Goal: Complete application form

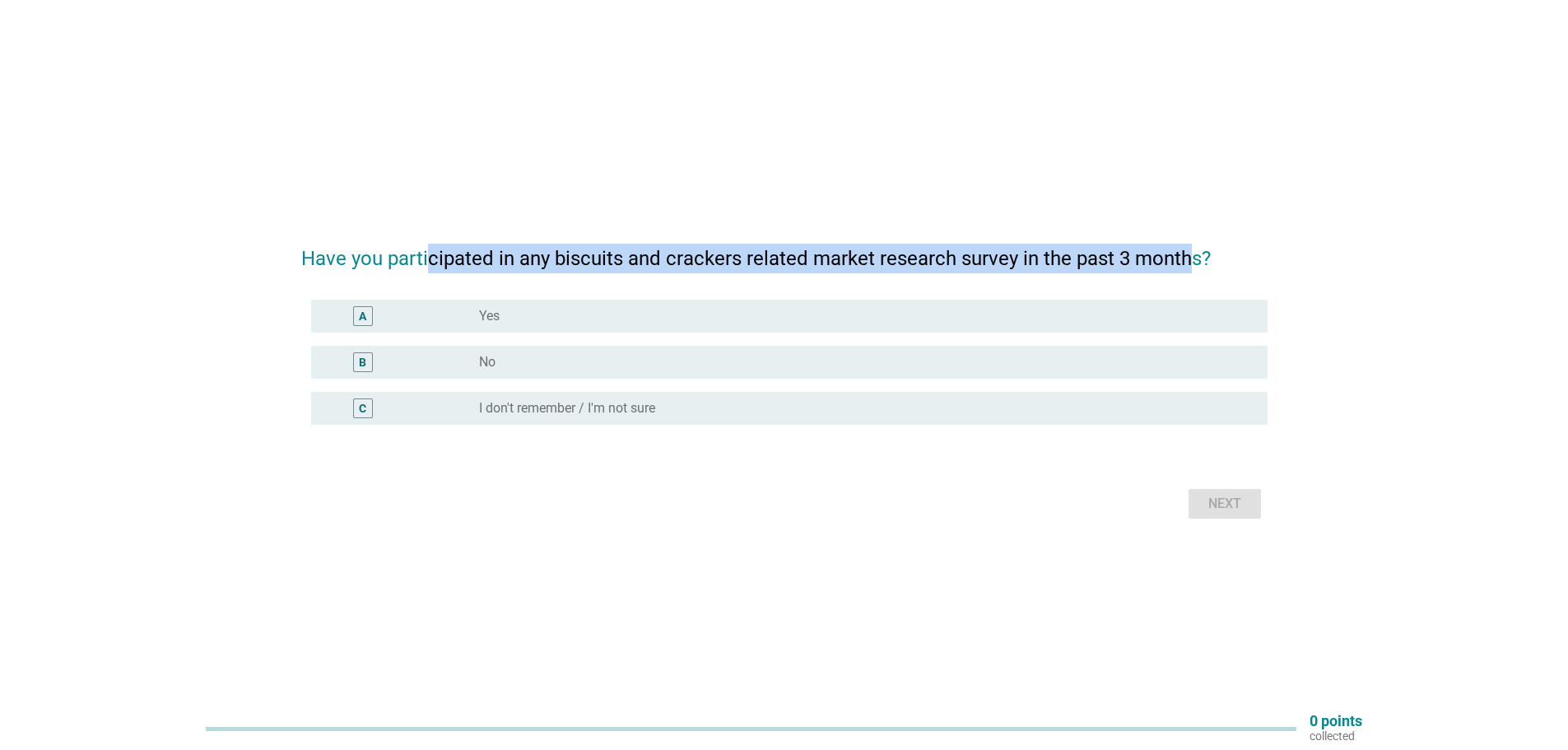
drag, startPoint x: 426, startPoint y: 260, endPoint x: 1192, endPoint y: 257, distance: 766.0
click at [1192, 257] on h2 "Have you participated in any biscuits and crackers related market research surv…" at bounding box center [784, 250] width 966 height 46
click at [494, 367] on label "No" at bounding box center [486, 362] width 17 height 17
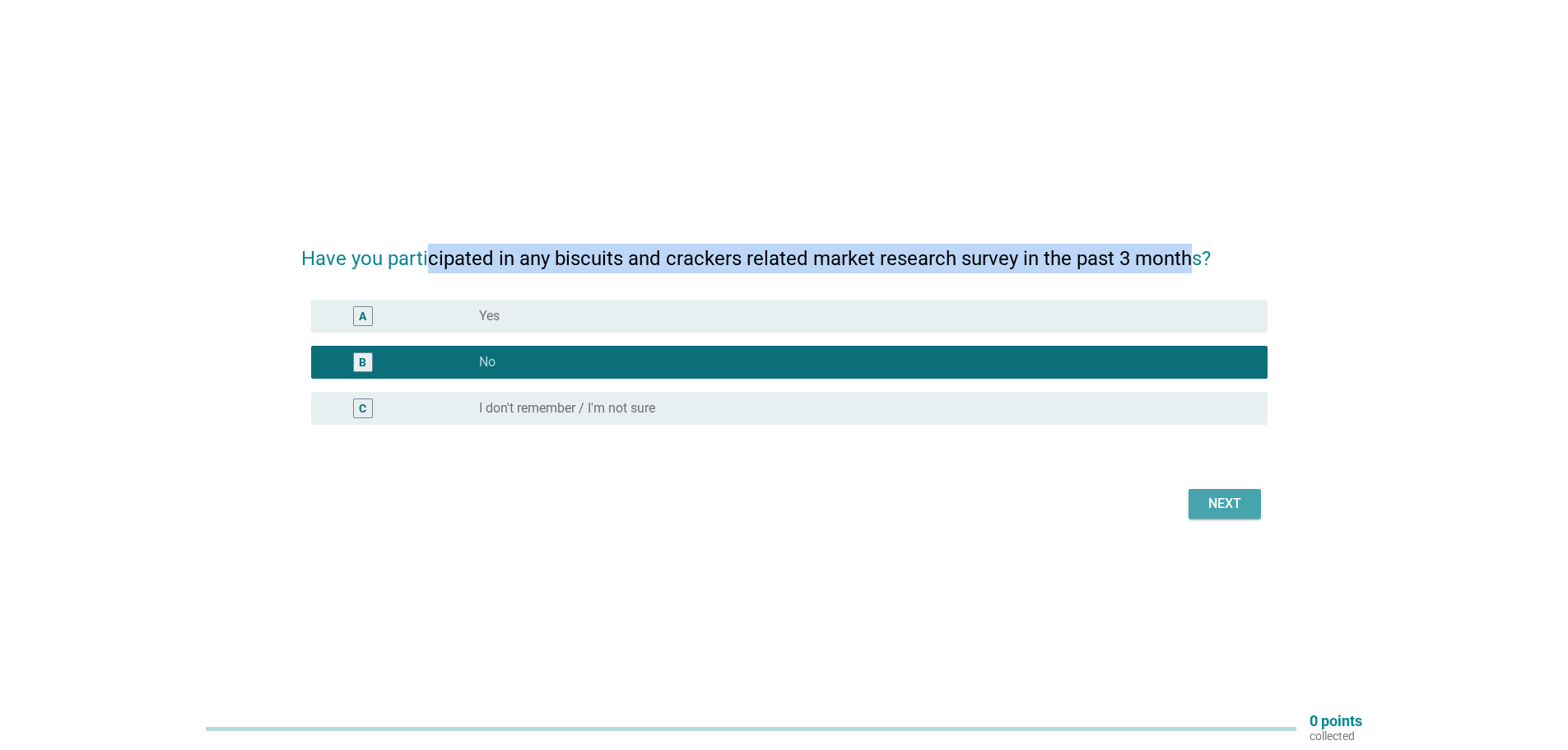
click at [1252, 503] on button "Next" at bounding box center [1224, 503] width 72 height 30
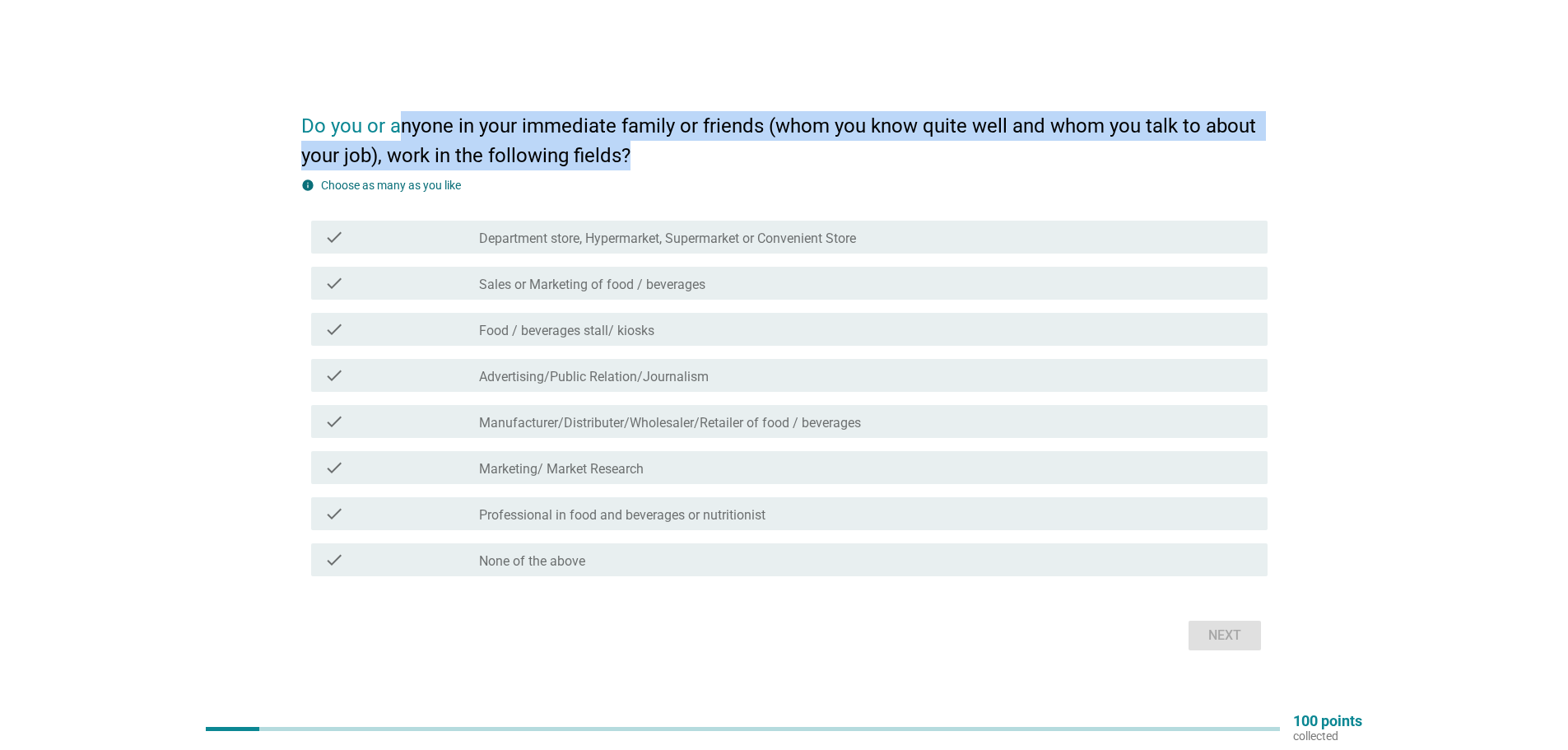
drag, startPoint x: 403, startPoint y: 121, endPoint x: 757, endPoint y: 165, distance: 356.7
click at [757, 165] on h2 "Do you or anyone in your immediate family or friends (whom you know quite well …" at bounding box center [784, 132] width 966 height 76
click at [421, 129] on h2 "Do you or anyone in your immediate family or friends (whom you know quite well …" at bounding box center [784, 132] width 966 height 76
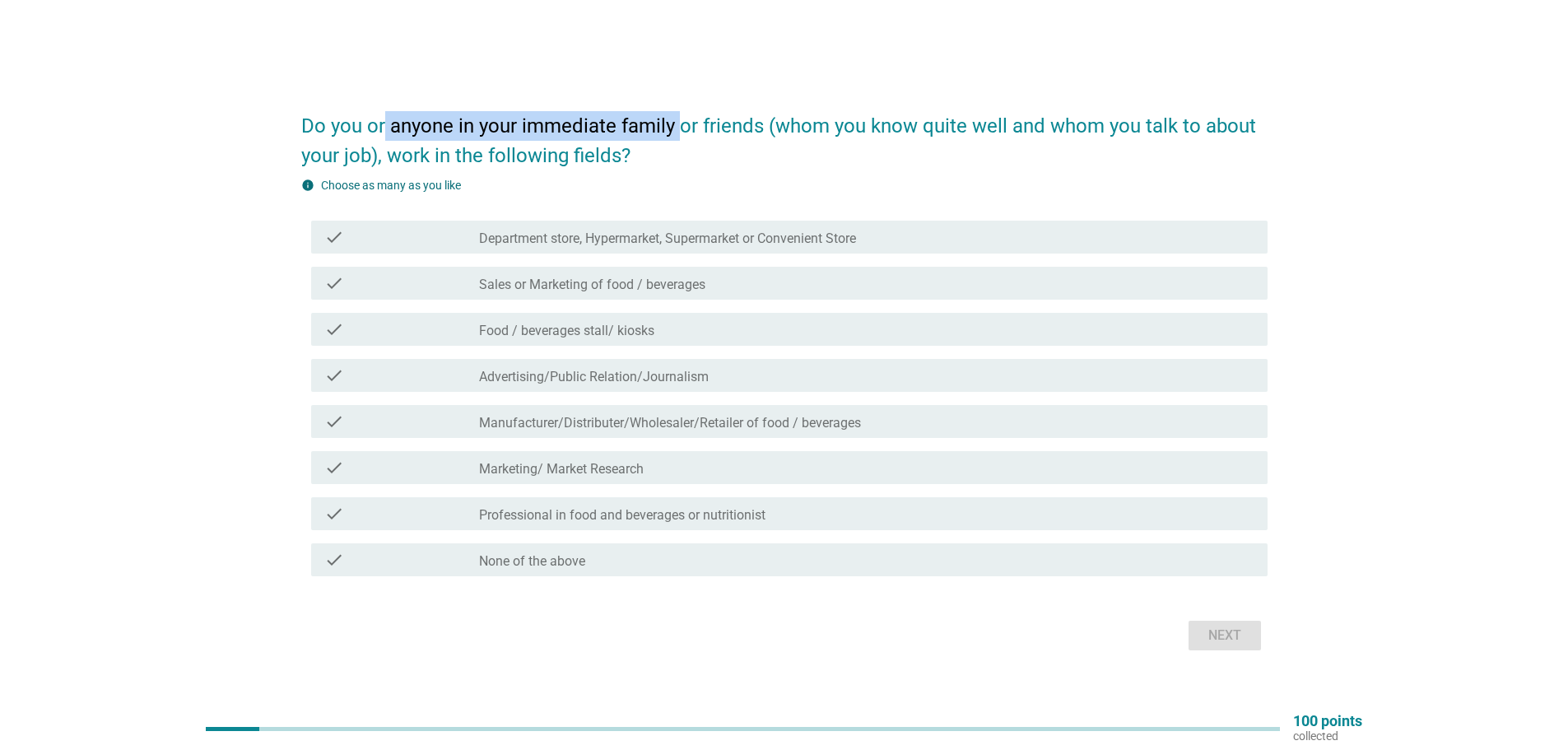
drag, startPoint x: 388, startPoint y: 126, endPoint x: 683, endPoint y: 115, distance: 295.2
click at [683, 115] on h2 "Do you or anyone in your immediate family or friends (whom you know quite well …" at bounding box center [784, 132] width 966 height 76
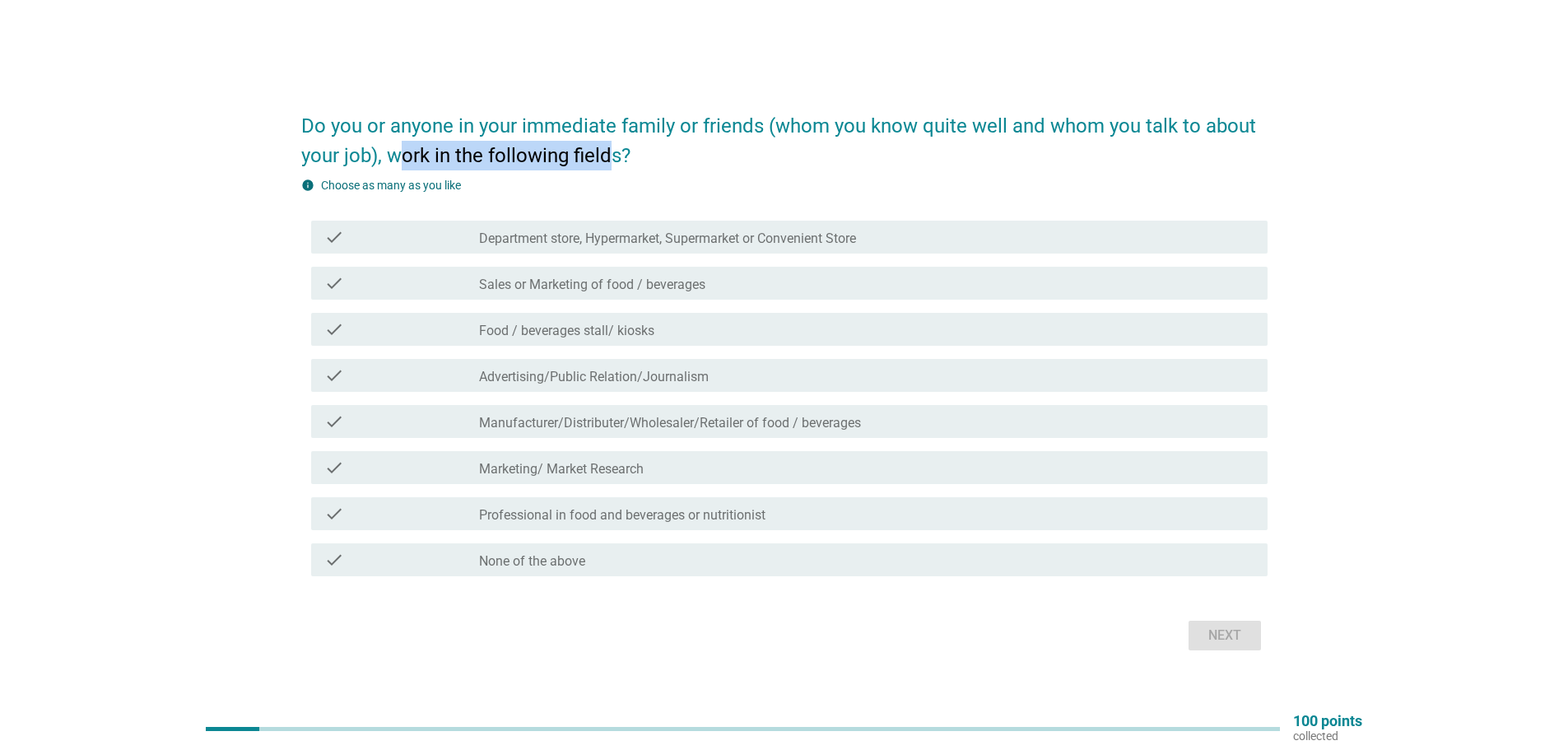
drag, startPoint x: 395, startPoint y: 163, endPoint x: 614, endPoint y: 150, distance: 219.4
click at [614, 150] on h2 "Do you or anyone in your immediate family or friends (whom you know quite well …" at bounding box center [784, 132] width 966 height 76
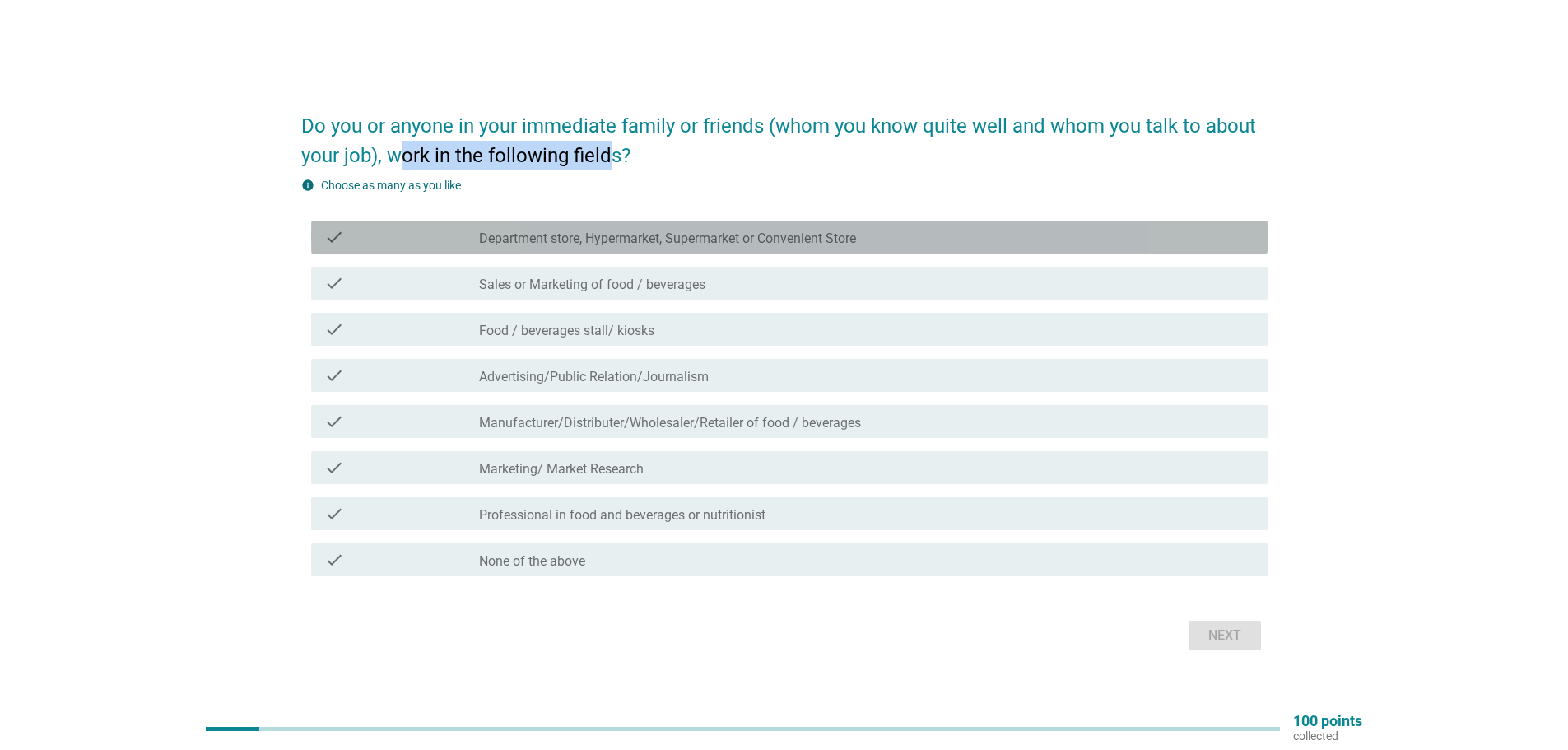
click at [594, 231] on label "Department store, Hypermarket, Supermarket or Convenient Store" at bounding box center [667, 239] width 377 height 17
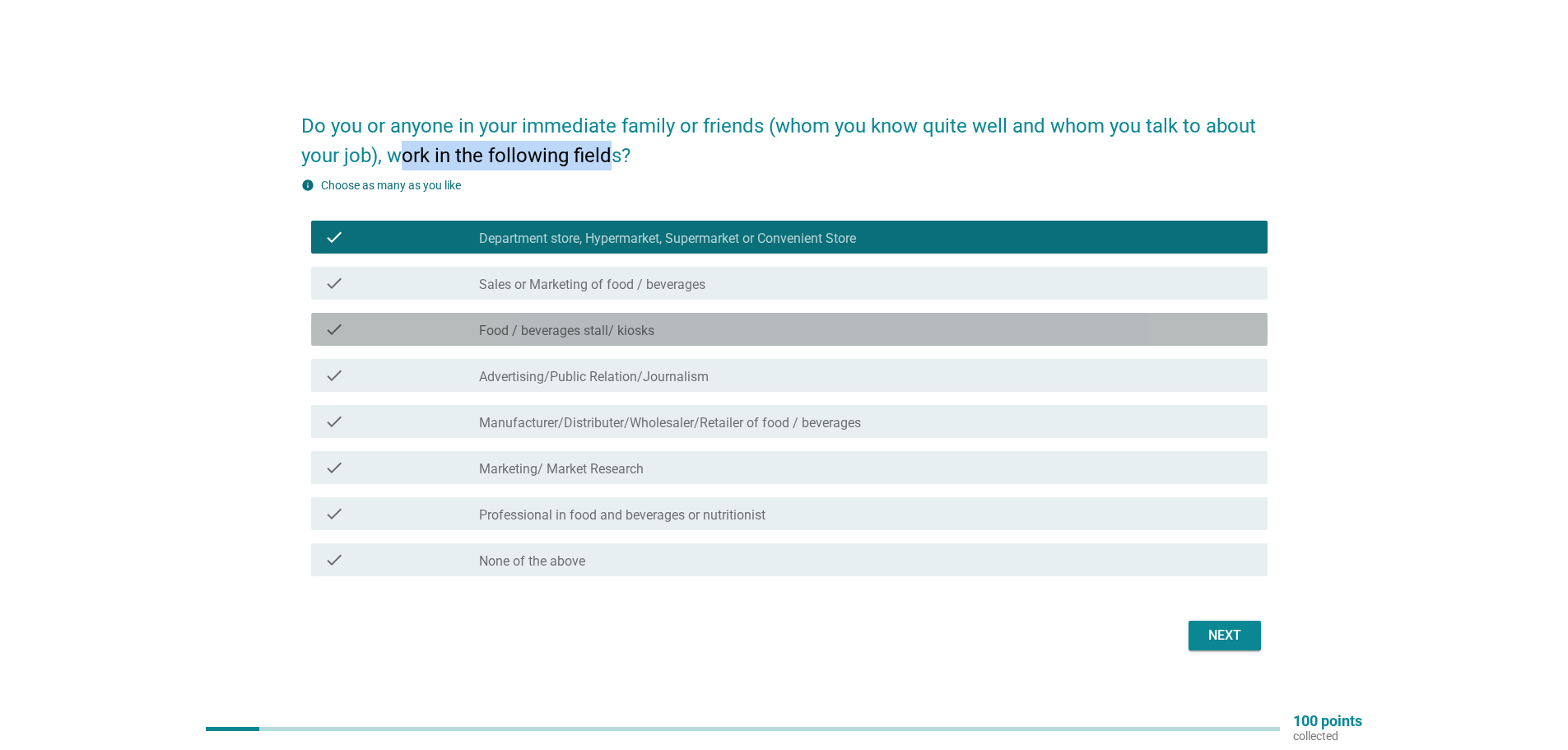
click at [595, 327] on label "Food / beverages stall/ kiosks" at bounding box center [566, 331] width 176 height 17
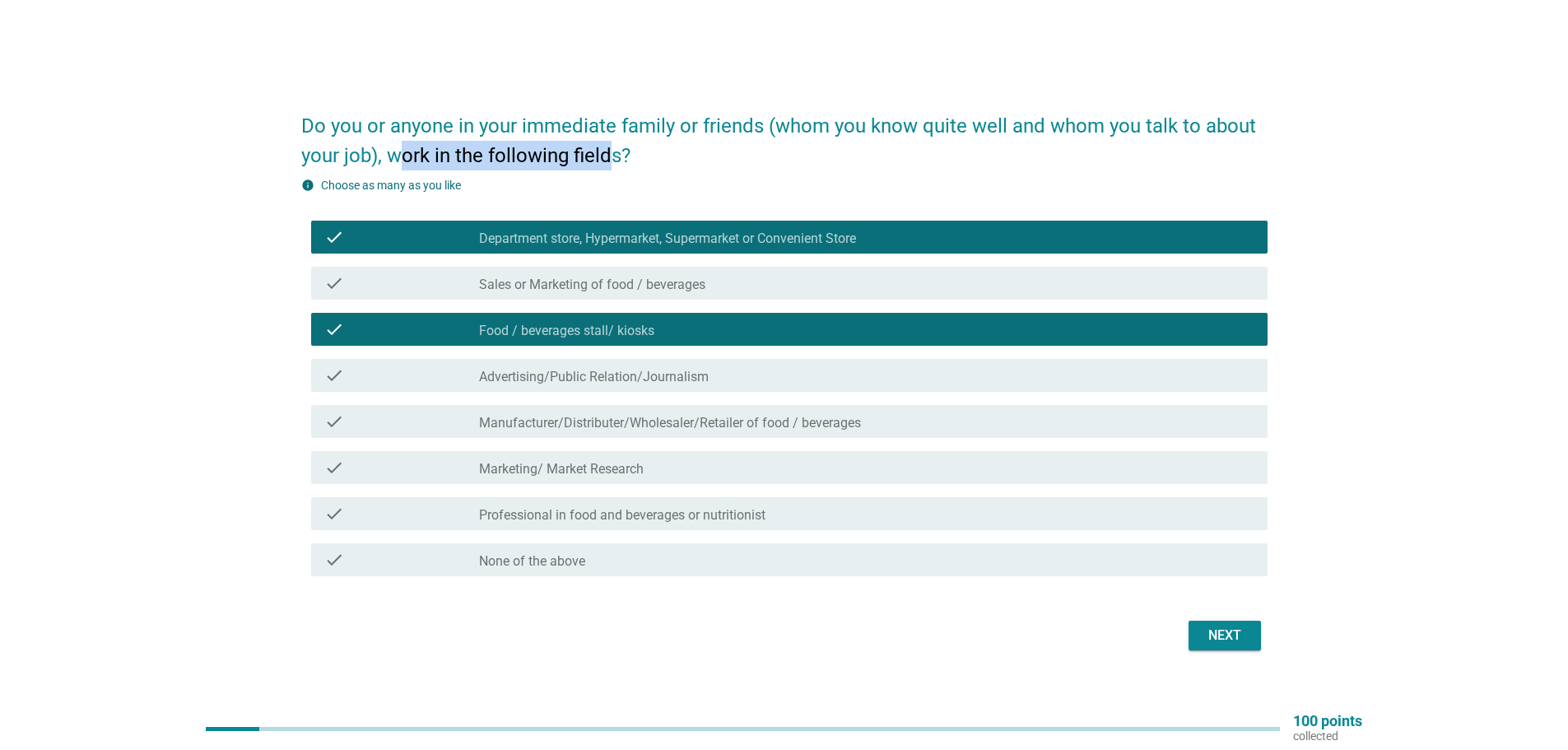
click at [1210, 649] on button "Next" at bounding box center [1224, 636] width 72 height 30
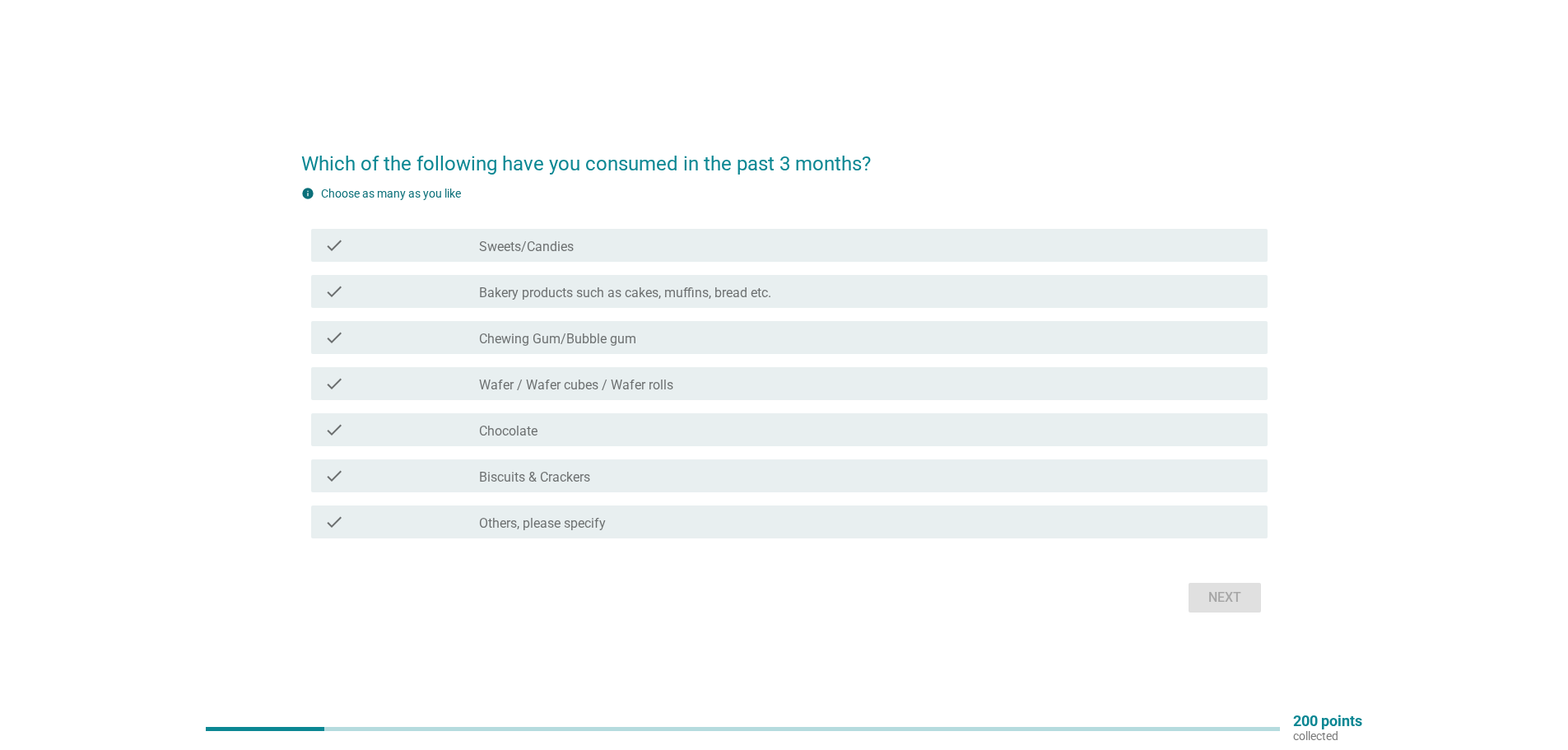
click at [651, 295] on label "Bakery products such as cakes, muffins, bread etc." at bounding box center [625, 293] width 292 height 17
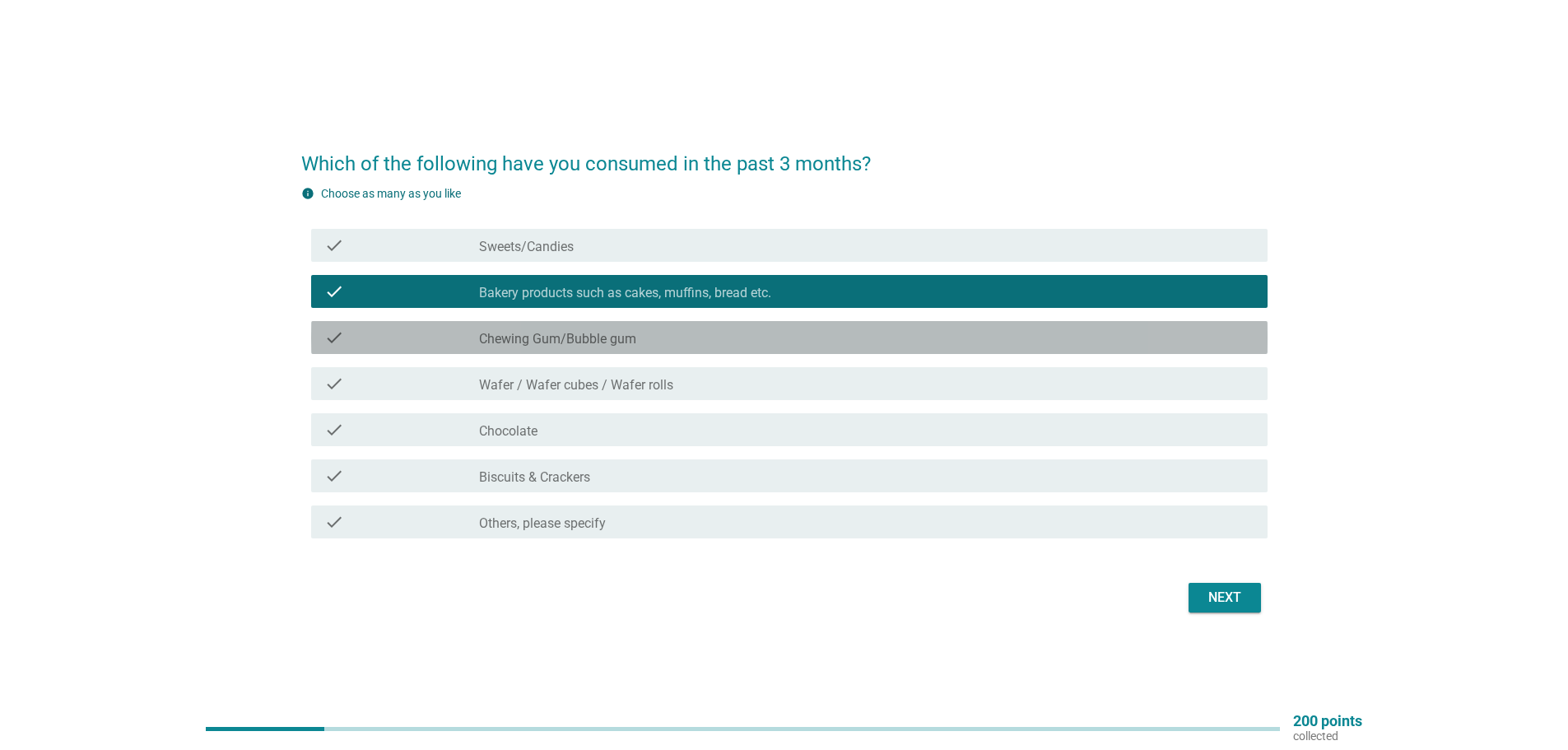
click at [620, 343] on label "Chewing Gum/Bubble gum" at bounding box center [557, 338] width 157 height 17
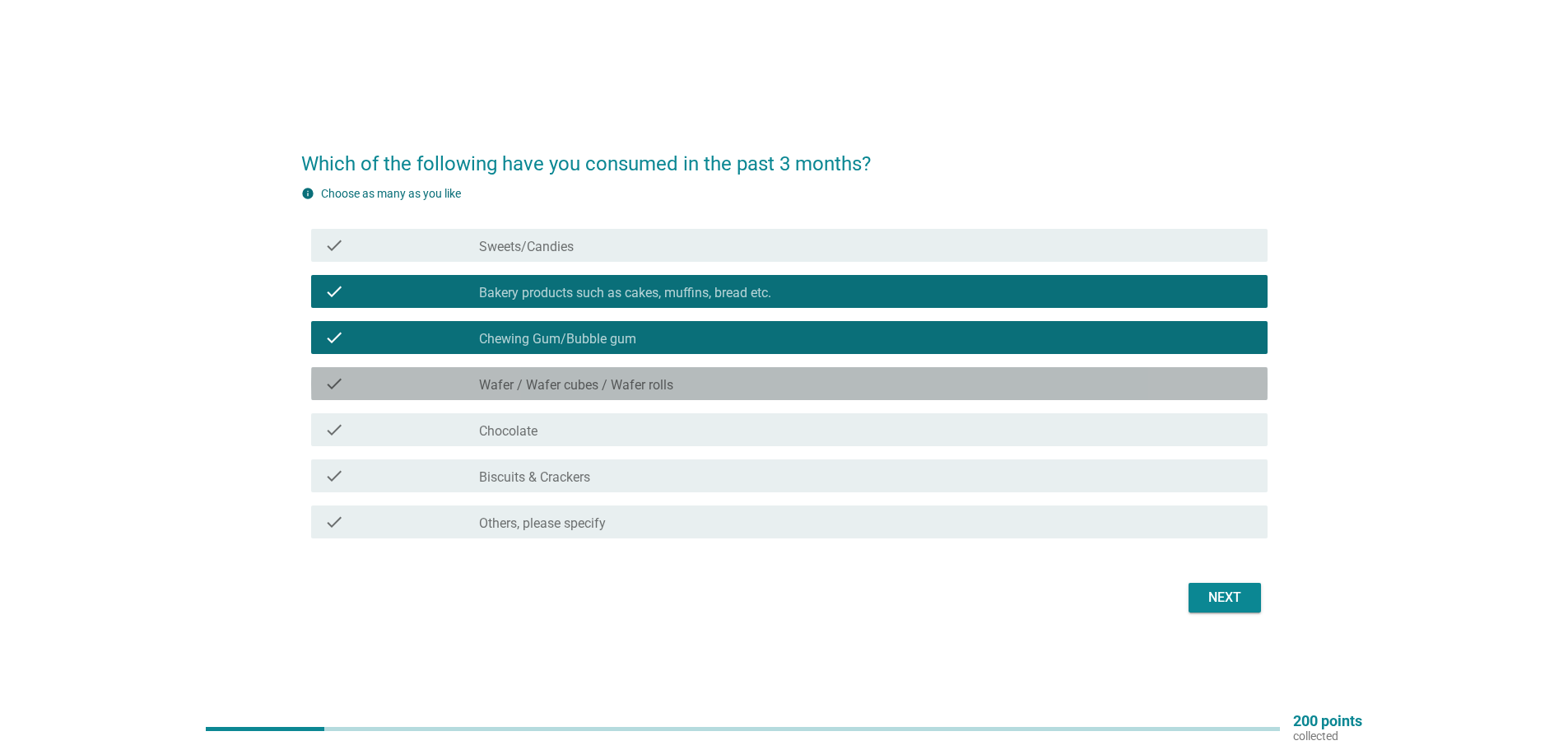
click at [605, 387] on label "Wafer / Wafer cubes / Wafer rolls" at bounding box center [575, 385] width 194 height 17
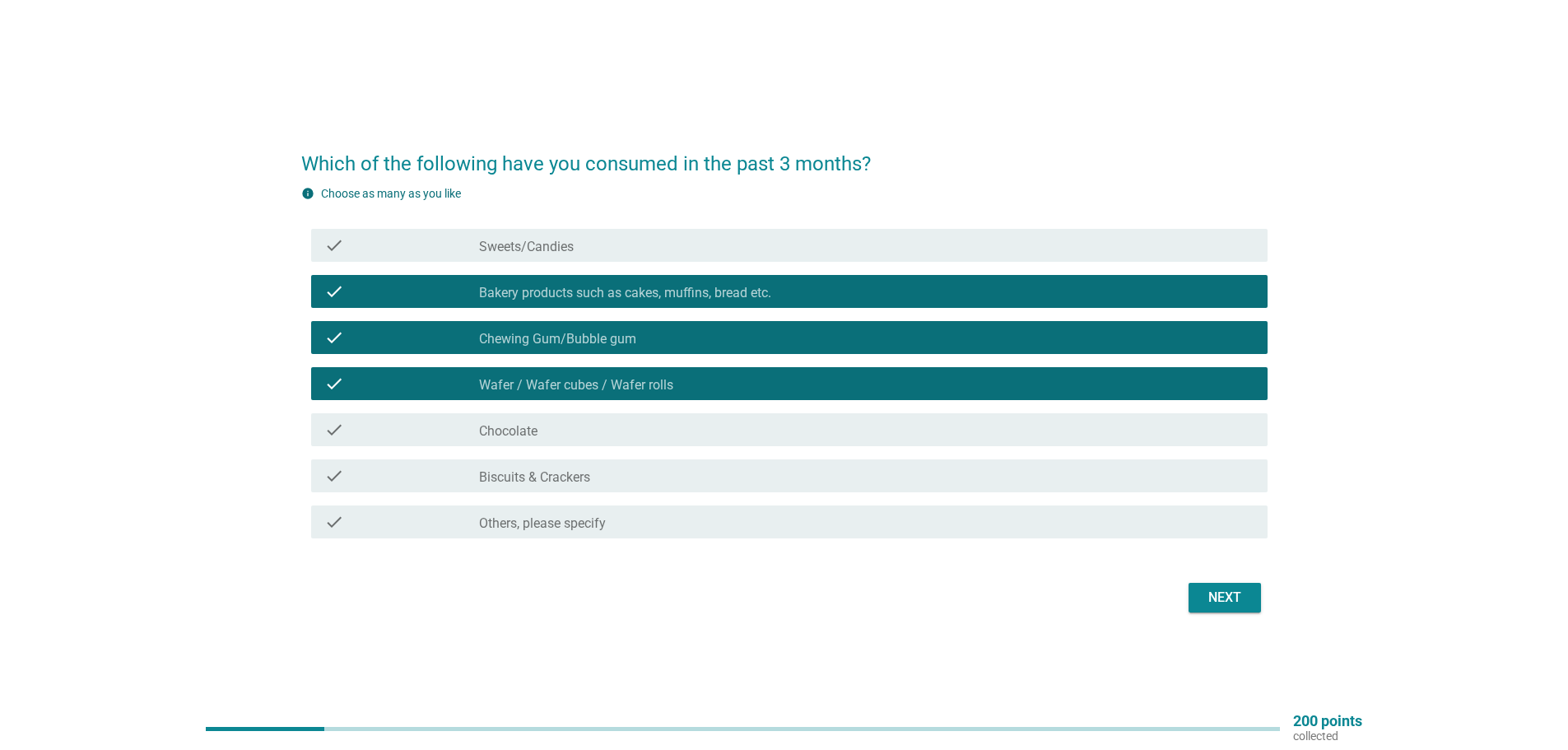
click at [583, 437] on div "check_box_outline_blank Chocolate" at bounding box center [866, 429] width 776 height 20
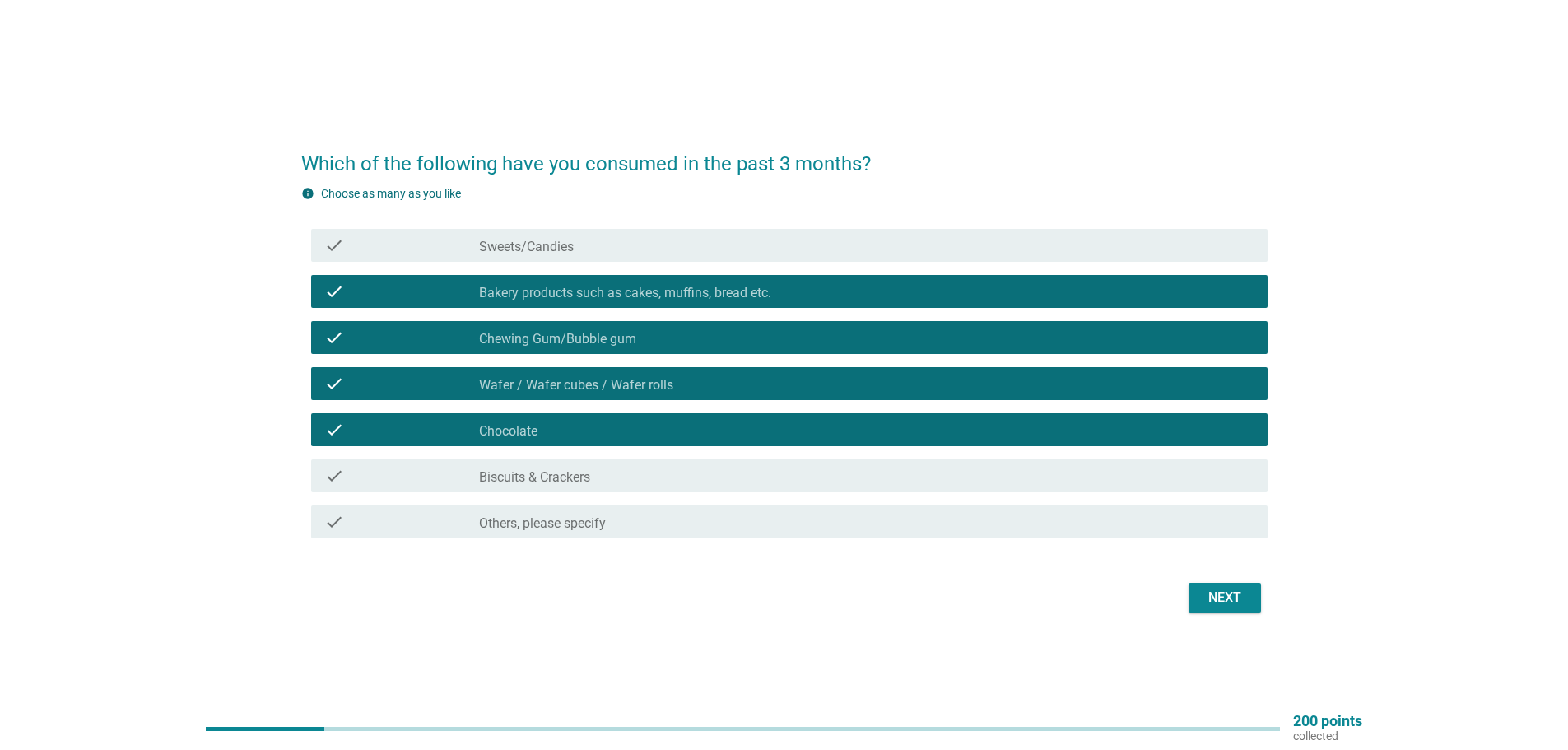
click at [575, 482] on label "Biscuits & Crackers" at bounding box center [534, 477] width 112 height 17
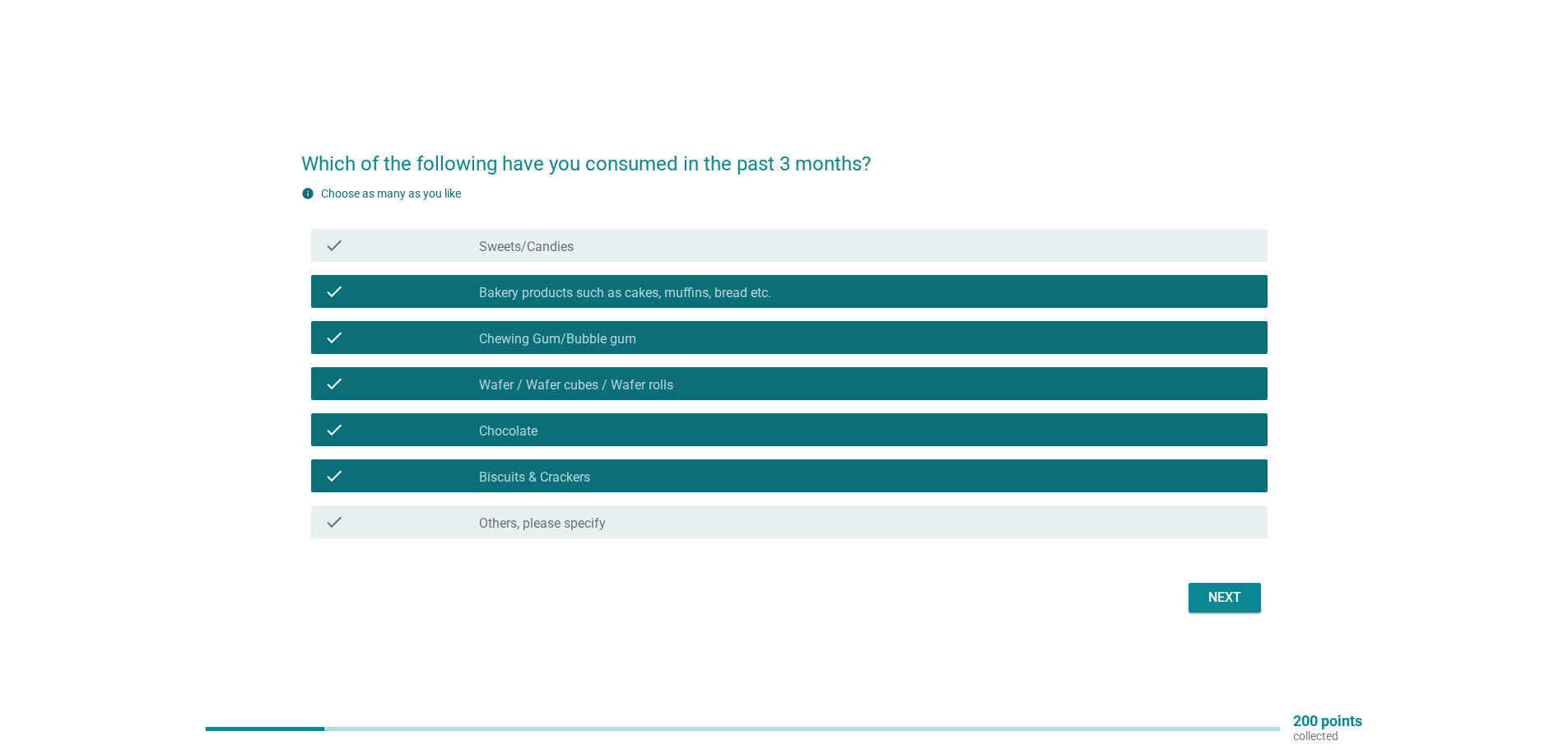
click at [568, 248] on label "Sweets/Candies" at bounding box center [526, 247] width 95 height 17
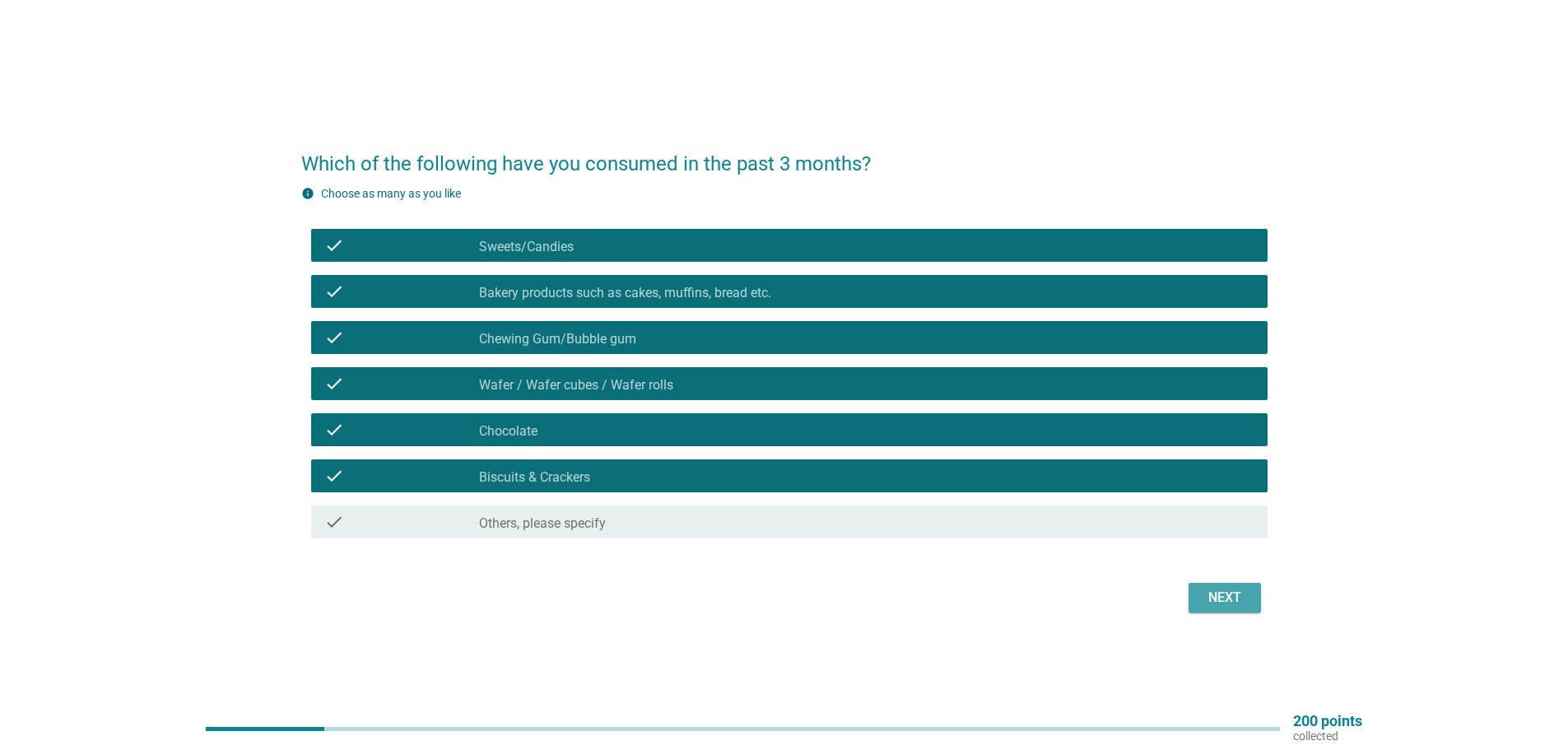
click at [1253, 597] on button "Next" at bounding box center [1224, 597] width 72 height 30
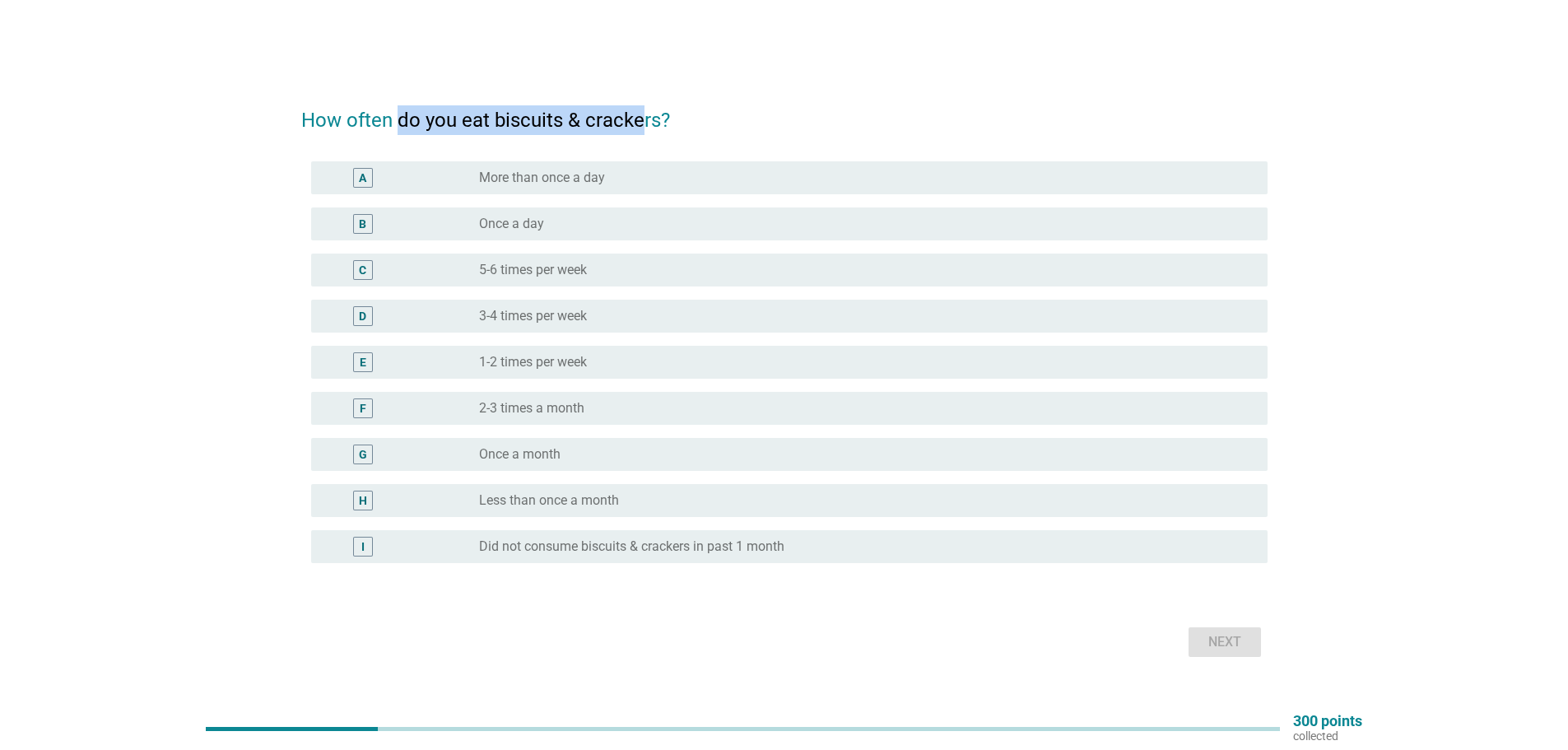
drag, startPoint x: 402, startPoint y: 121, endPoint x: 639, endPoint y: 108, distance: 237.4
click at [639, 108] on h2 "How often do you eat biscuits & crackers?" at bounding box center [784, 112] width 966 height 46
drag, startPoint x: 639, startPoint y: 108, endPoint x: 682, endPoint y: 115, distance: 43.6
click at [639, 108] on h2 "How often do you eat biscuits & crackers?" at bounding box center [784, 112] width 966 height 46
click at [753, 126] on h2 "How often do you eat biscuits & crackers?" at bounding box center [784, 112] width 966 height 46
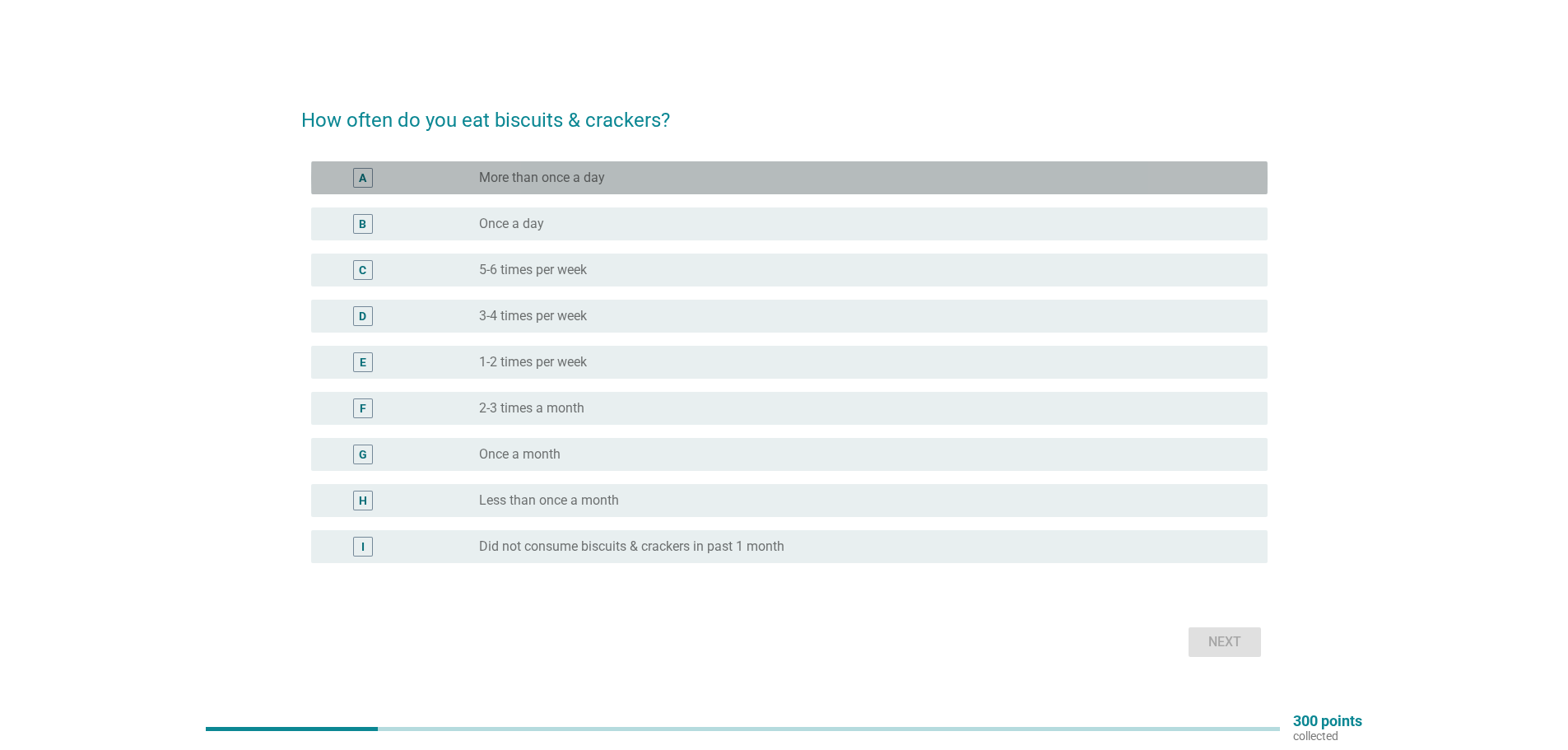
click at [539, 181] on label "More than once a day" at bounding box center [542, 178] width 126 height 17
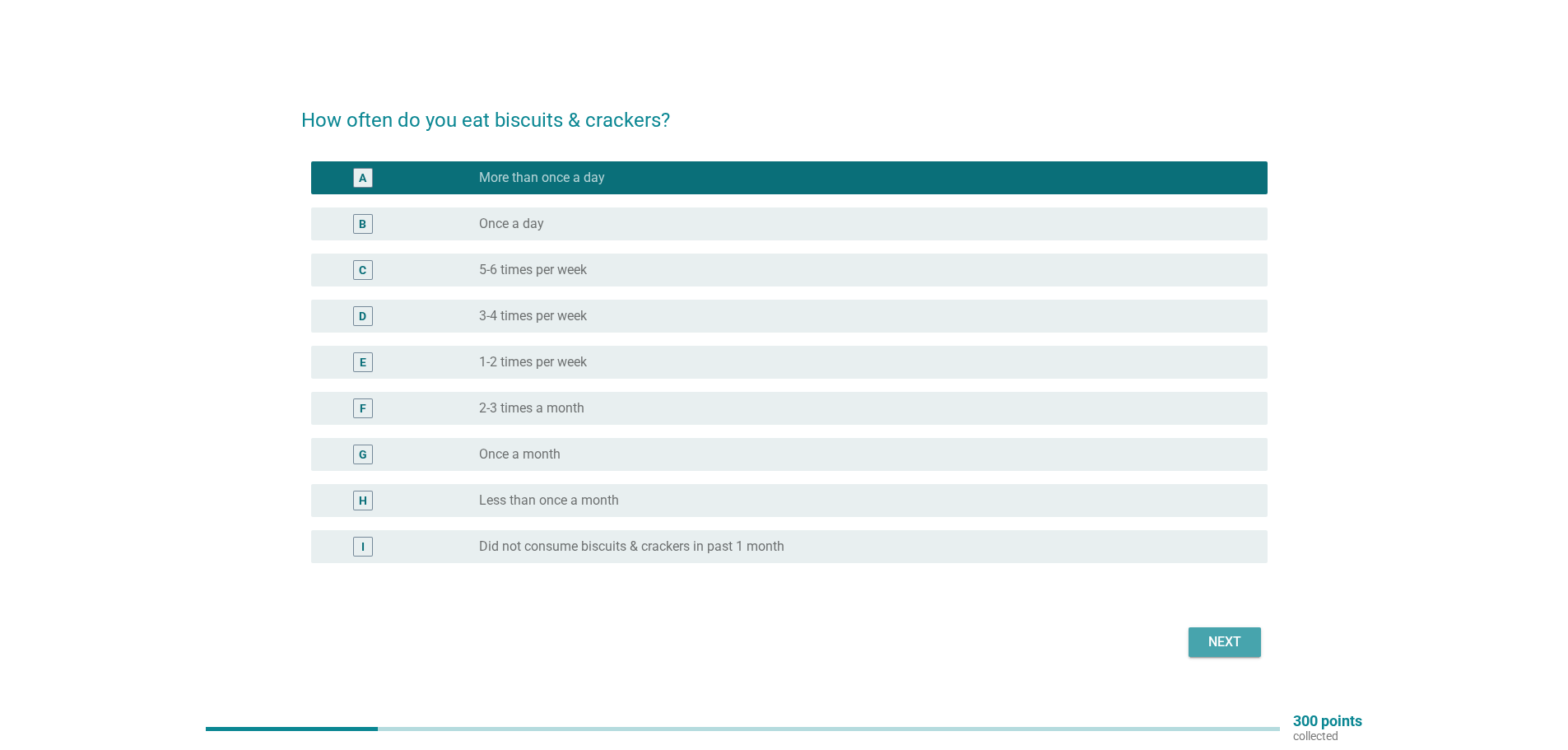
click at [1243, 650] on div "Next" at bounding box center [1225, 641] width 46 height 20
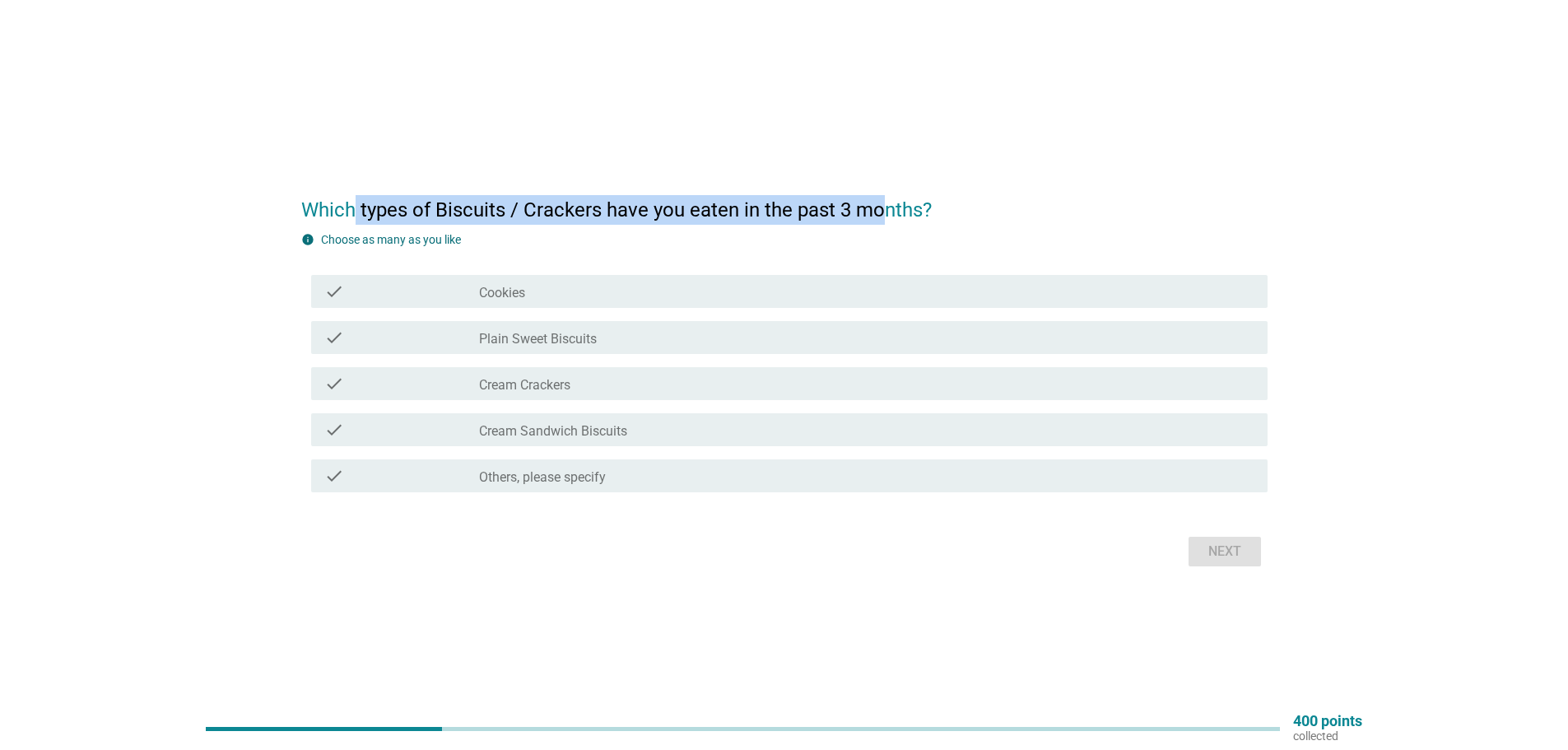
drag, startPoint x: 356, startPoint y: 203, endPoint x: 881, endPoint y: 193, distance: 525.1
click at [881, 193] on h2 "Which types of Biscuits / Crackers have you eaten in the past 3 months?" at bounding box center [784, 201] width 966 height 46
click at [562, 385] on label "Cream Crackers" at bounding box center [524, 385] width 92 height 17
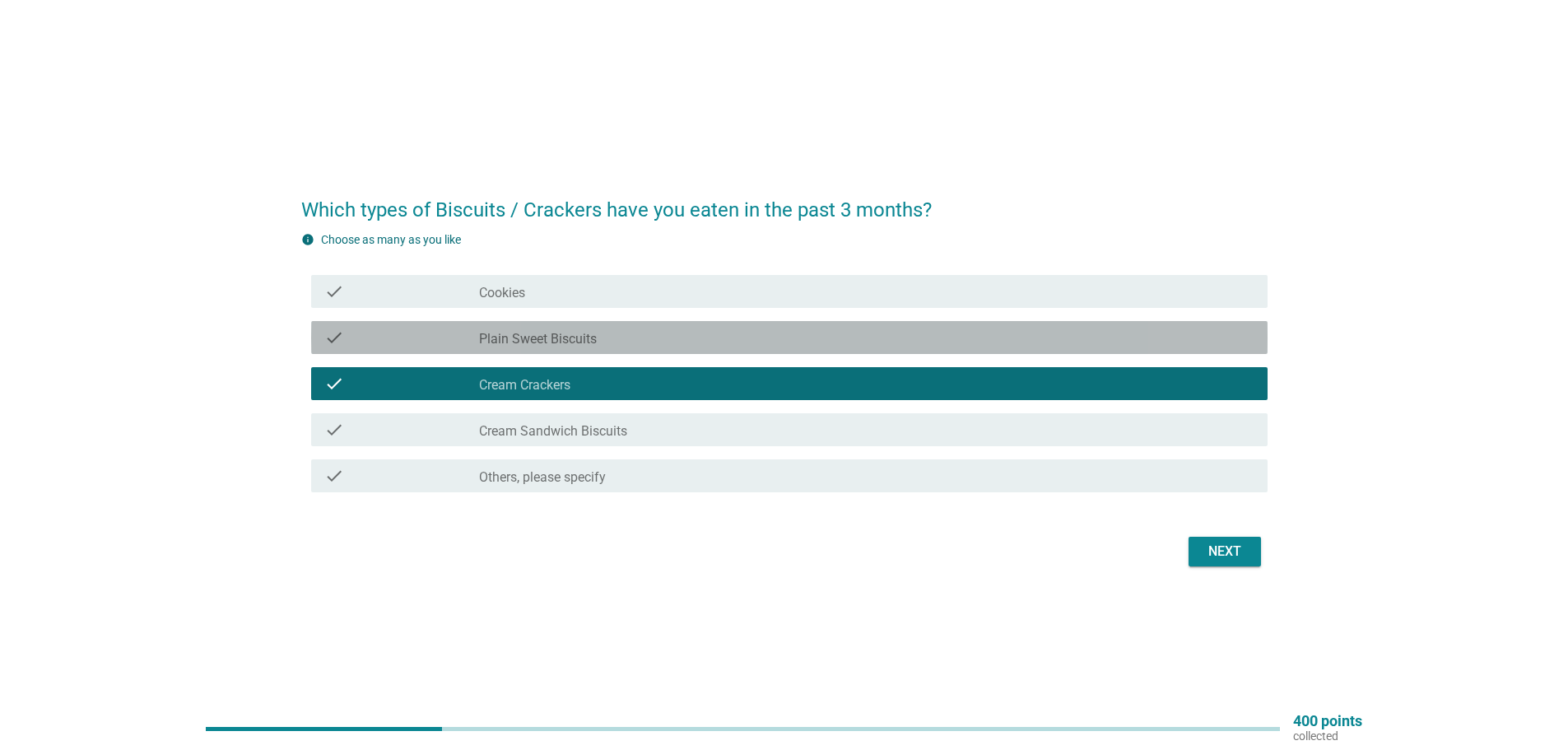
click at [538, 325] on div "check check_box_outline_blank Plain Sweet Biscuits" at bounding box center [788, 337] width 956 height 33
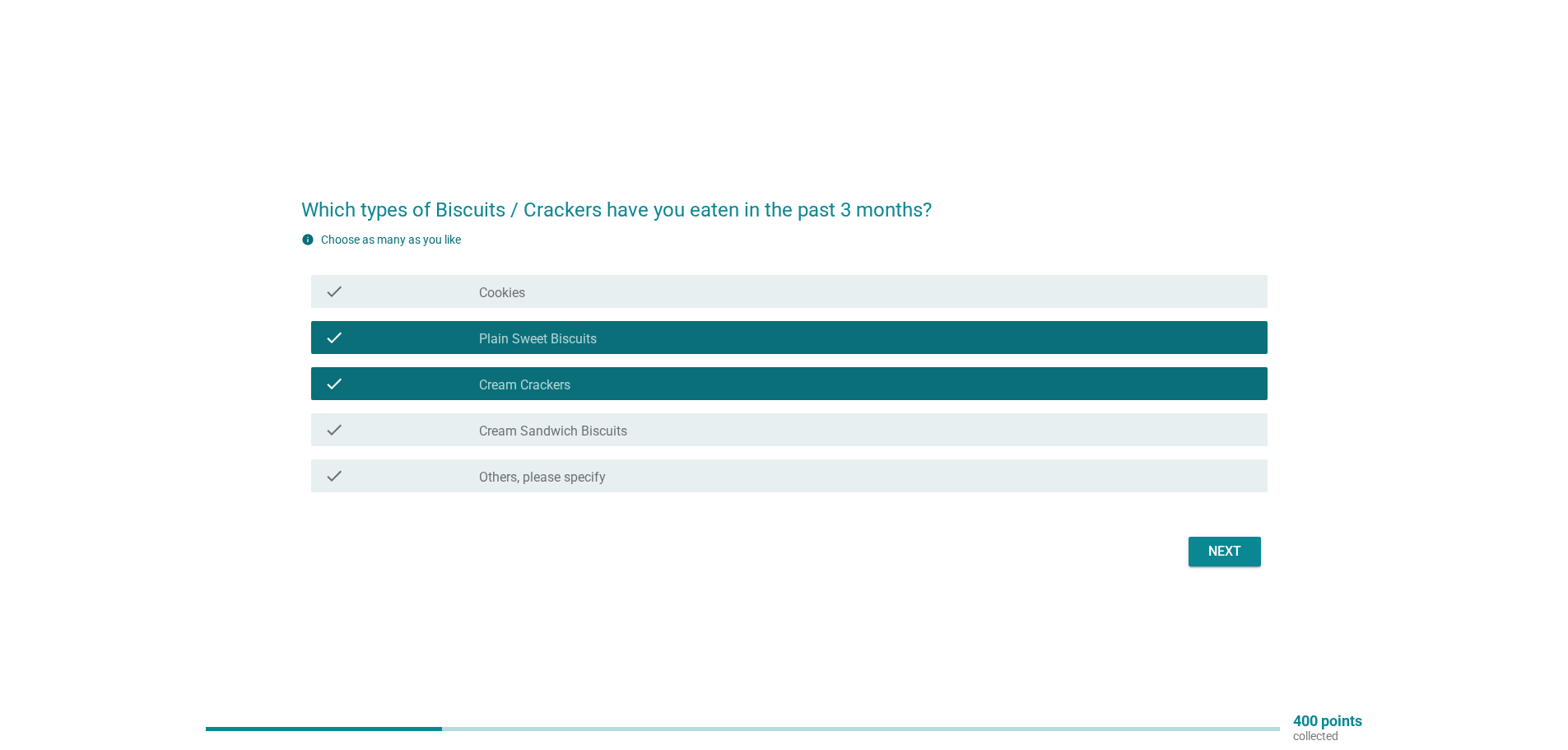
click at [538, 299] on div "check_box_outline_blank Cookies" at bounding box center [866, 291] width 776 height 20
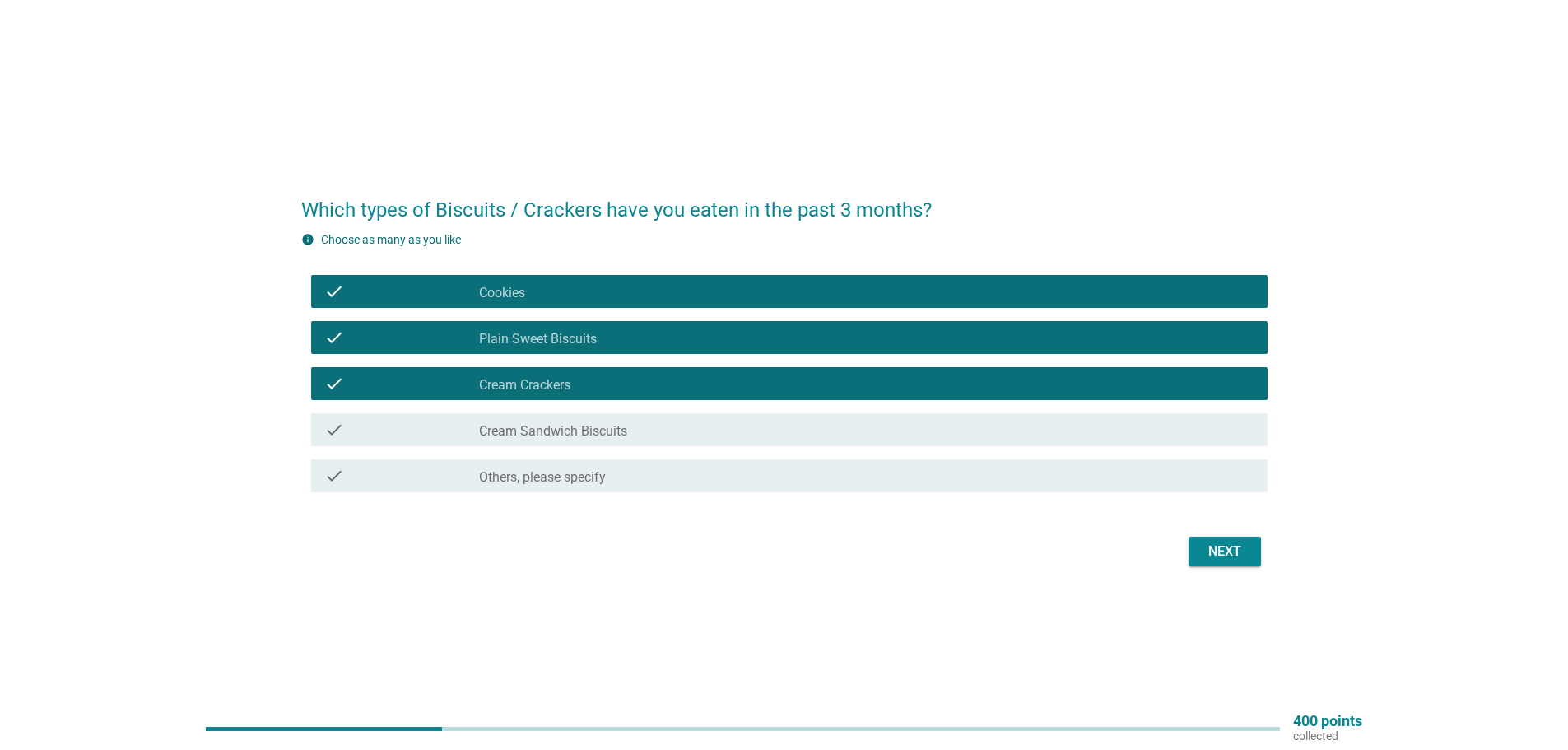
click at [570, 432] on label "Cream Sandwich Biscuits" at bounding box center [553, 431] width 148 height 17
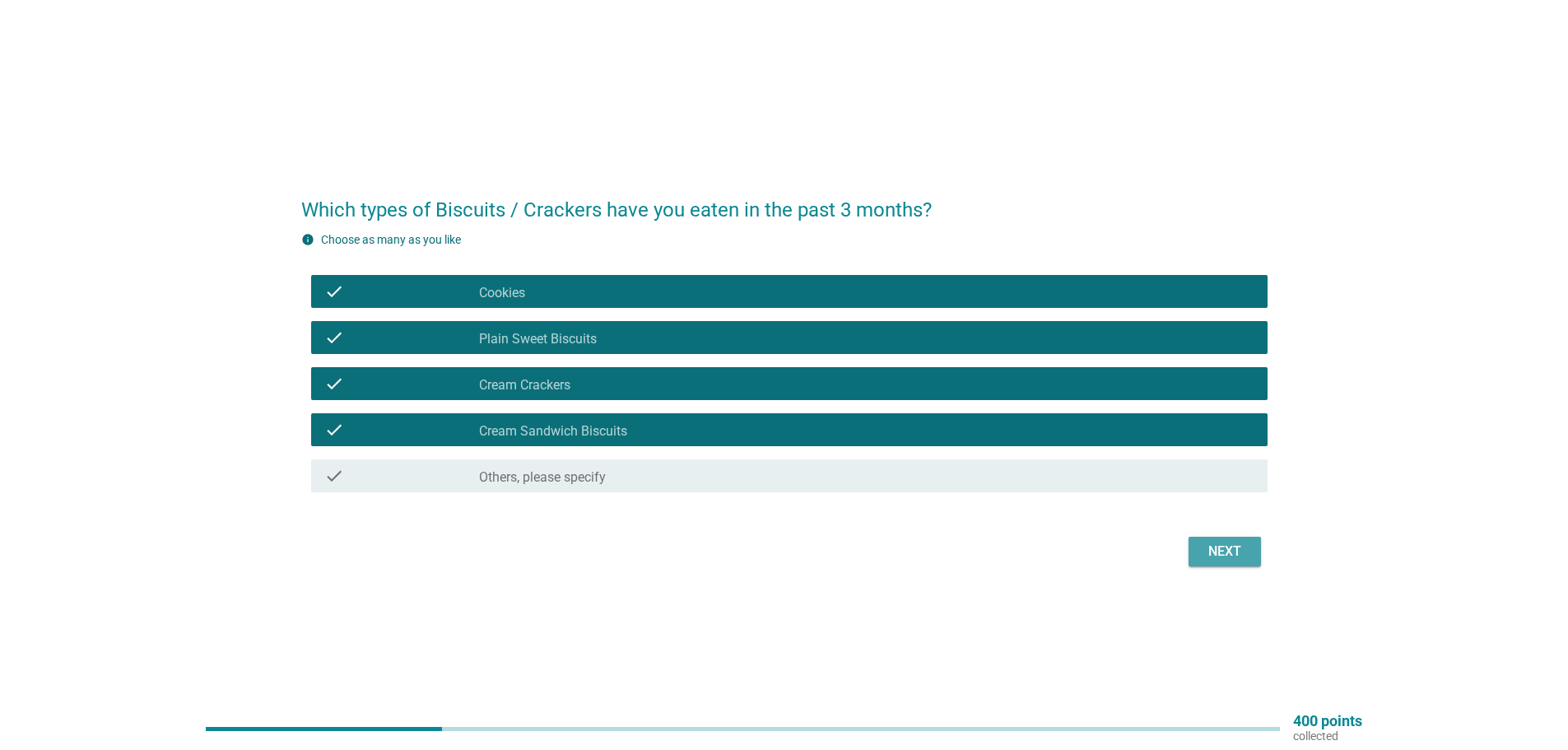
click at [1211, 551] on div "Next" at bounding box center [1225, 552] width 46 height 20
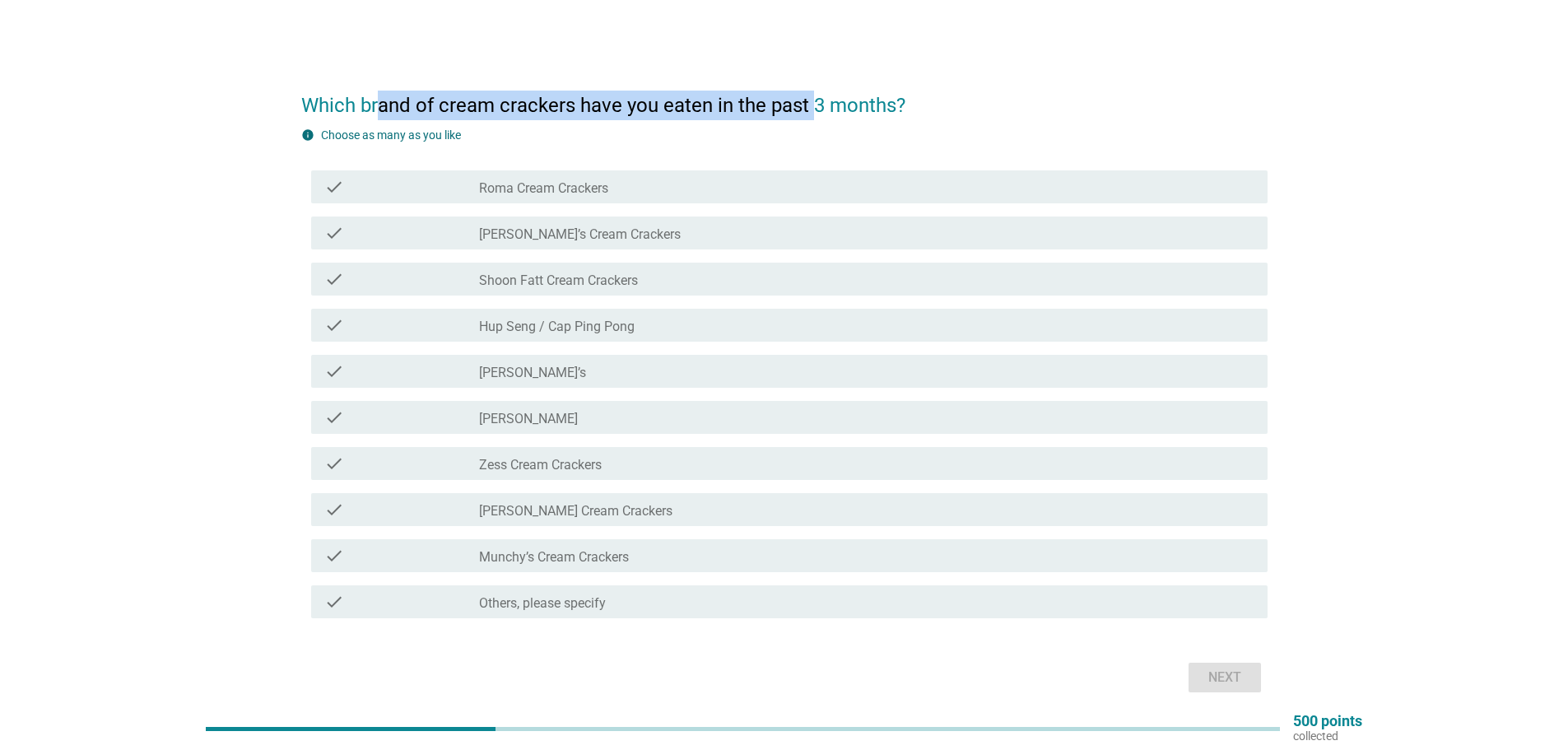
drag, startPoint x: 379, startPoint y: 102, endPoint x: 812, endPoint y: 102, distance: 433.0
click at [812, 102] on h2 "Which brand of cream crackers have you eaten in the past 3 months?" at bounding box center [784, 97] width 966 height 46
click at [550, 236] on label "[PERSON_NAME]’s Cream Crackers" at bounding box center [579, 234] width 201 height 17
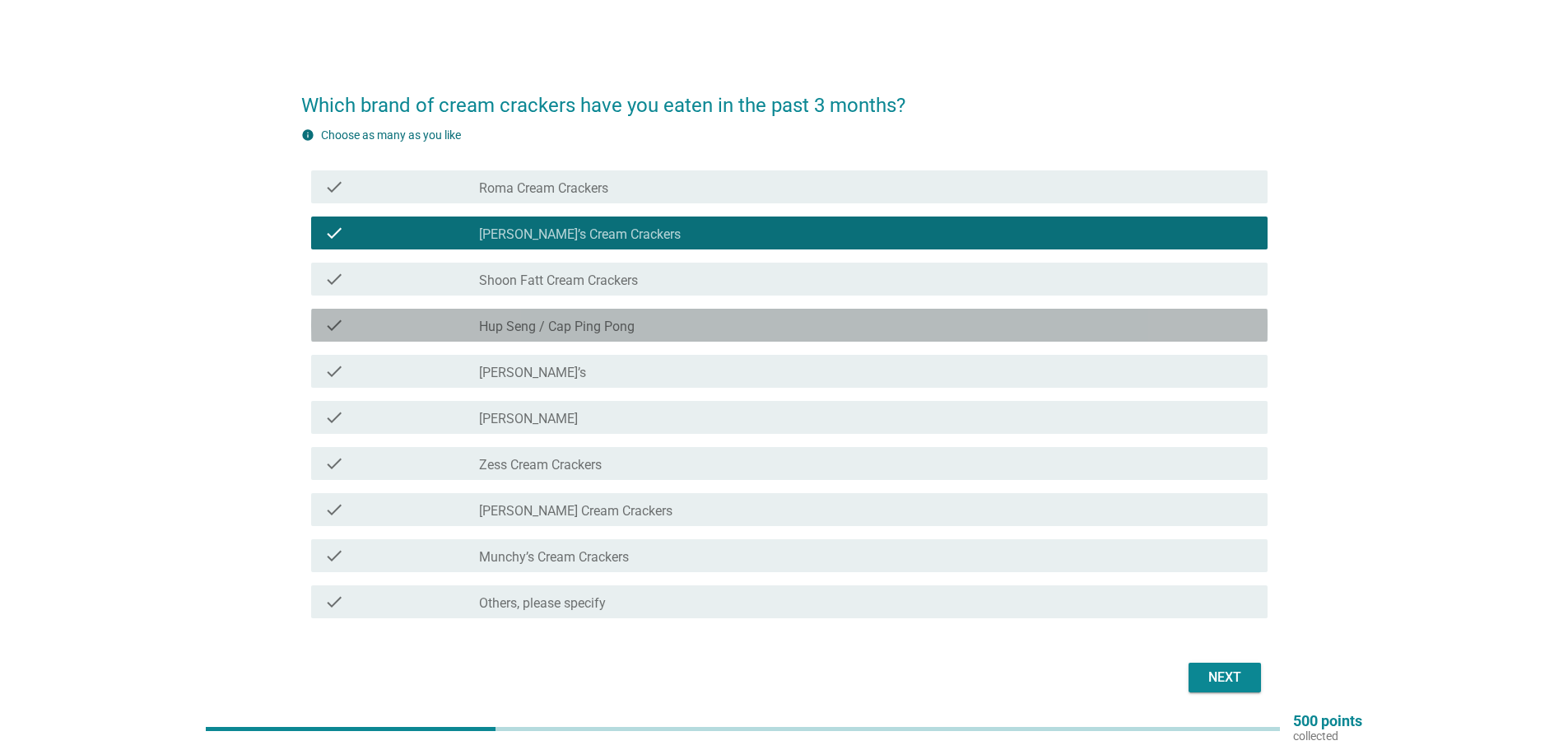
click at [641, 330] on div "check_box_outline_blank Hup Seng / Cap Ping Pong" at bounding box center [866, 325] width 776 height 20
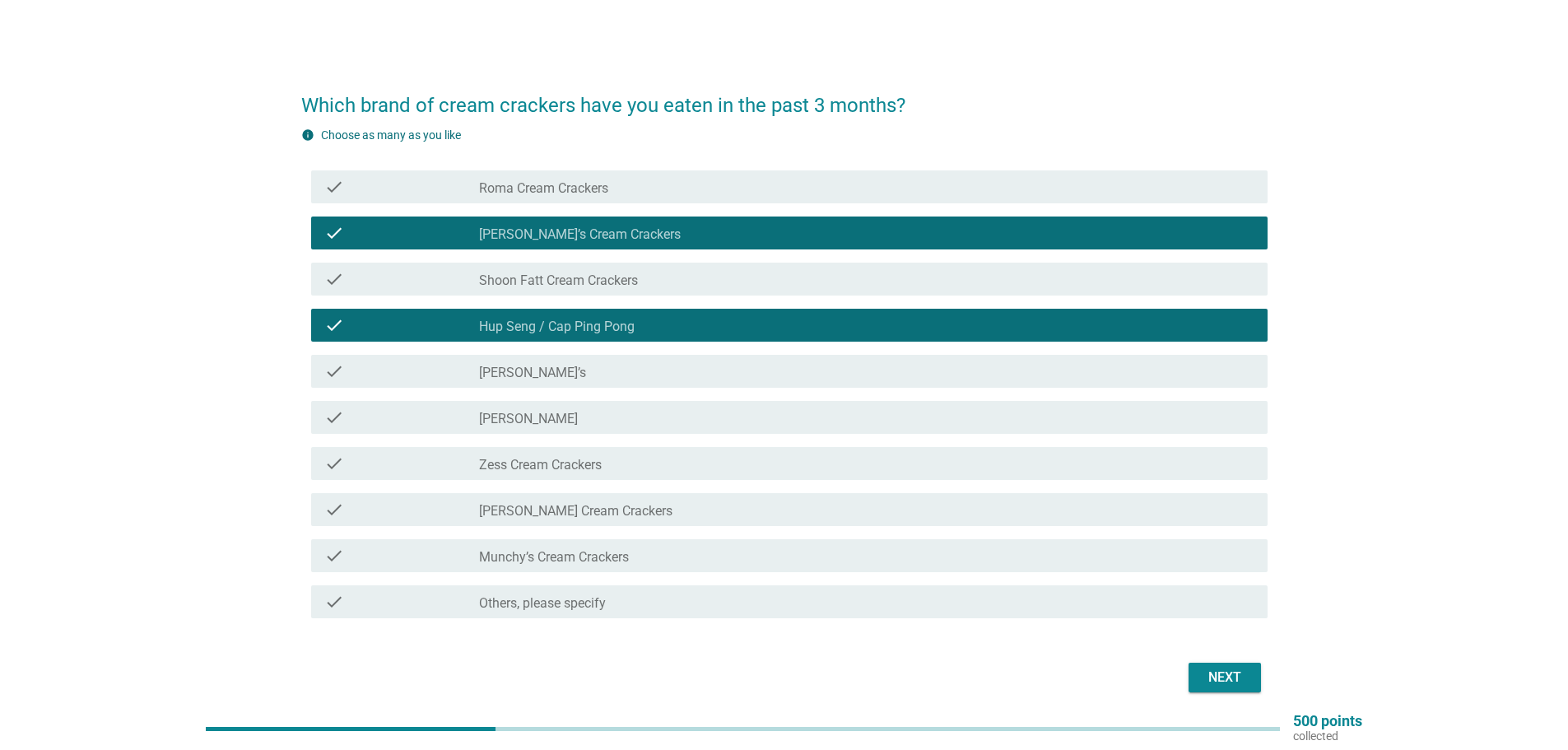
click at [720, 372] on div "check_box_outline_blank [PERSON_NAME]’s" at bounding box center [866, 371] width 776 height 20
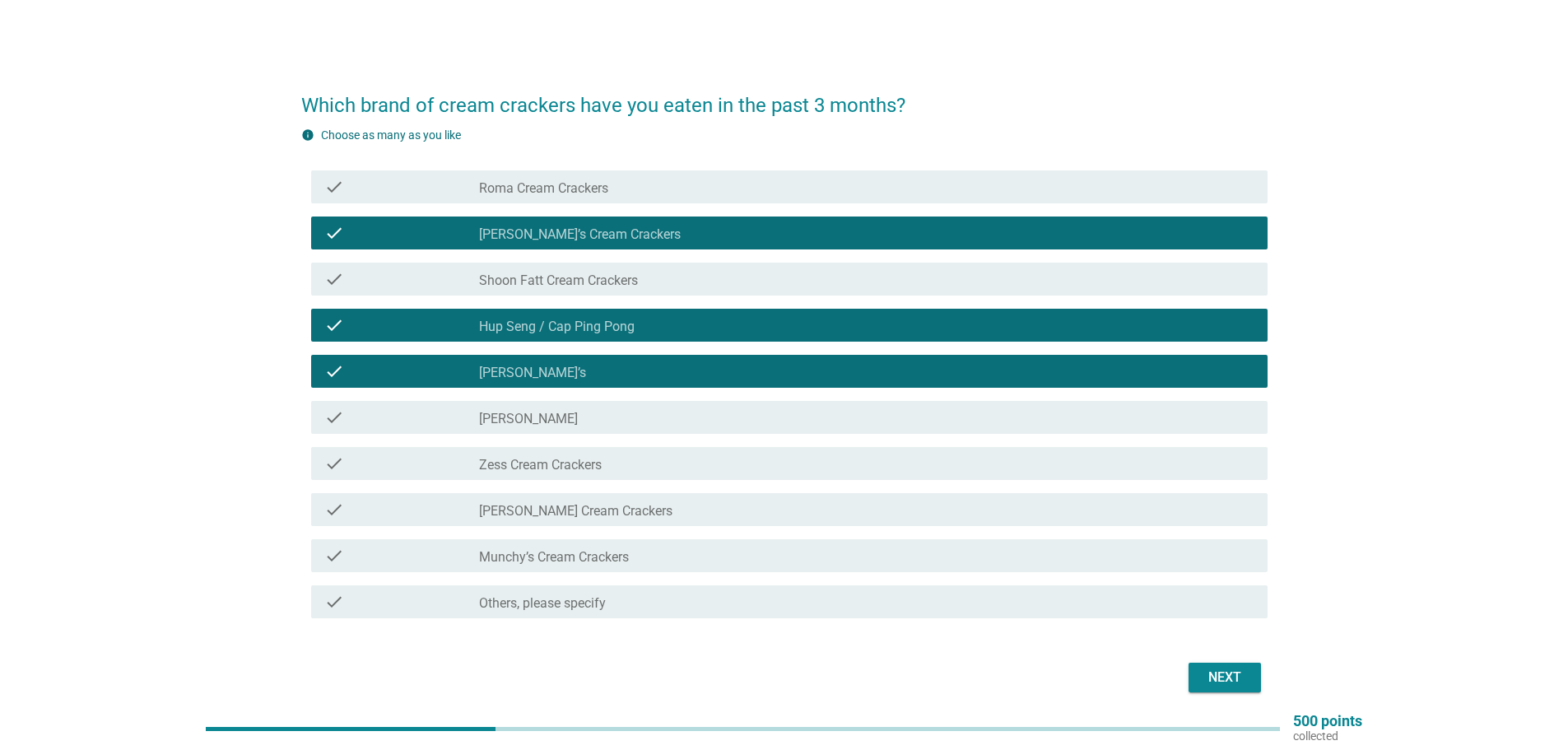
click at [632, 557] on div "check_box_outline_blank Munchy’s Cream Crackers" at bounding box center [866, 556] width 776 height 20
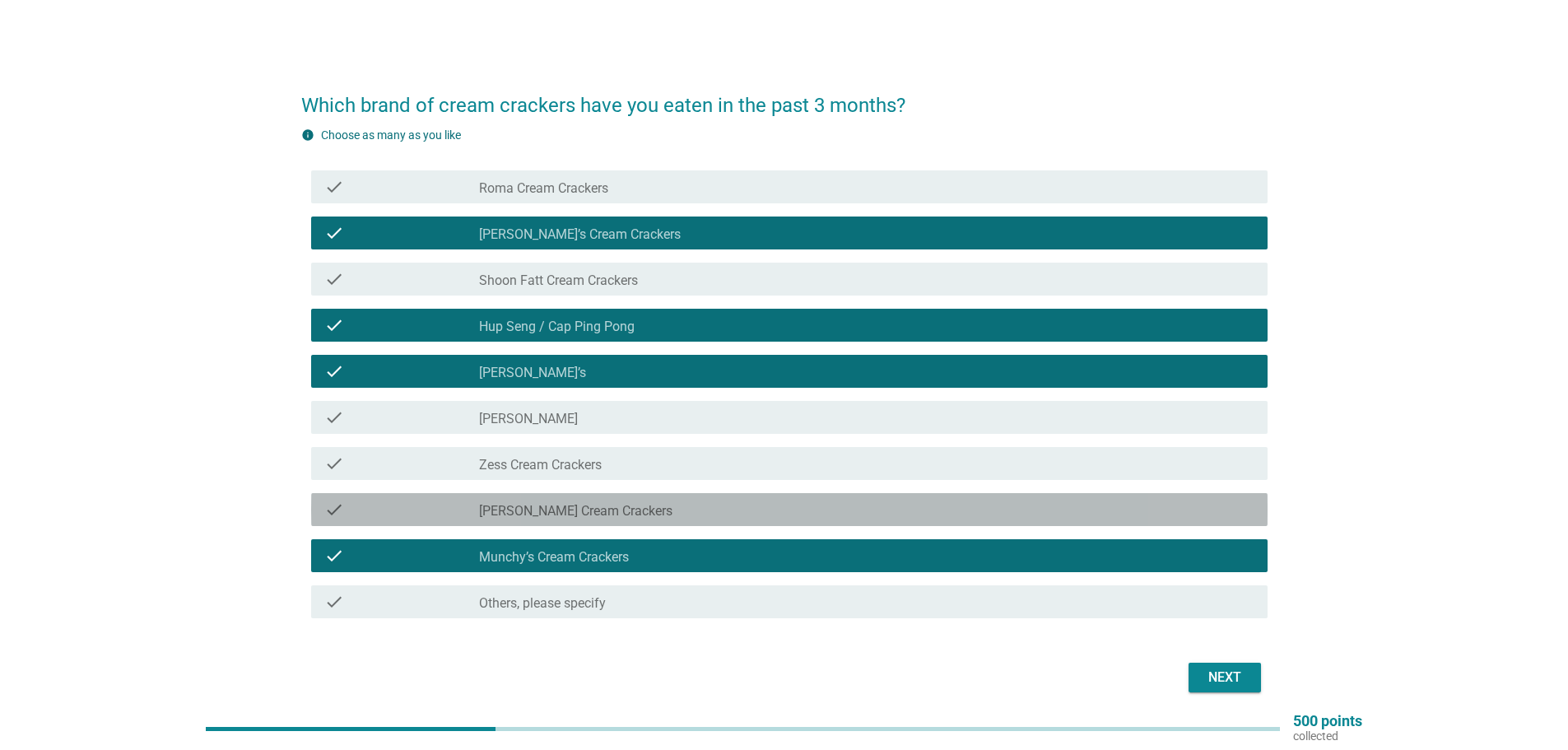
click at [737, 515] on div "check_box_outline_blank [PERSON_NAME] Cream Crackers" at bounding box center [866, 509] width 776 height 20
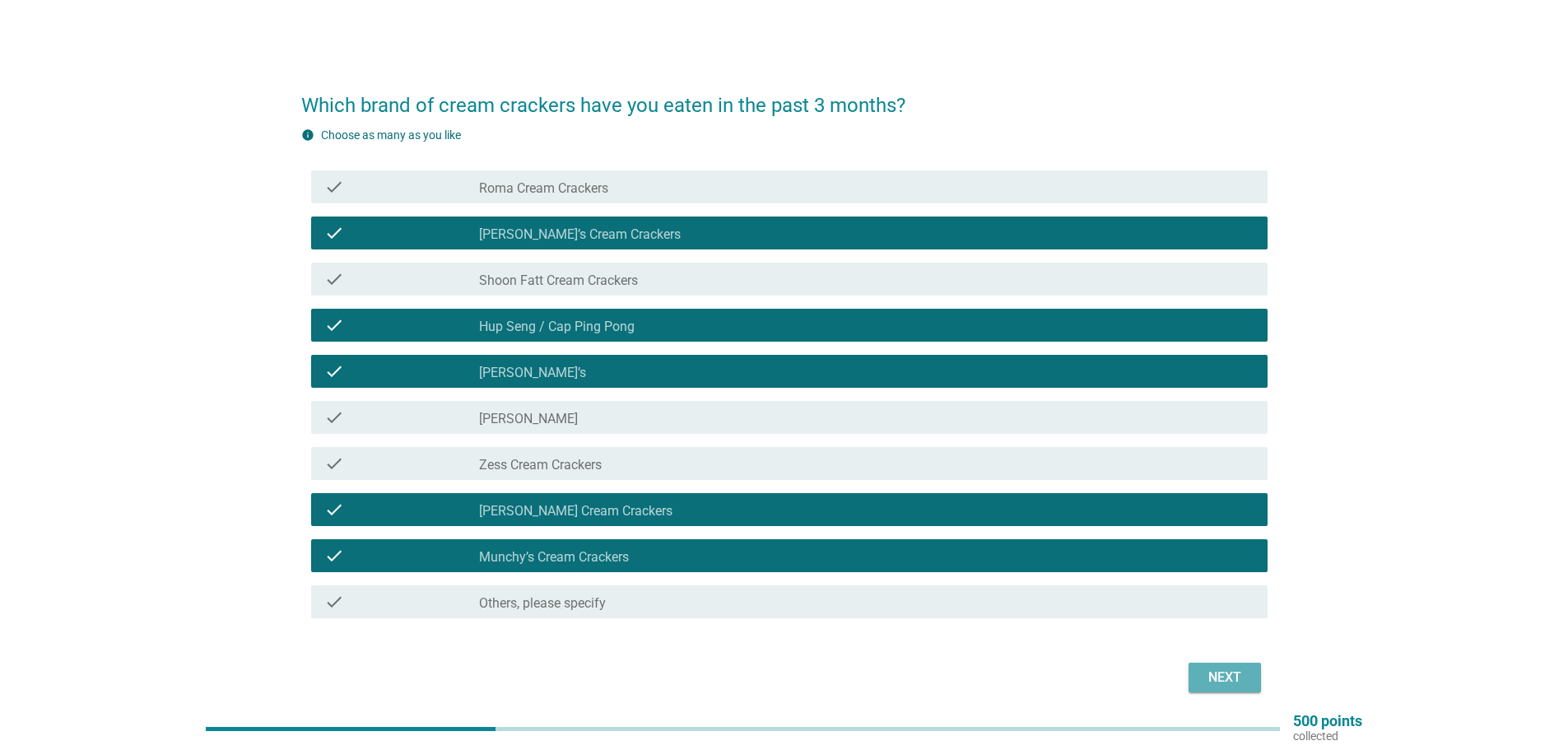
click at [1205, 667] on button "Next" at bounding box center [1224, 677] width 72 height 30
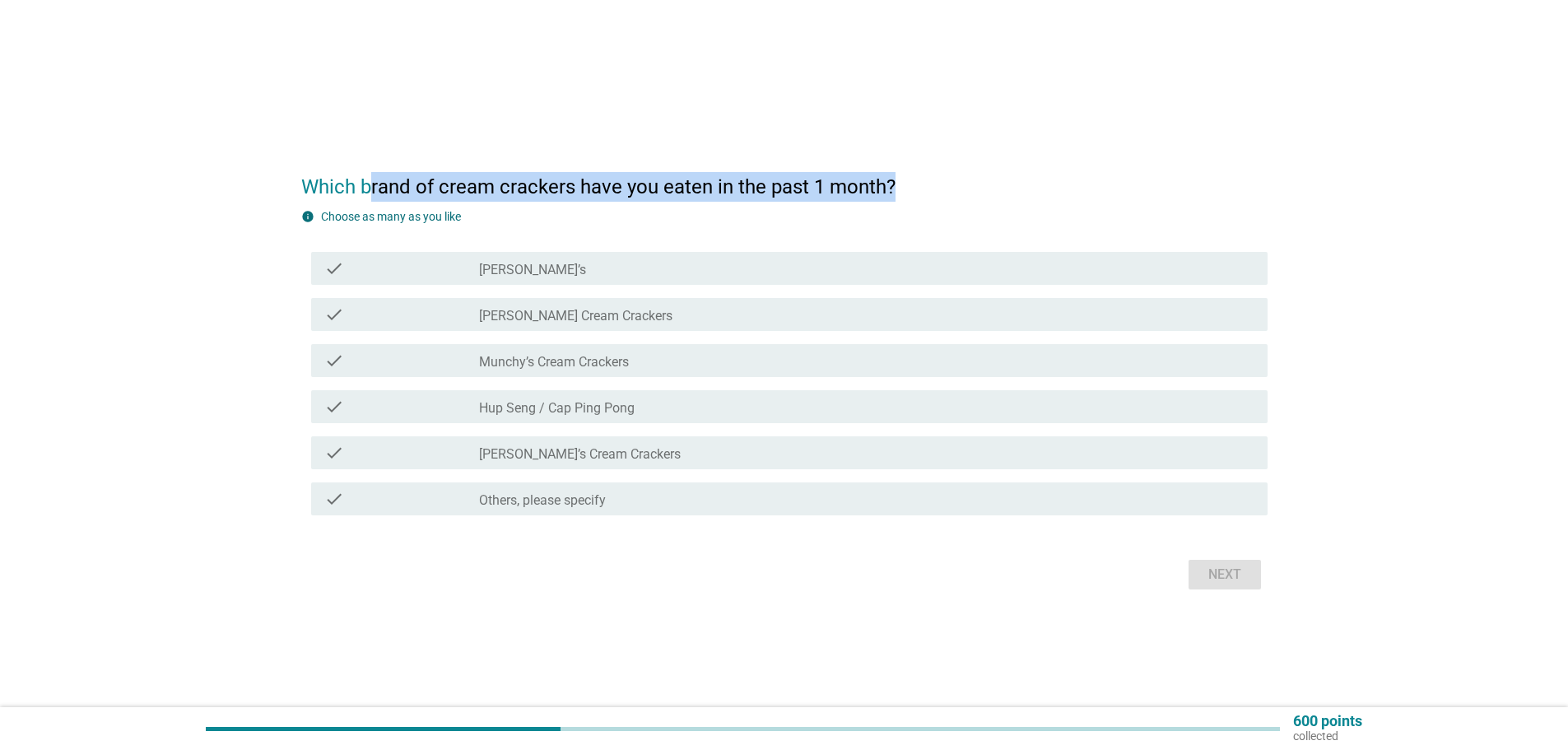
drag, startPoint x: 366, startPoint y: 178, endPoint x: 912, endPoint y: 178, distance: 546.0
click at [912, 178] on h2 "Which brand of cream crackers have you eaten in the past 1 month?" at bounding box center [784, 179] width 966 height 46
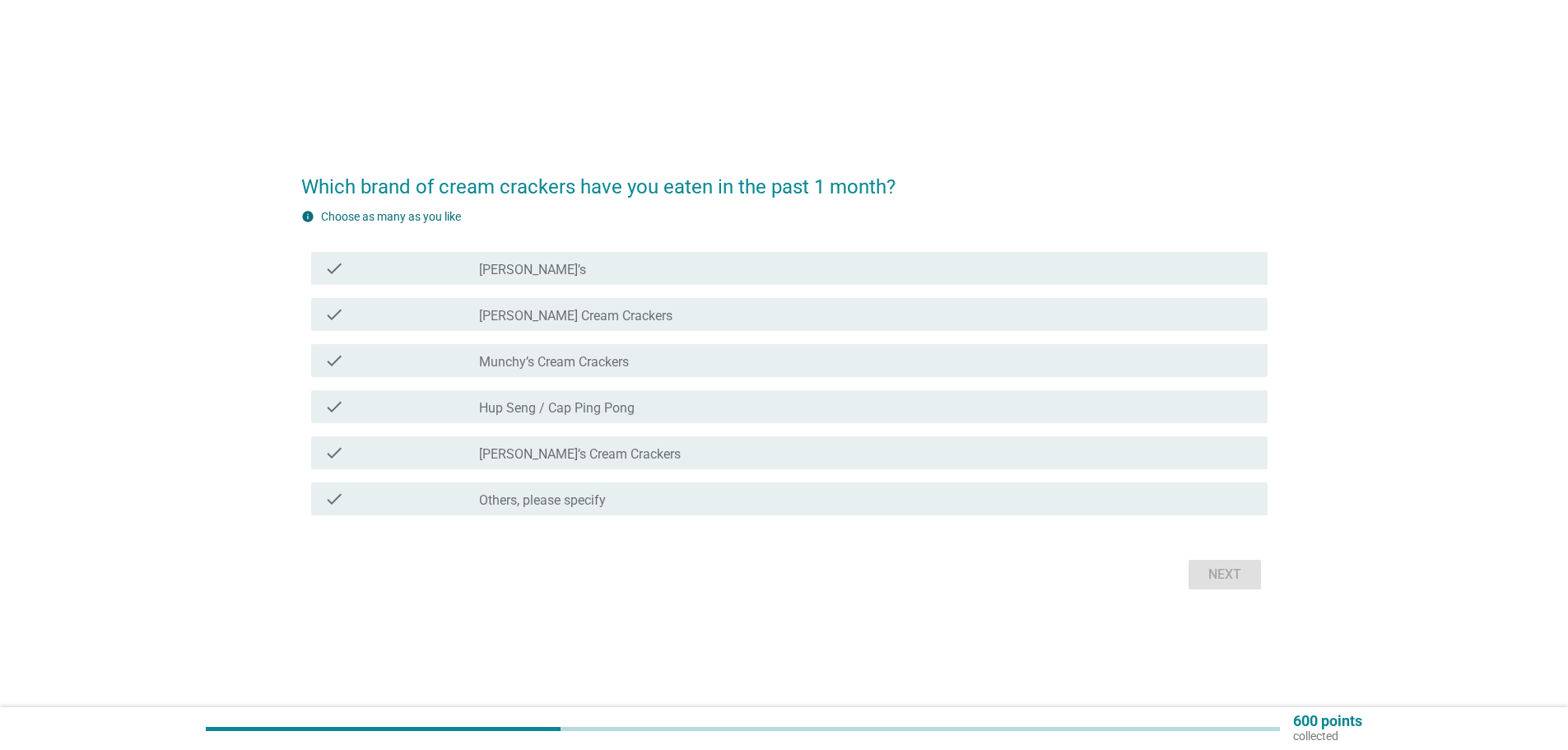
click at [836, 210] on div "info Choose as many as you like" at bounding box center [784, 217] width 966 height 18
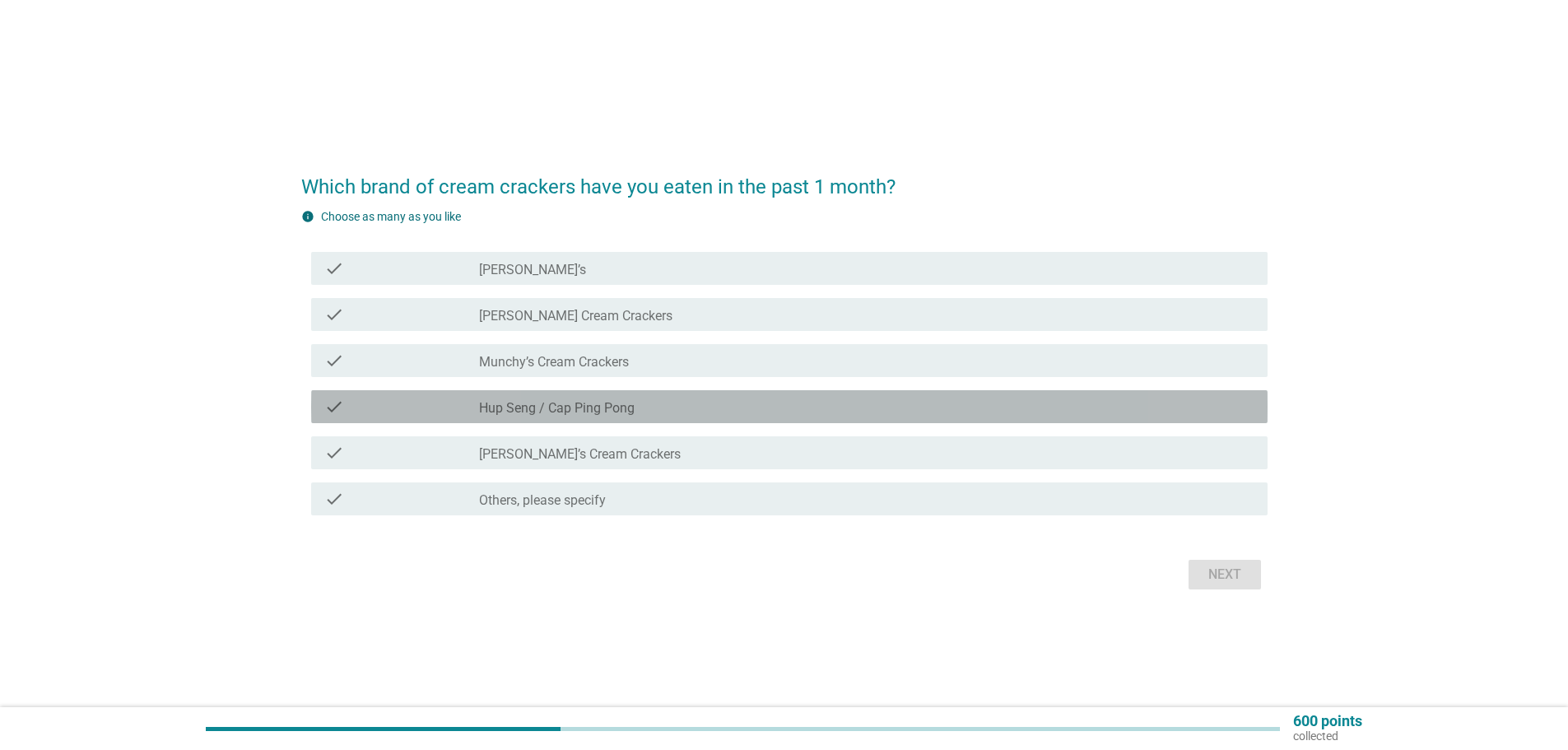
click at [562, 411] on label "Hup Seng / Cap Ping Pong" at bounding box center [557, 408] width 156 height 17
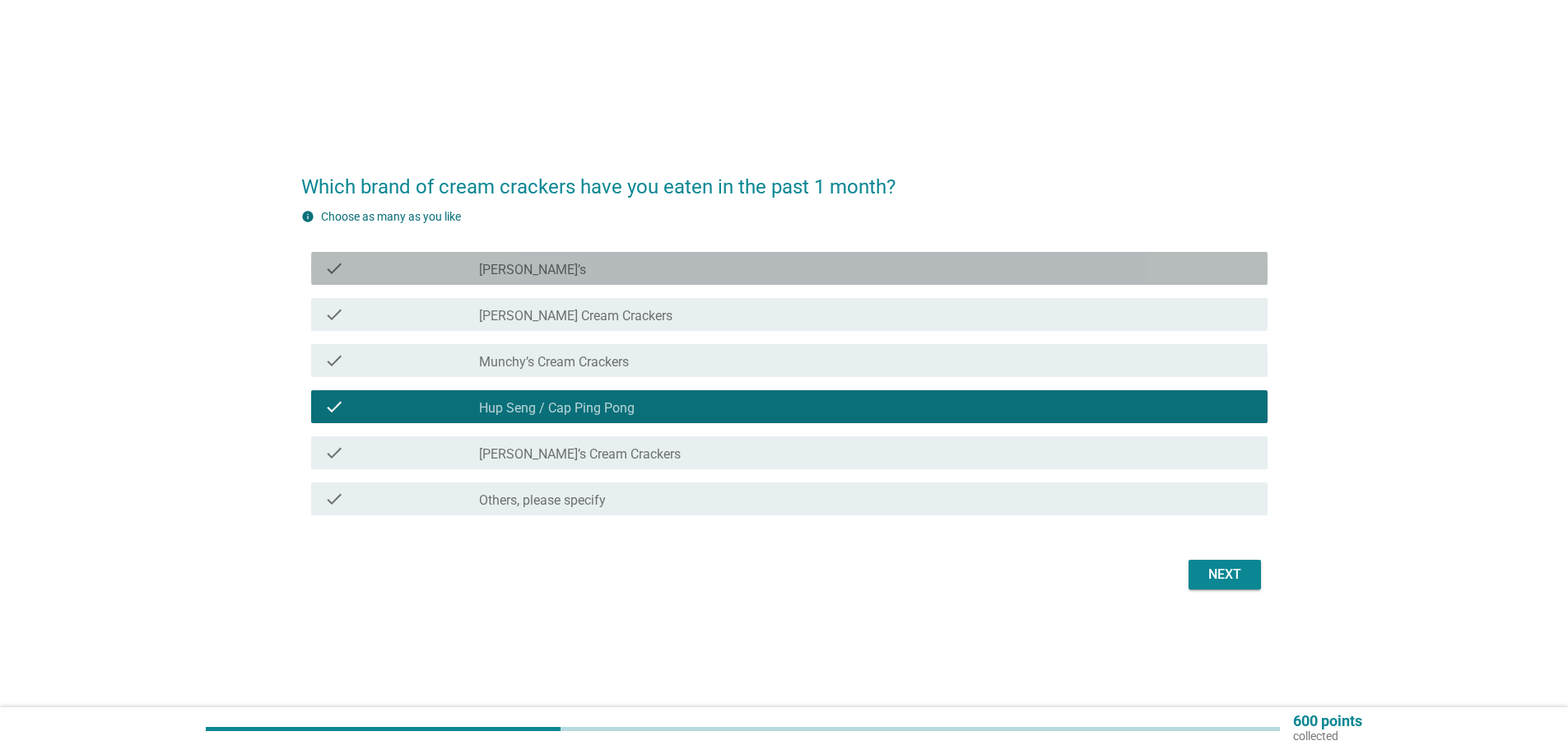
click at [515, 270] on label "[PERSON_NAME]’s" at bounding box center [532, 269] width 107 height 17
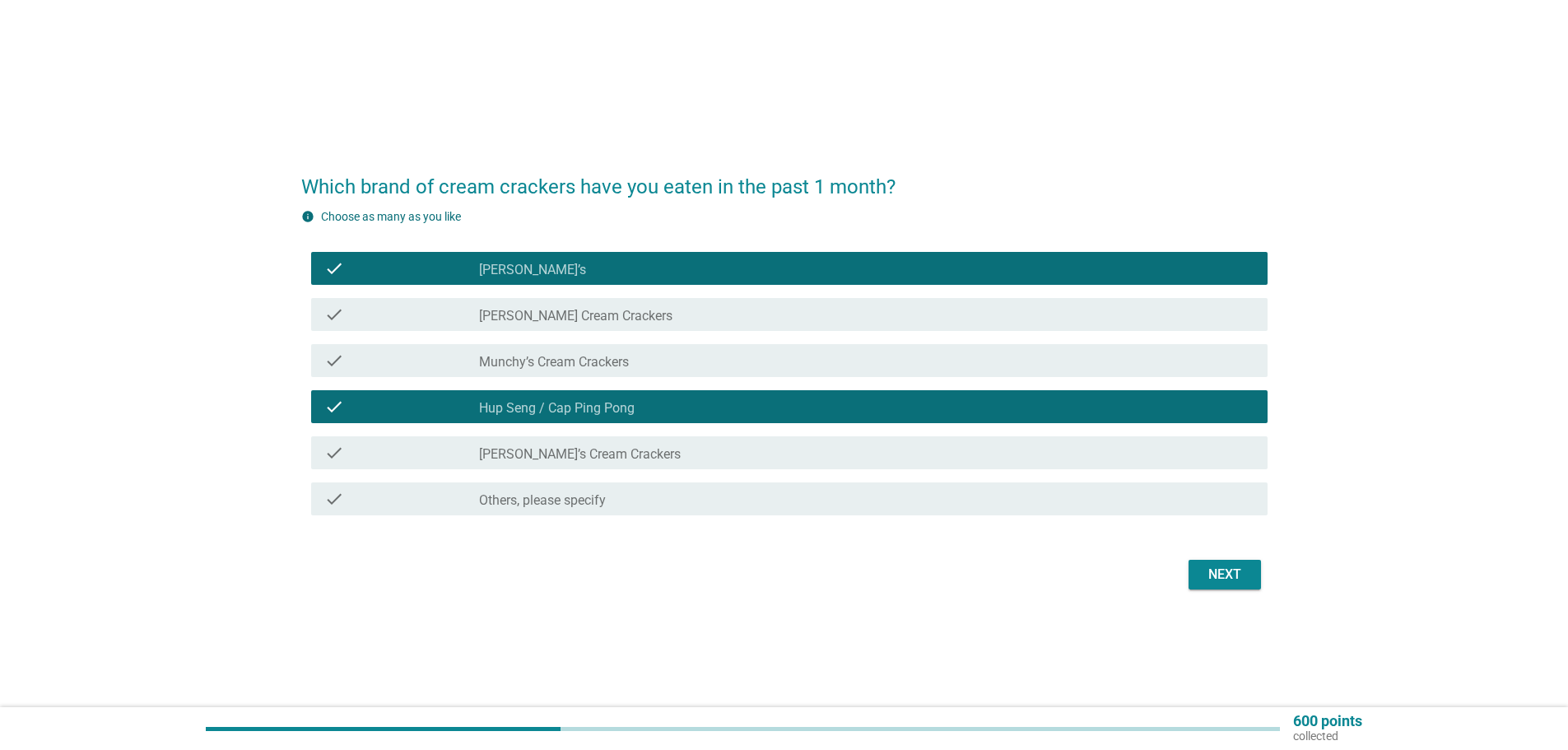
click at [579, 349] on div "check check_box_outline_blank Munchy’s Cream Crackers" at bounding box center [788, 360] width 956 height 33
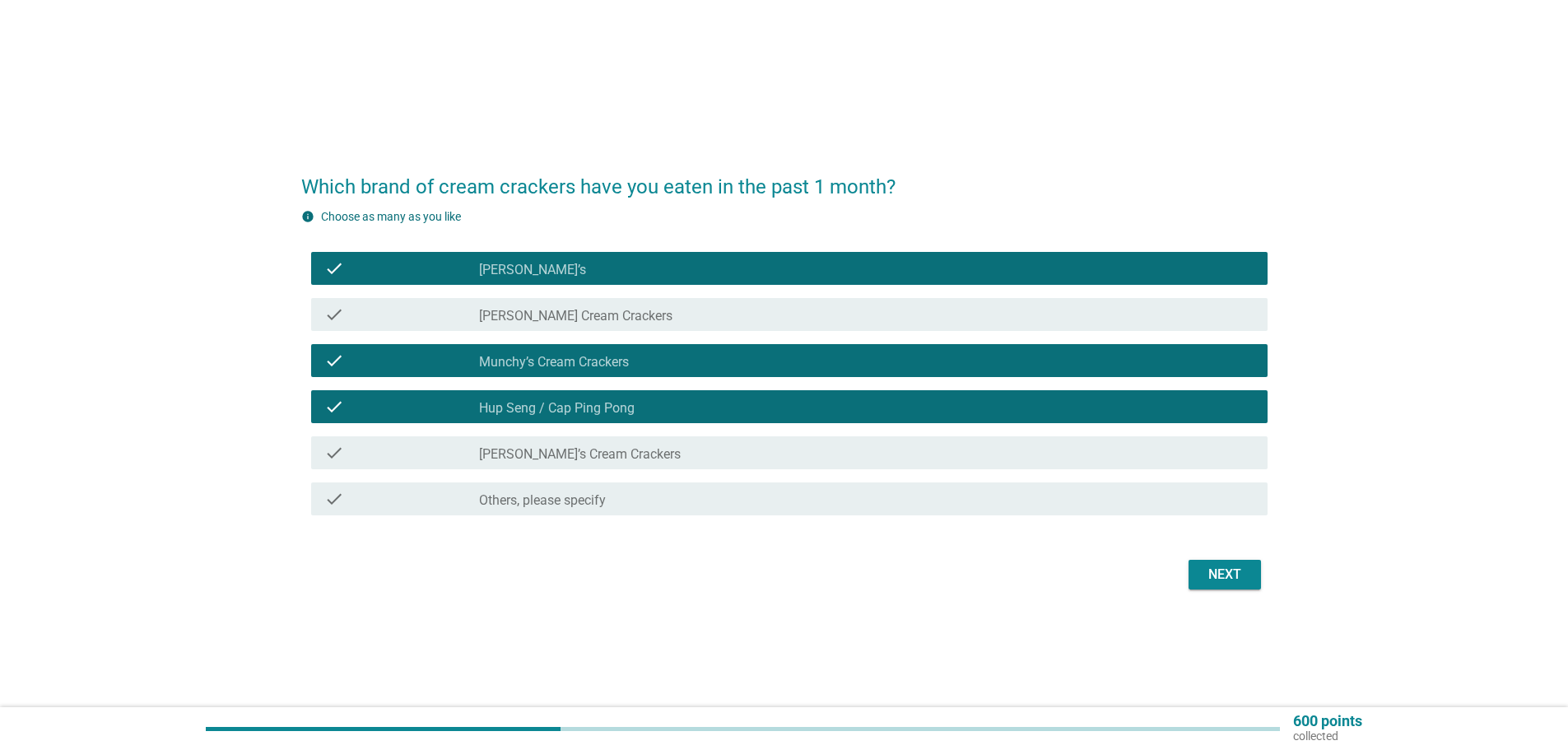
click at [1232, 569] on div "Next" at bounding box center [1225, 574] width 46 height 20
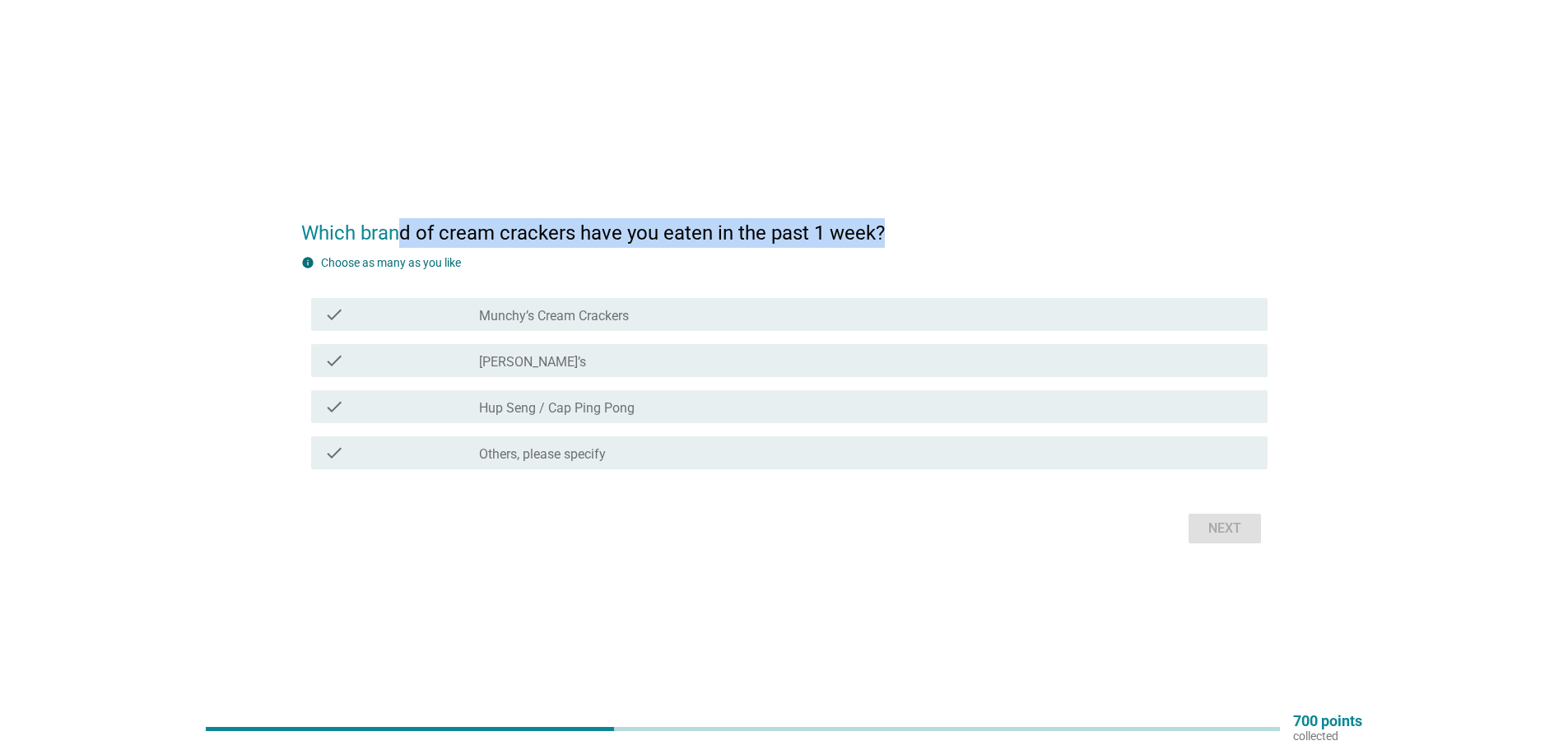
drag, startPoint x: 397, startPoint y: 227, endPoint x: 901, endPoint y: 234, distance: 504.0
click at [901, 234] on h2 "Which brand of cream crackers have you eaten in the past 1 week?" at bounding box center [784, 224] width 966 height 46
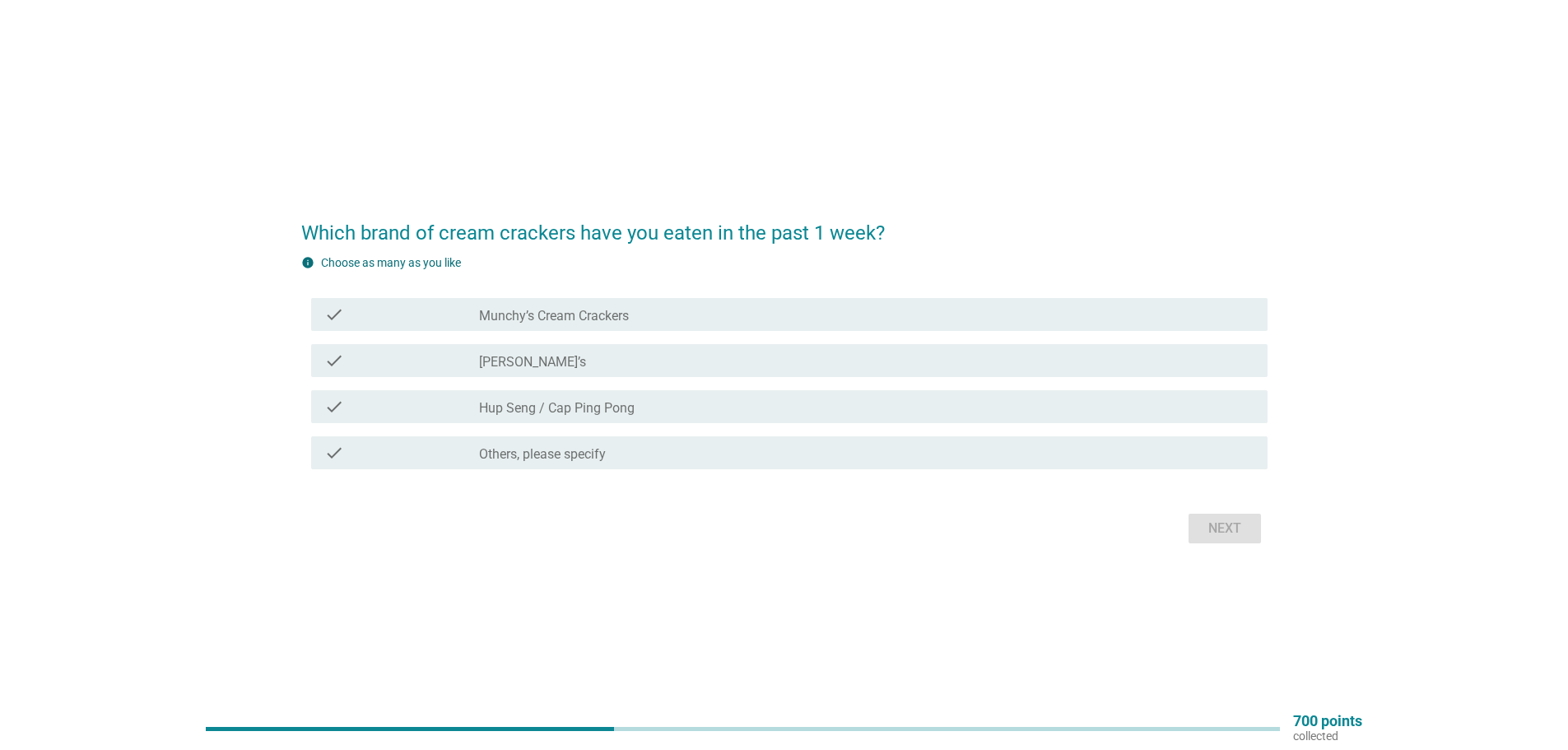
click at [1023, 251] on form "Which brand of cream crackers have you eaten in the past 1 week? info Choose as…" at bounding box center [784, 374] width 966 height 346
click at [524, 408] on label "Hup Seng / Cap Ping Pong" at bounding box center [557, 408] width 156 height 17
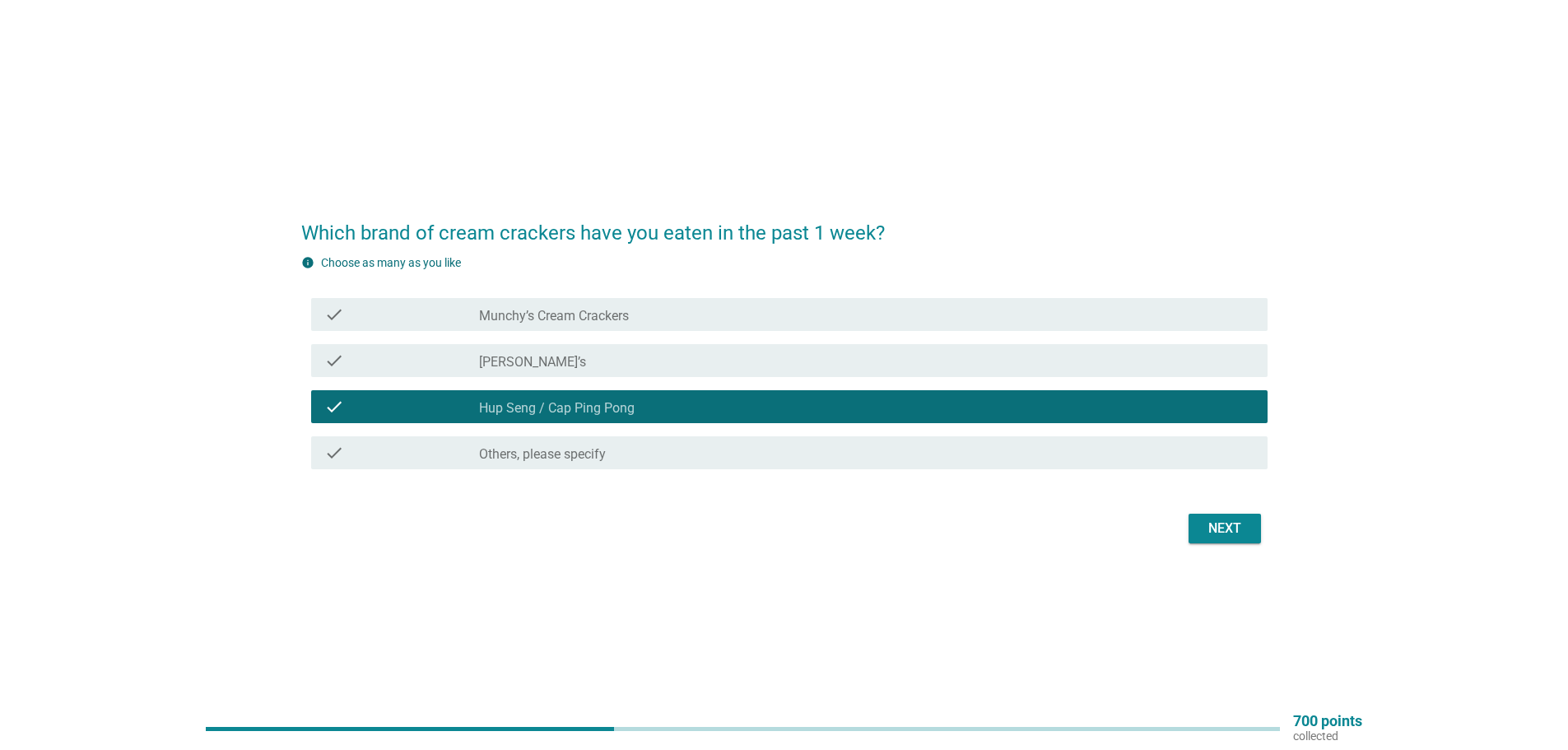
click at [557, 327] on div "check check_box Munchy’s Cream Crackers" at bounding box center [788, 314] width 956 height 33
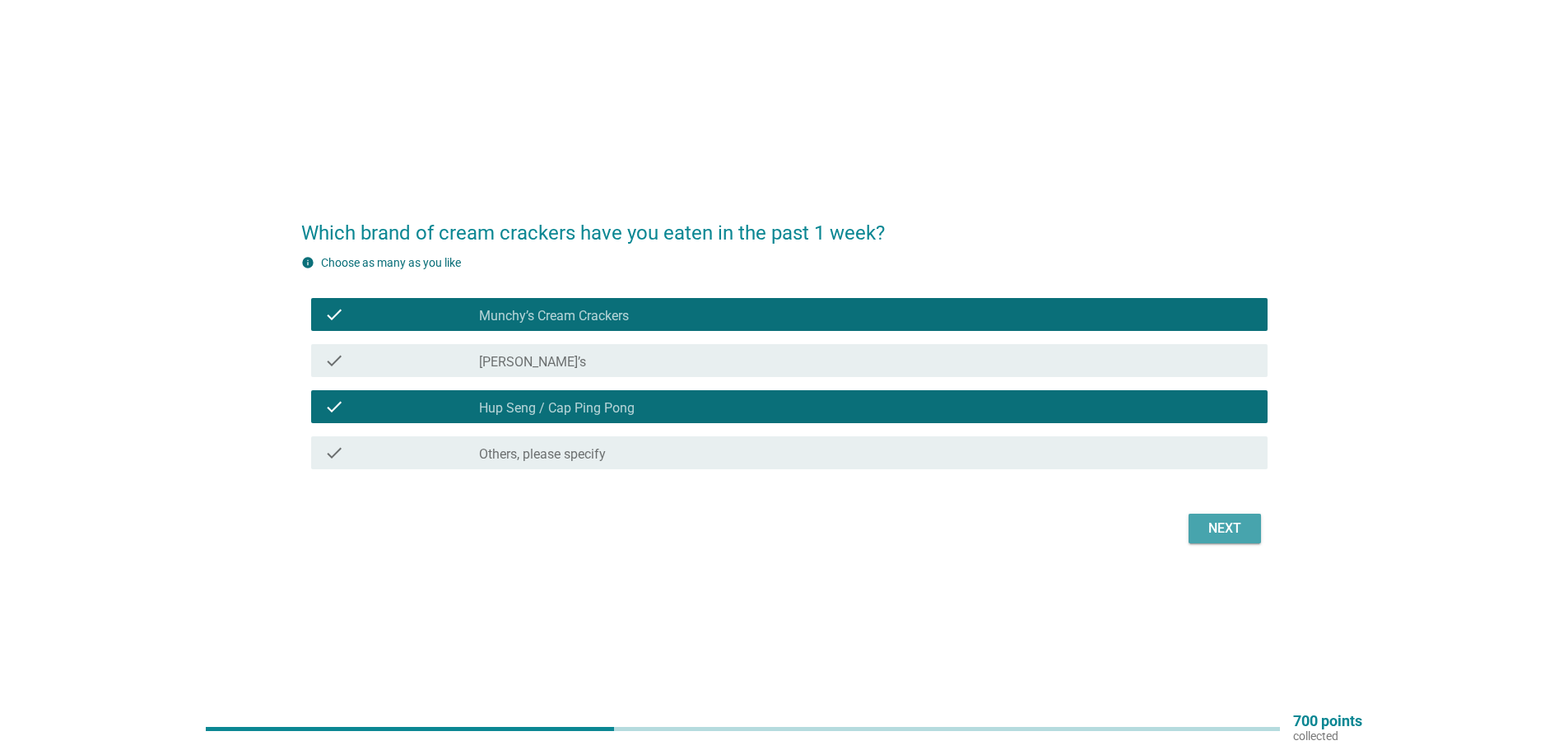
click at [1207, 533] on div "Next" at bounding box center [1225, 528] width 46 height 20
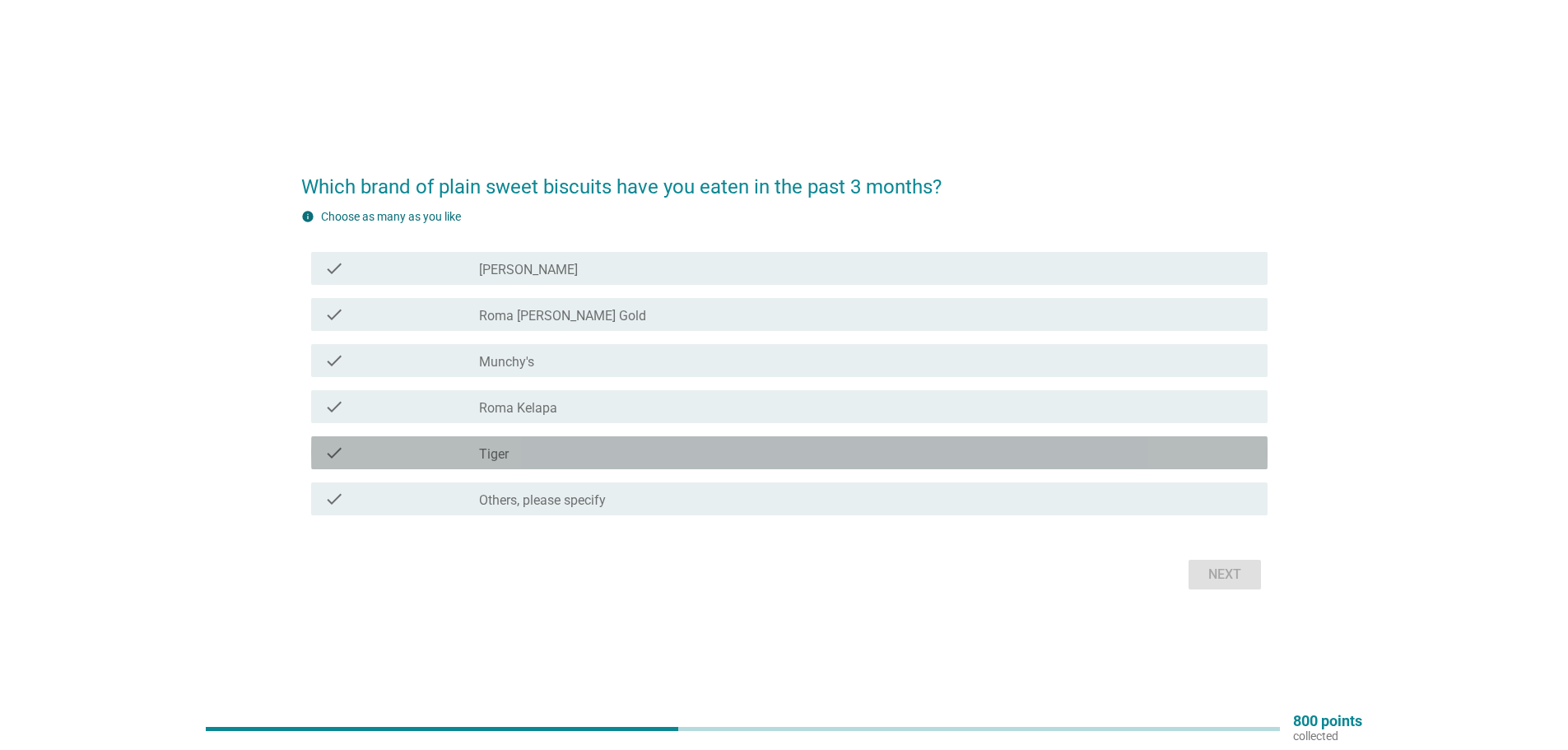
click at [520, 454] on div "check_box_outline_blank Tiger" at bounding box center [866, 453] width 776 height 20
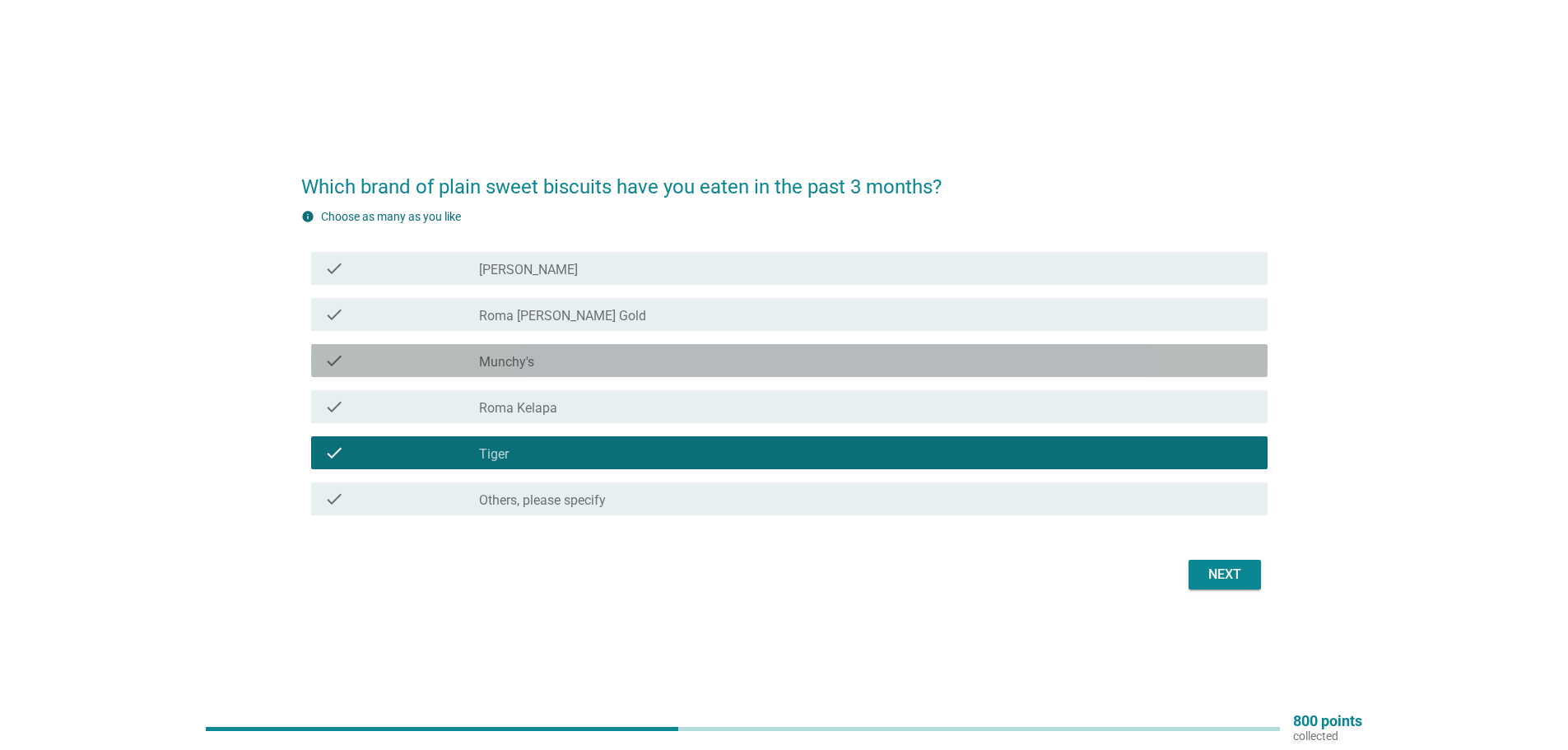
click at [533, 359] on label "Munchy's" at bounding box center [506, 362] width 55 height 17
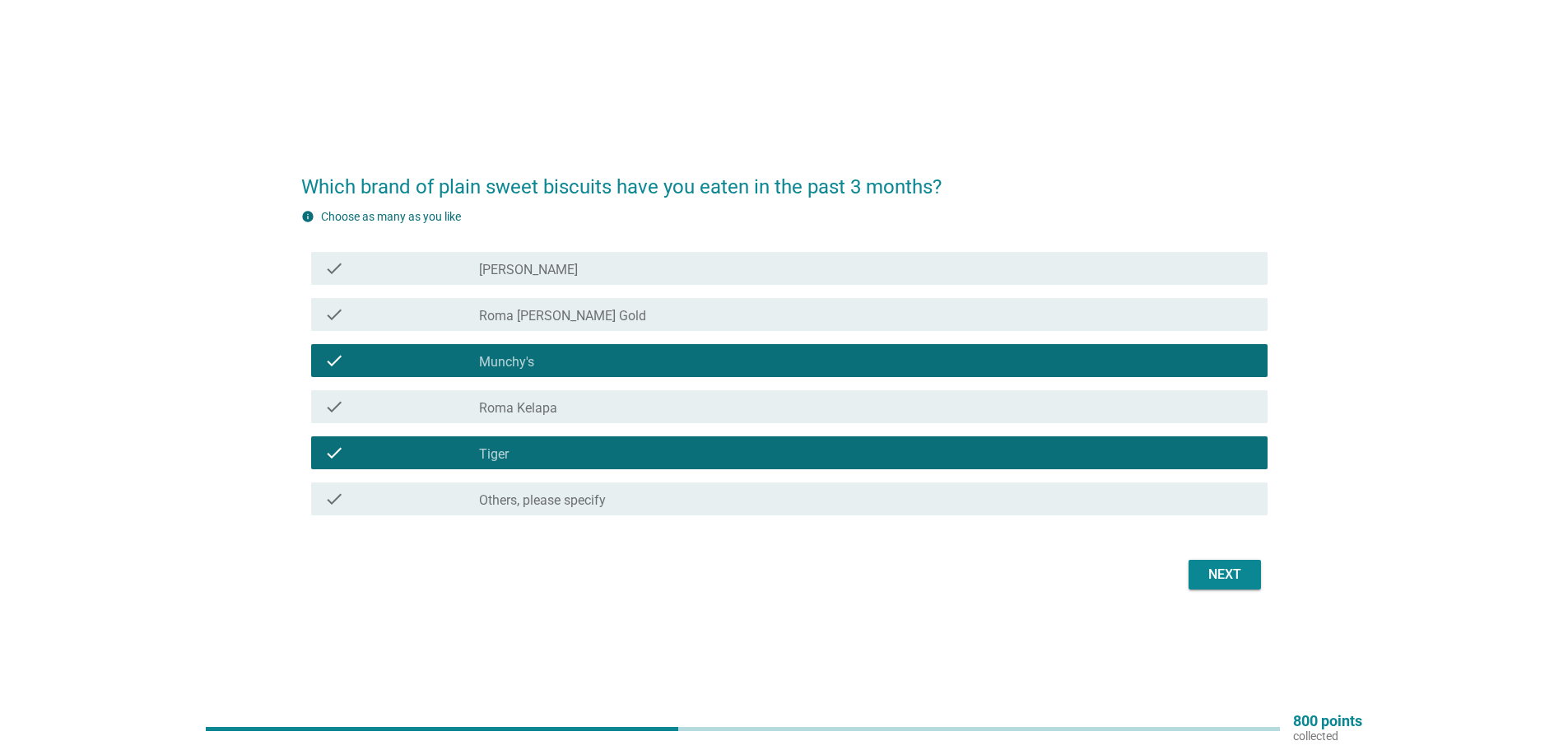
click at [485, 415] on label "Roma Kelapa" at bounding box center [517, 408] width 78 height 17
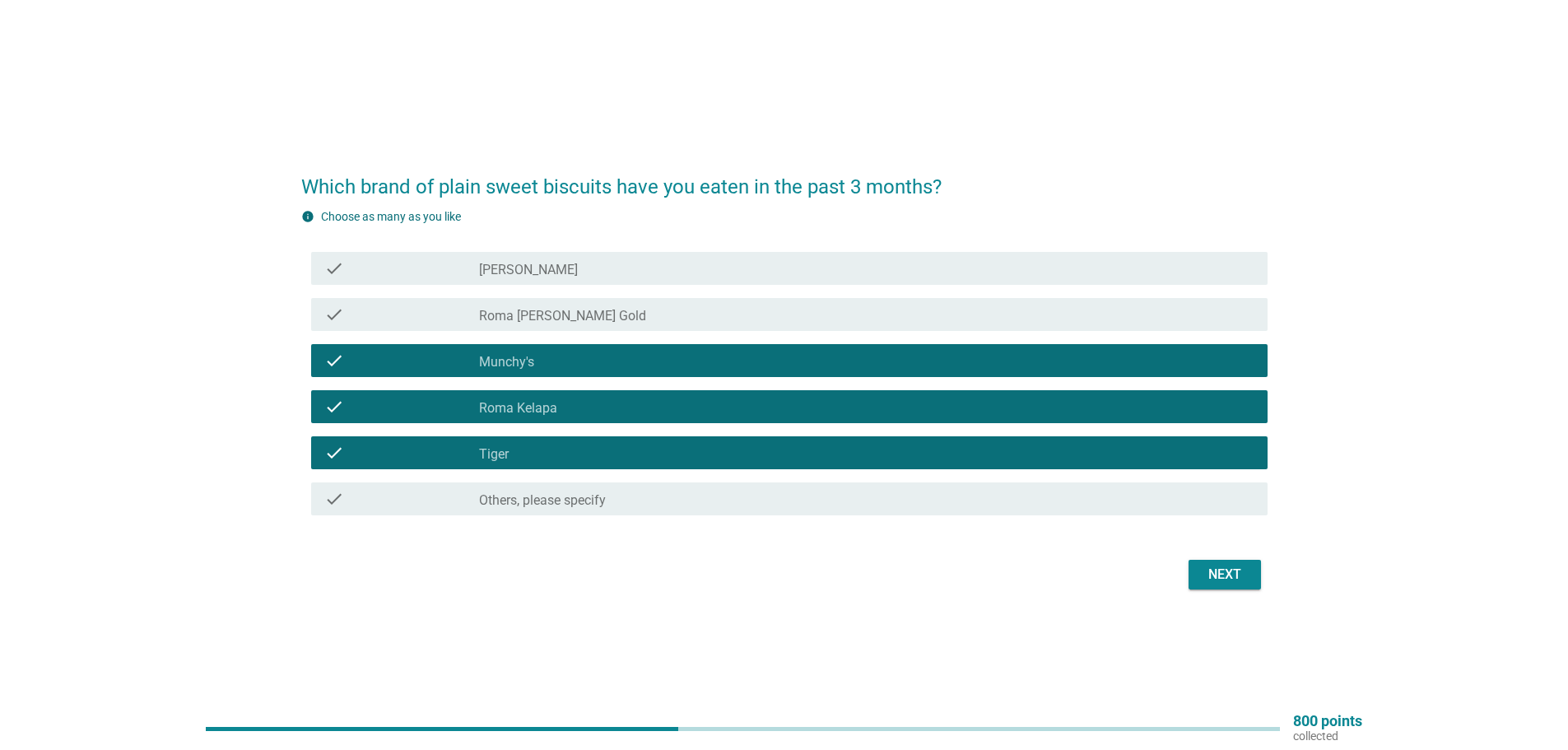
click at [1277, 579] on div "Which brand of plain sweet biscuits have you eaten in the past 3 months? info C…" at bounding box center [784, 374] width 993 height 465
click at [1227, 568] on div "Next" at bounding box center [1225, 574] width 46 height 20
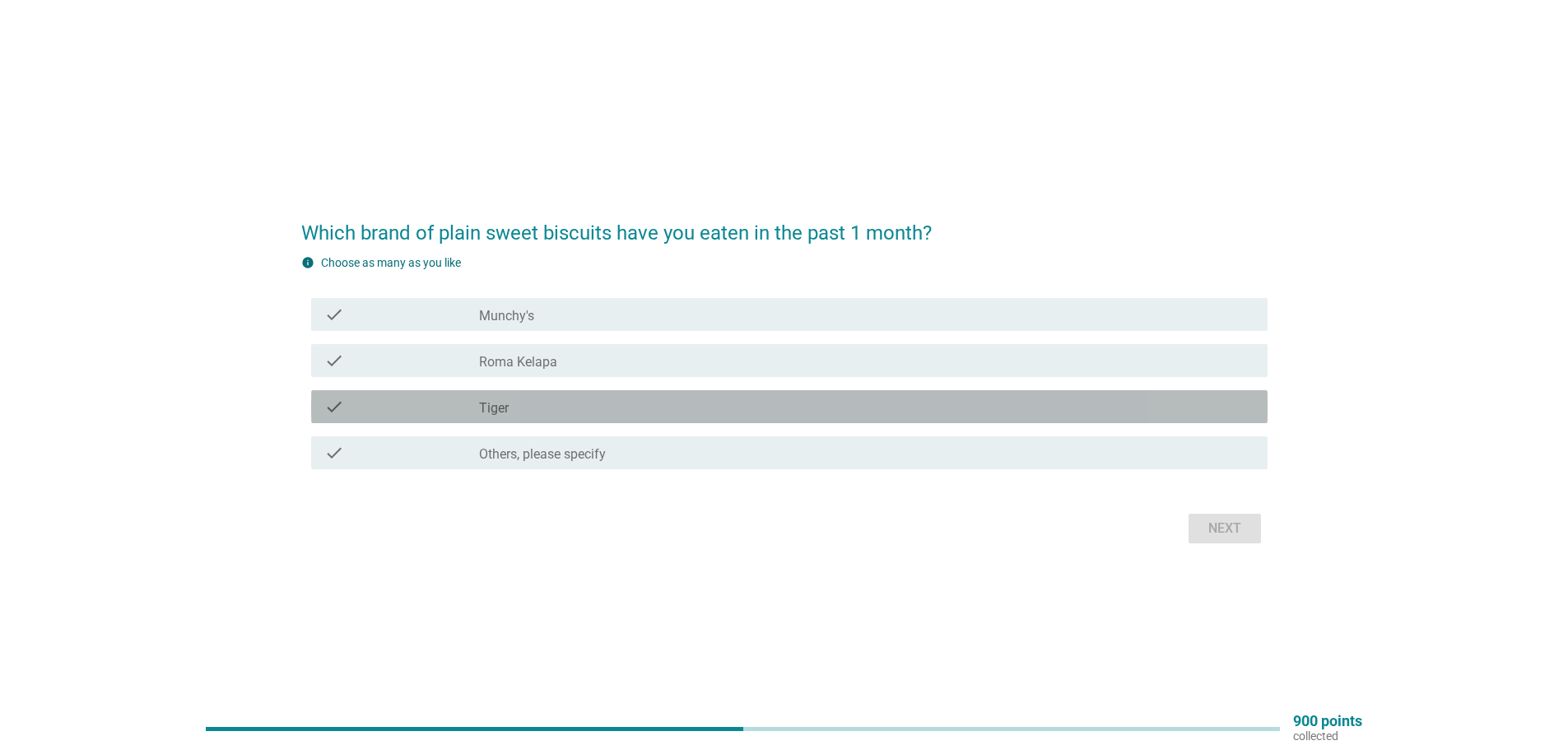
click at [523, 399] on div "check_box_outline_blank Tiger" at bounding box center [866, 407] width 776 height 20
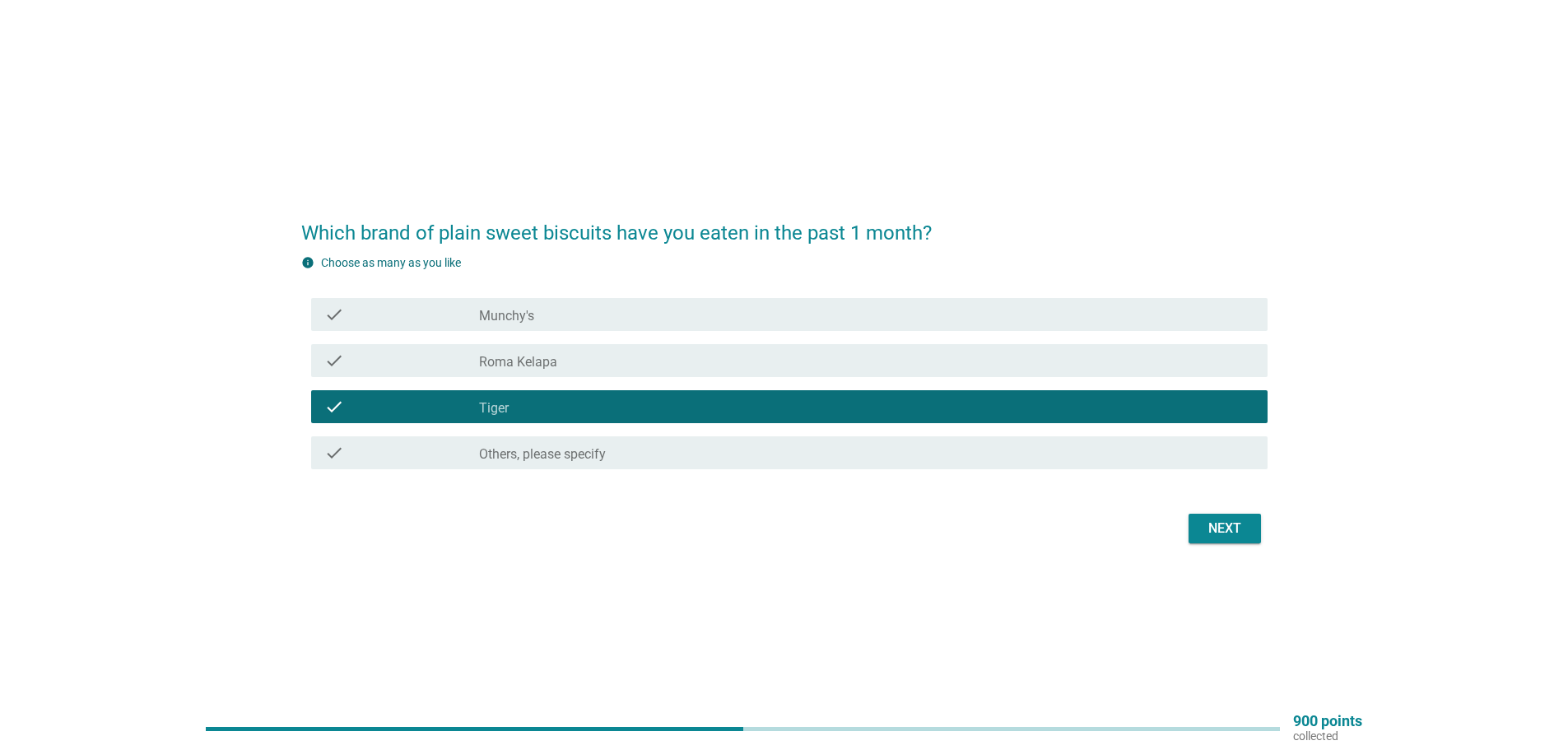
click at [532, 351] on div "check_box_outline_blank [GEOGRAPHIC_DATA] Kelapa" at bounding box center [866, 360] width 776 height 20
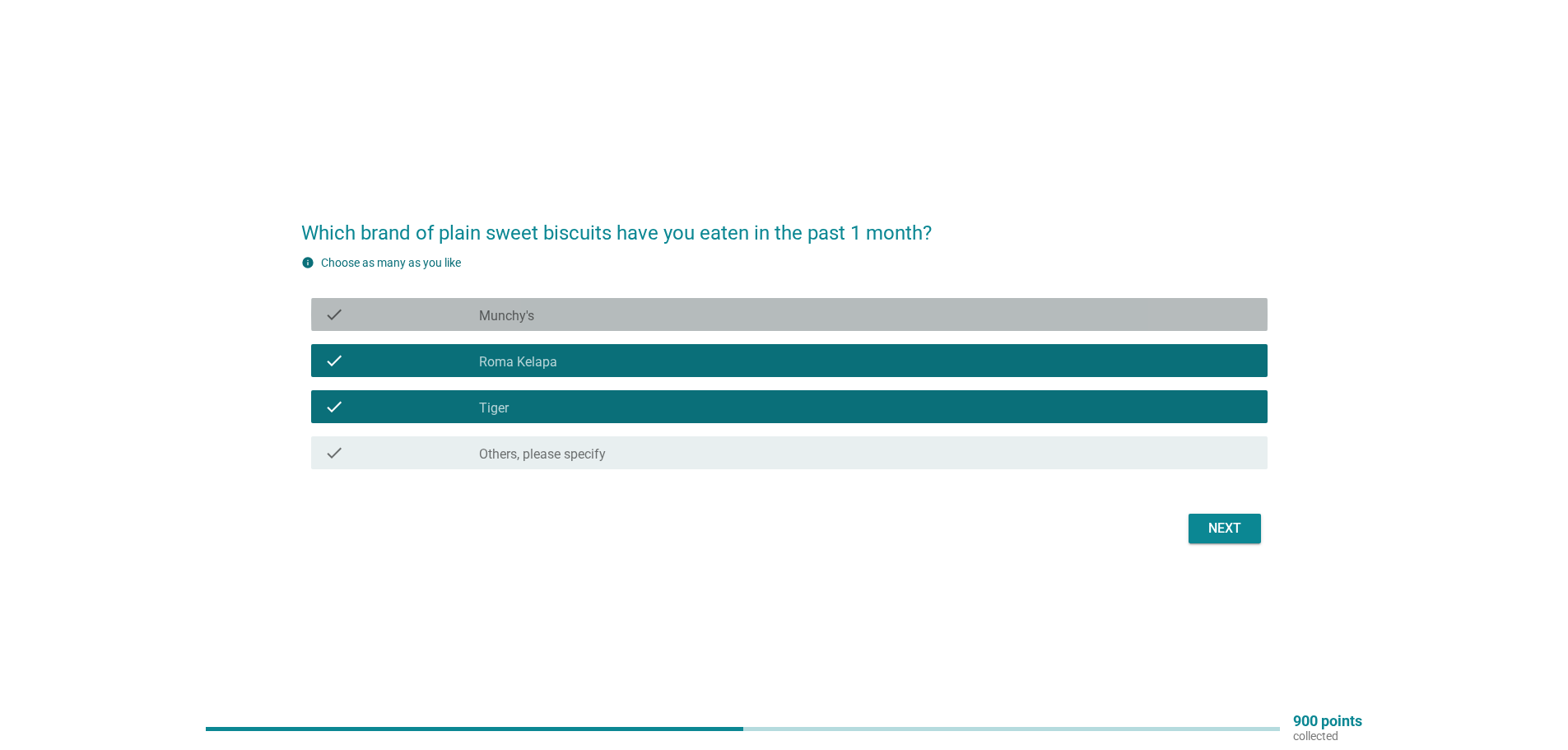
click at [532, 306] on div "check_box_outline_blank Munchy's" at bounding box center [866, 315] width 776 height 20
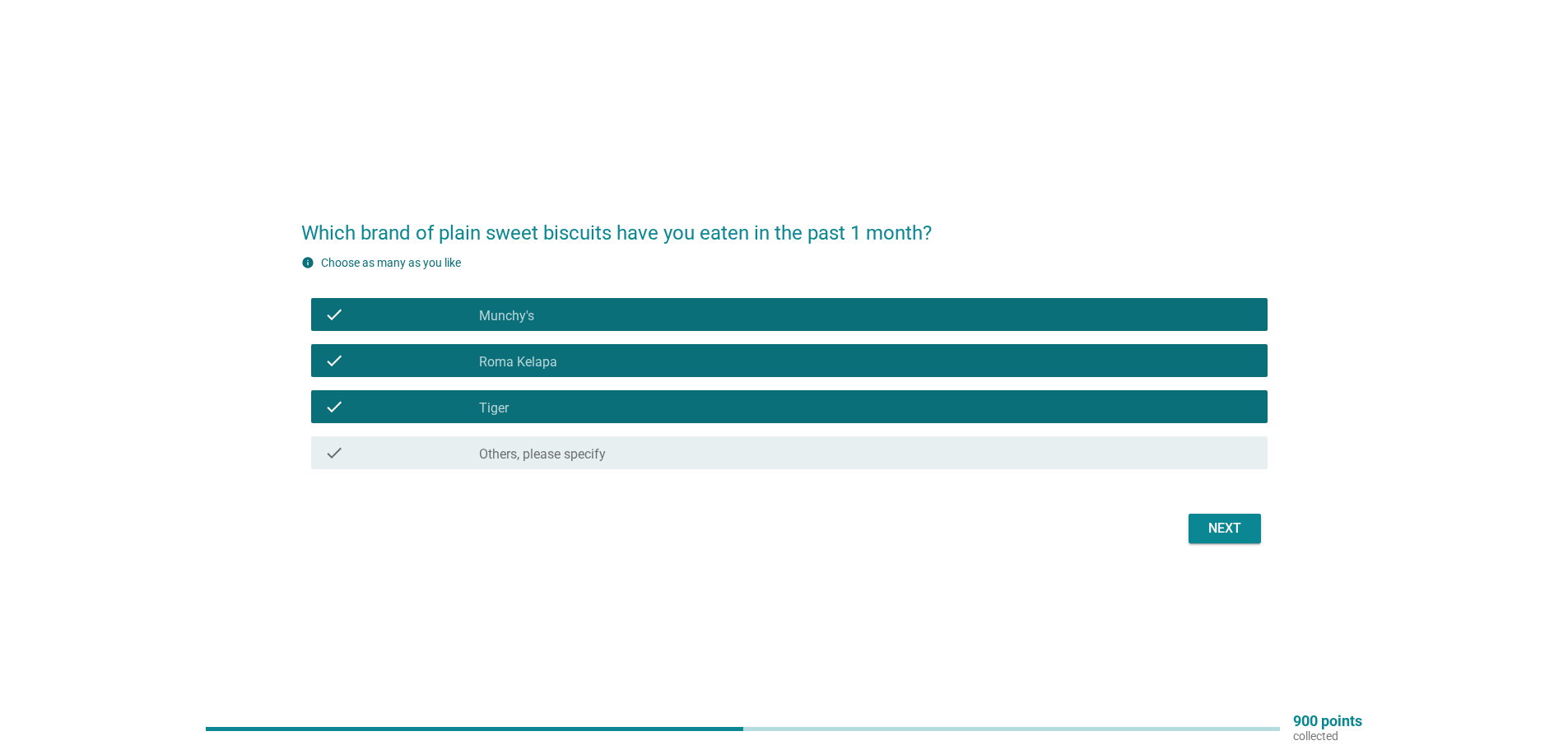
click at [1238, 528] on div "Next" at bounding box center [1225, 528] width 46 height 20
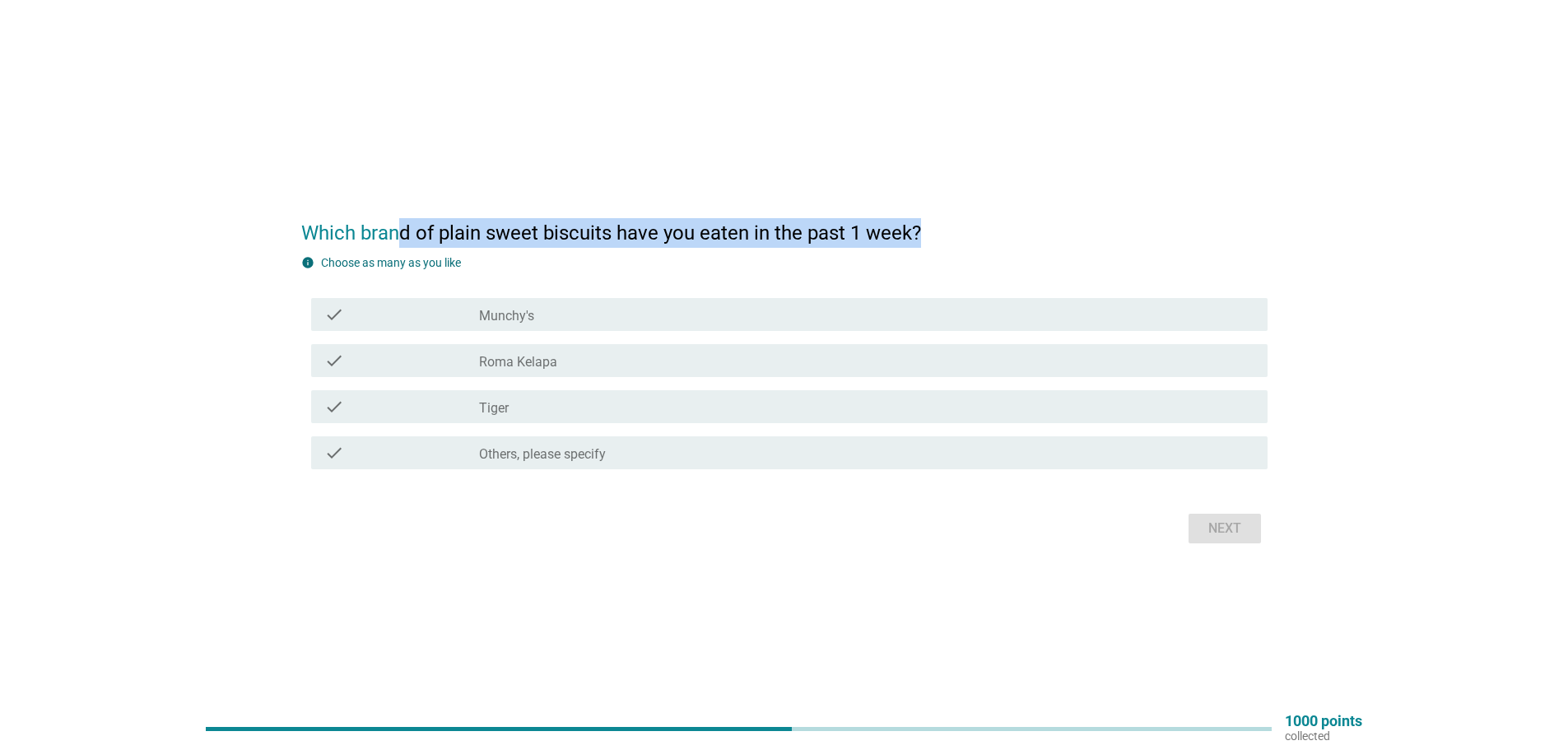
drag, startPoint x: 409, startPoint y: 232, endPoint x: 921, endPoint y: 232, distance: 512.0
click at [921, 232] on h2 "Which brand of plain sweet biscuits have you eaten in the past 1 week?" at bounding box center [784, 224] width 966 height 46
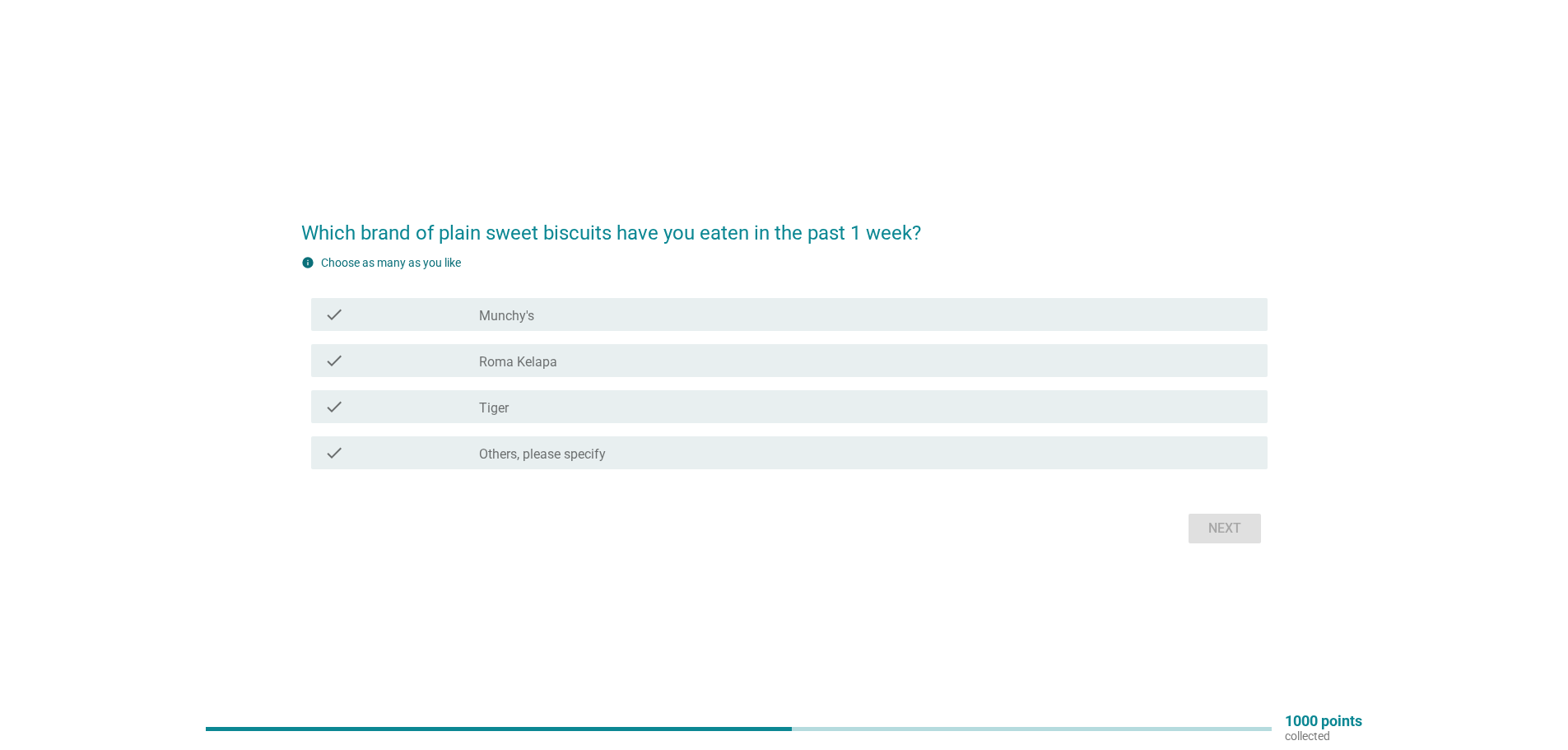
click at [934, 276] on div "info Choose as many as you like check check_box_outline_blank Munchy's check ch…" at bounding box center [784, 365] width 966 height 221
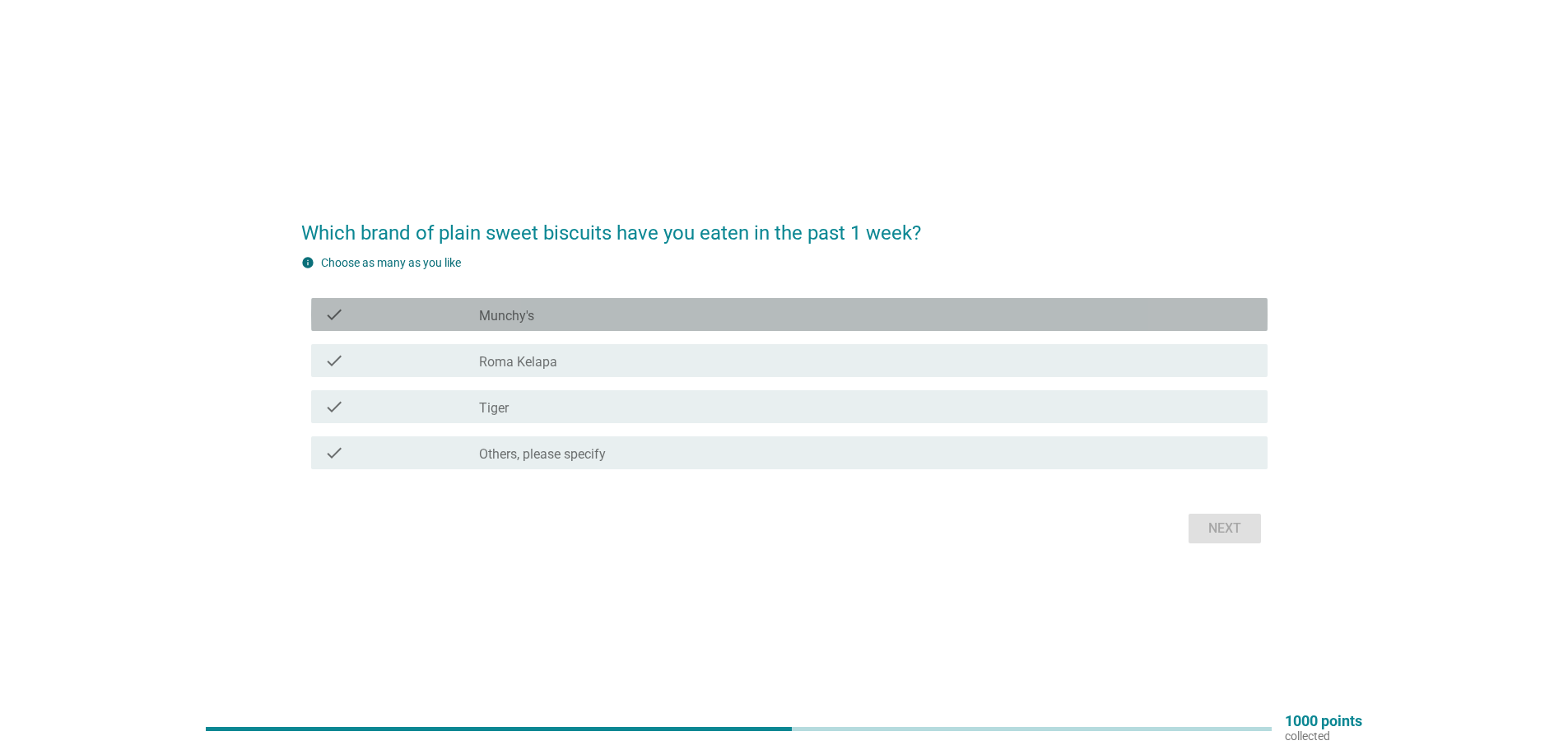
click at [524, 312] on label "Munchy's" at bounding box center [506, 316] width 55 height 17
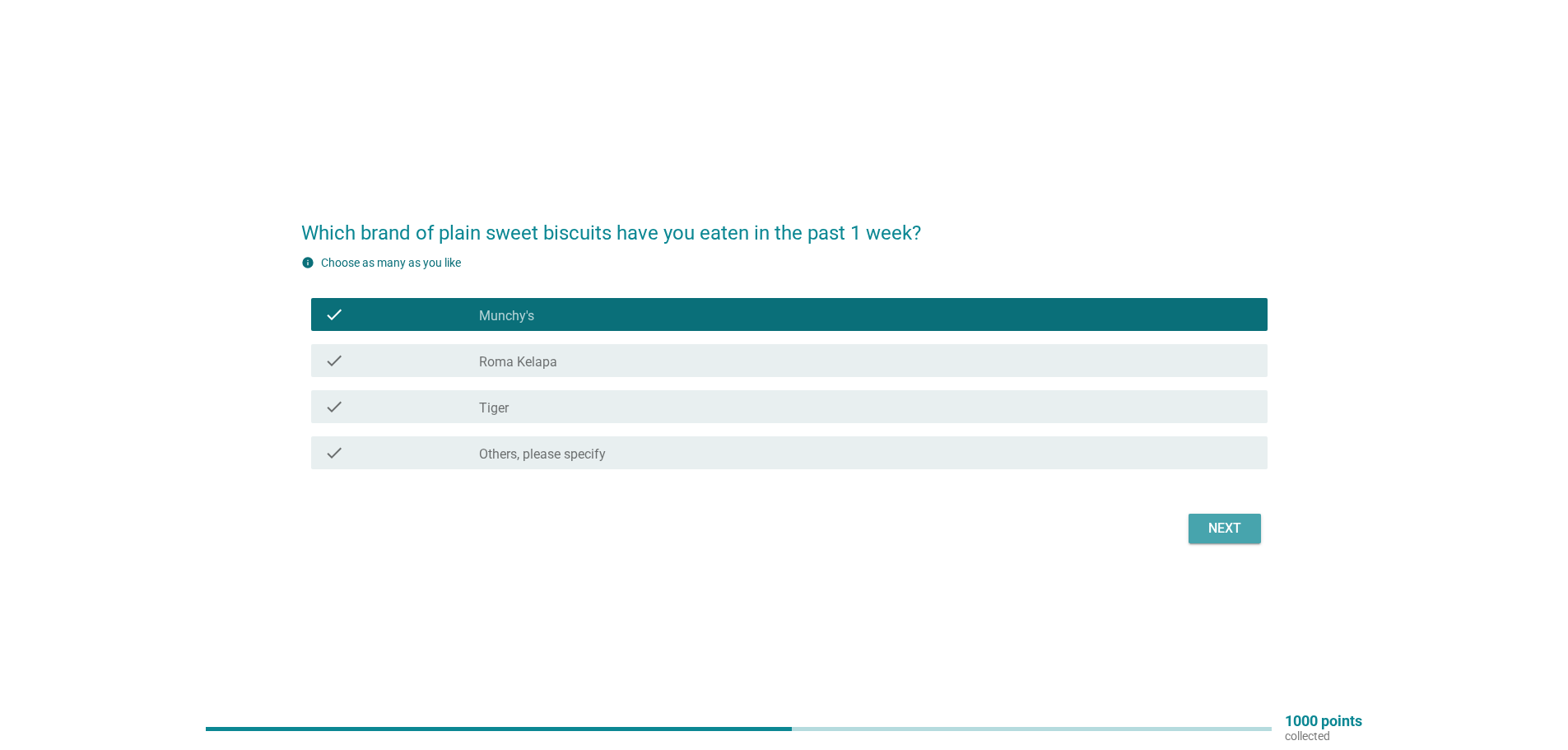
click at [1232, 526] on div "Next" at bounding box center [1225, 528] width 46 height 20
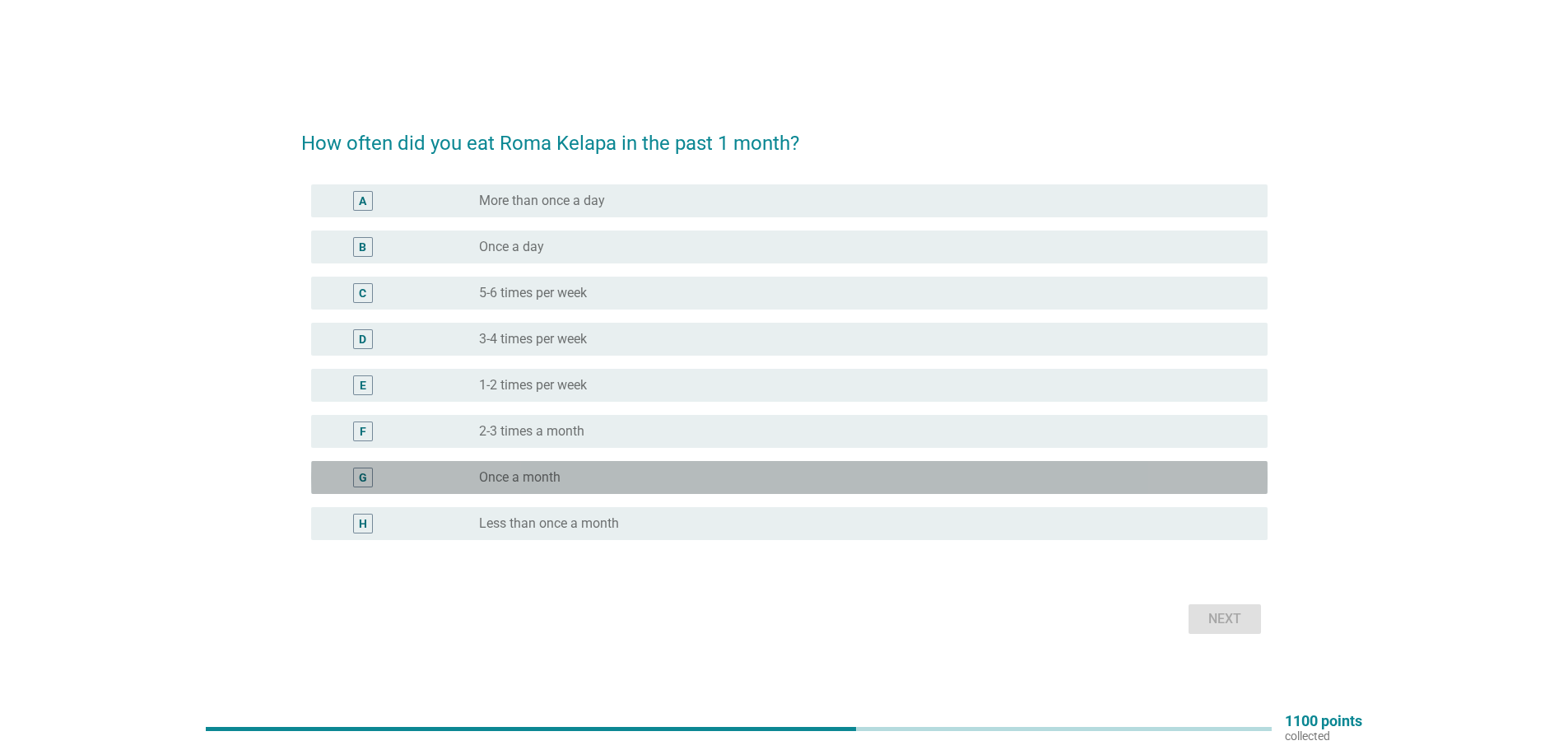
click at [497, 482] on label "Once a month" at bounding box center [519, 477] width 82 height 17
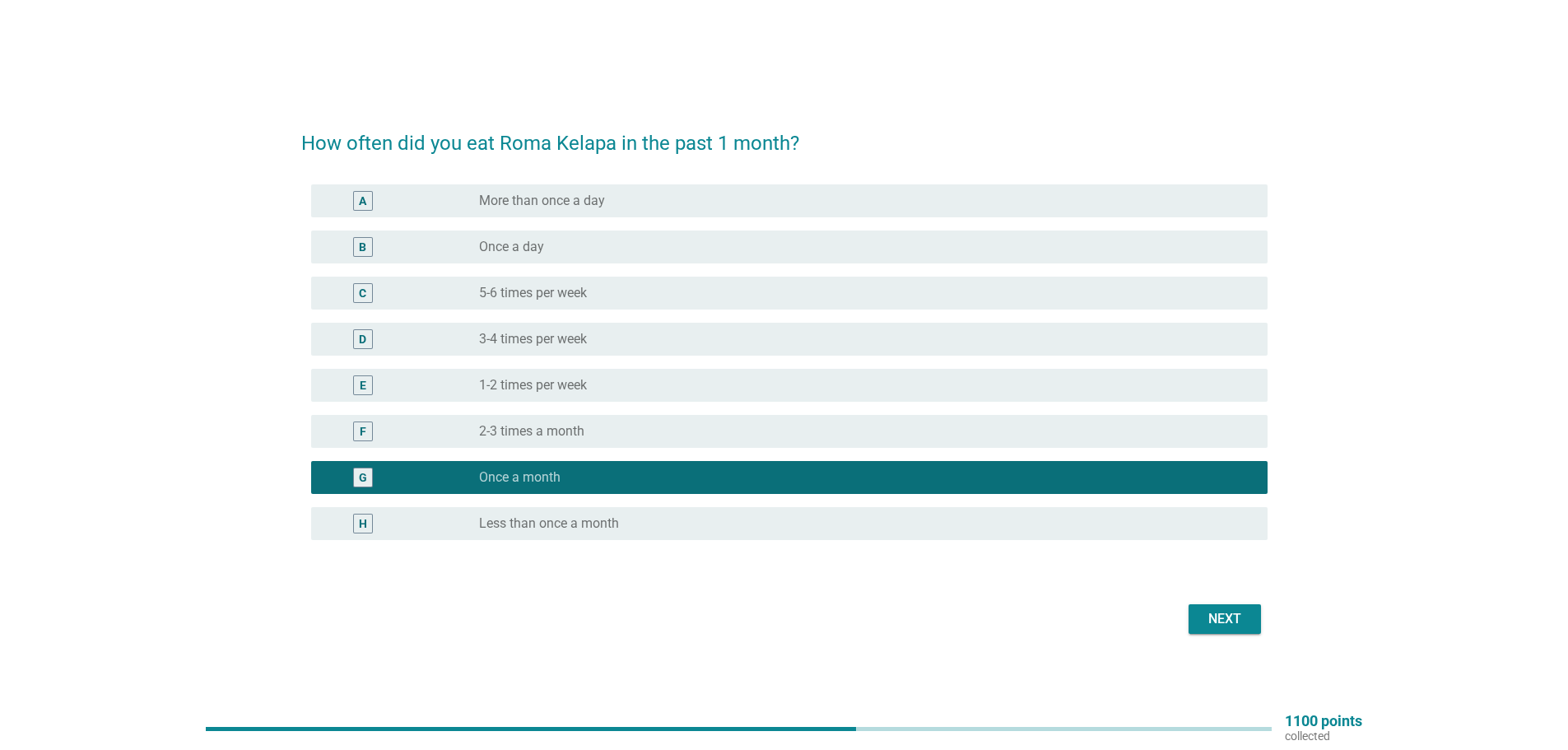
click at [1241, 611] on div "Next" at bounding box center [1225, 619] width 46 height 20
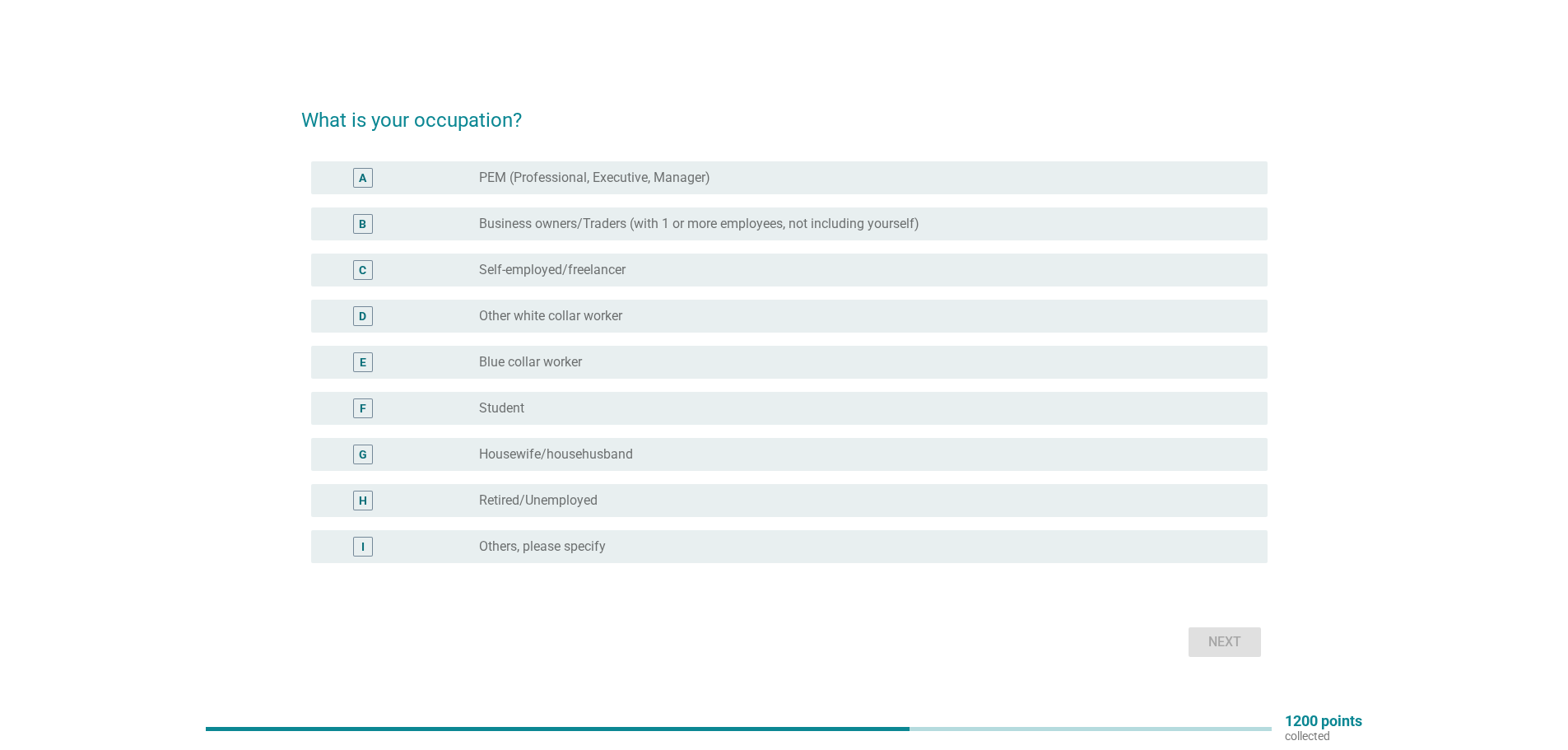
click at [702, 171] on label "PEM (Professional, Executive, Manager)" at bounding box center [594, 178] width 231 height 17
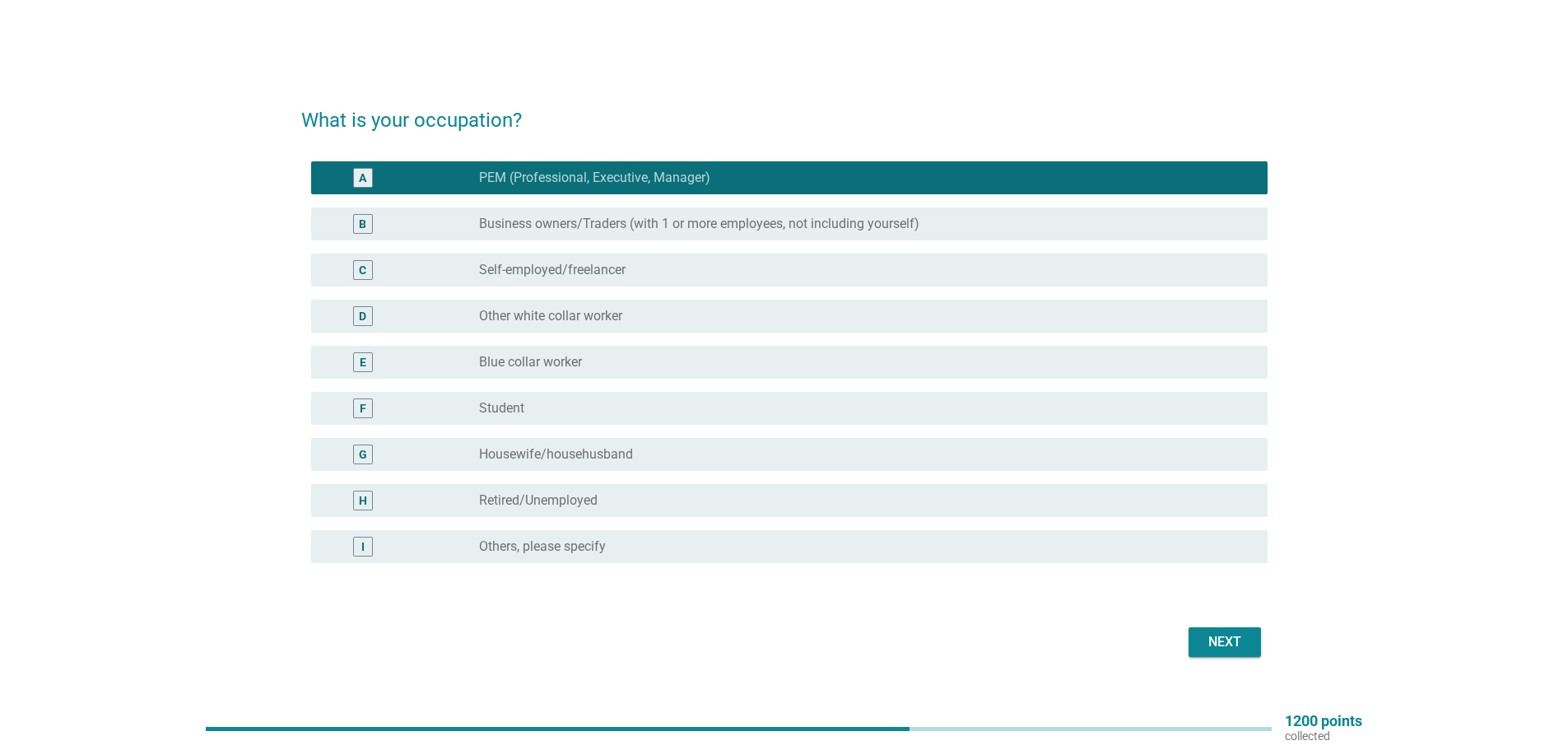
click at [1222, 633] on div "Next" at bounding box center [1225, 641] width 46 height 20
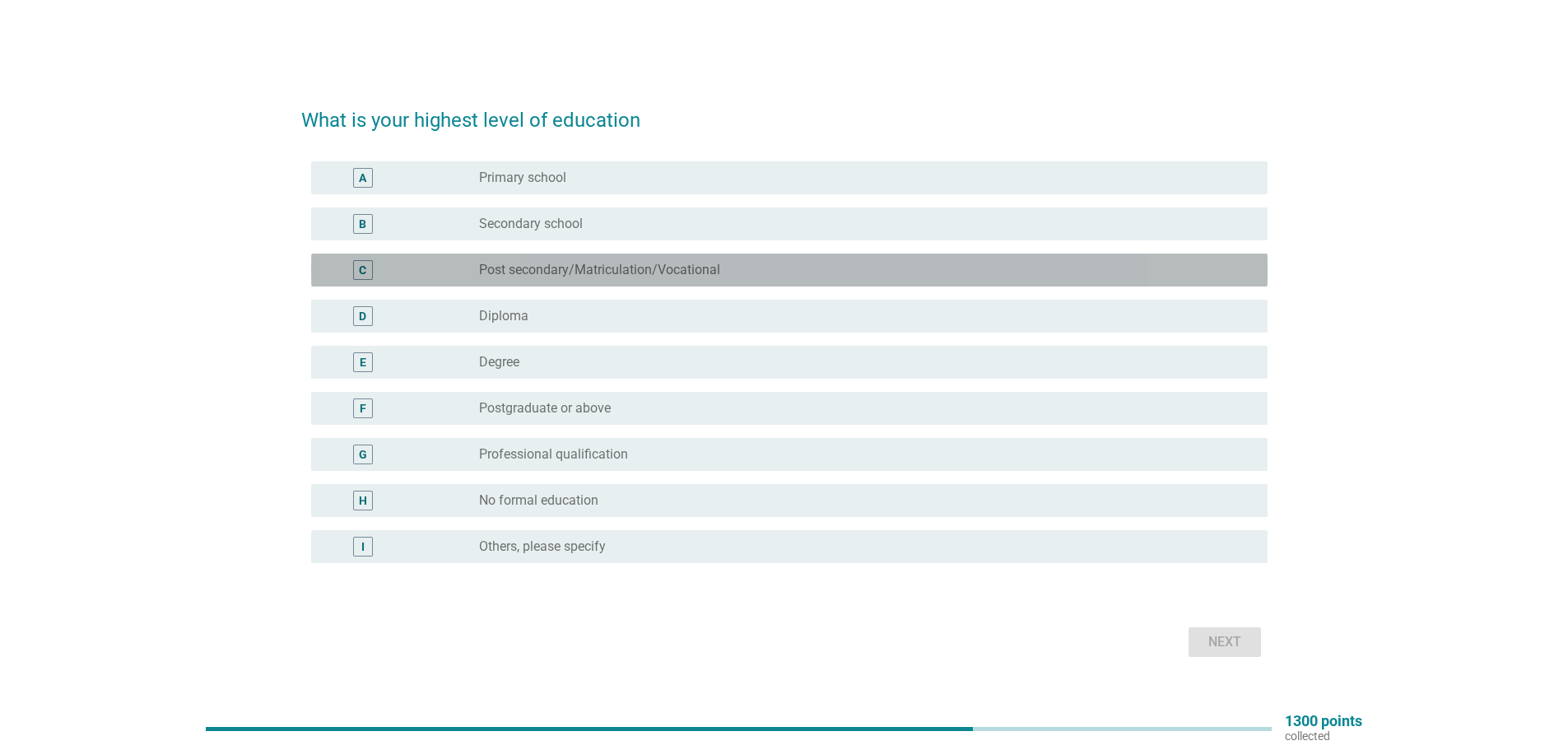
click at [574, 271] on label "Post secondary/Matriculation/Vocational" at bounding box center [599, 269] width 241 height 17
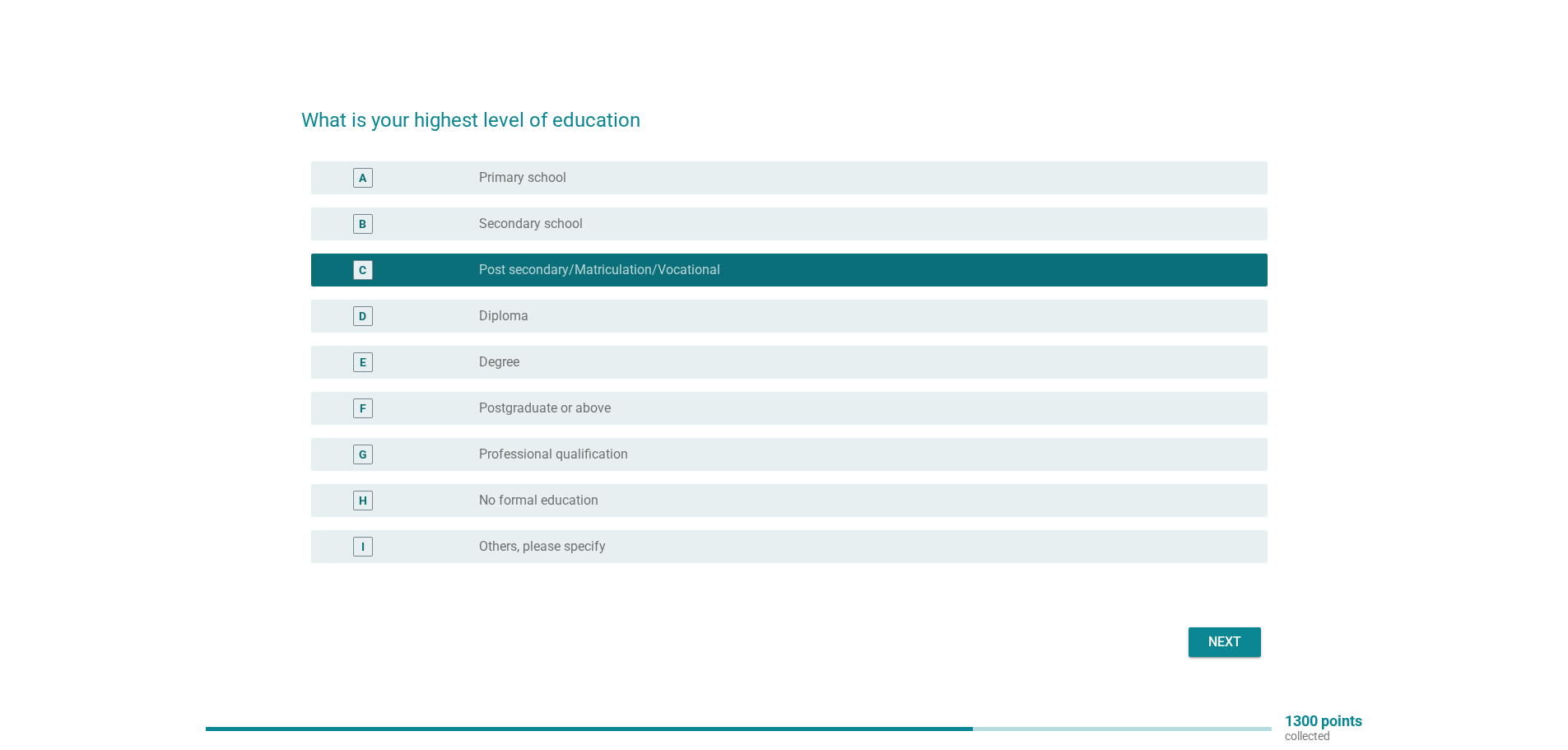
click at [545, 355] on div "radio_button_unchecked Degree" at bounding box center [859, 362] width 762 height 17
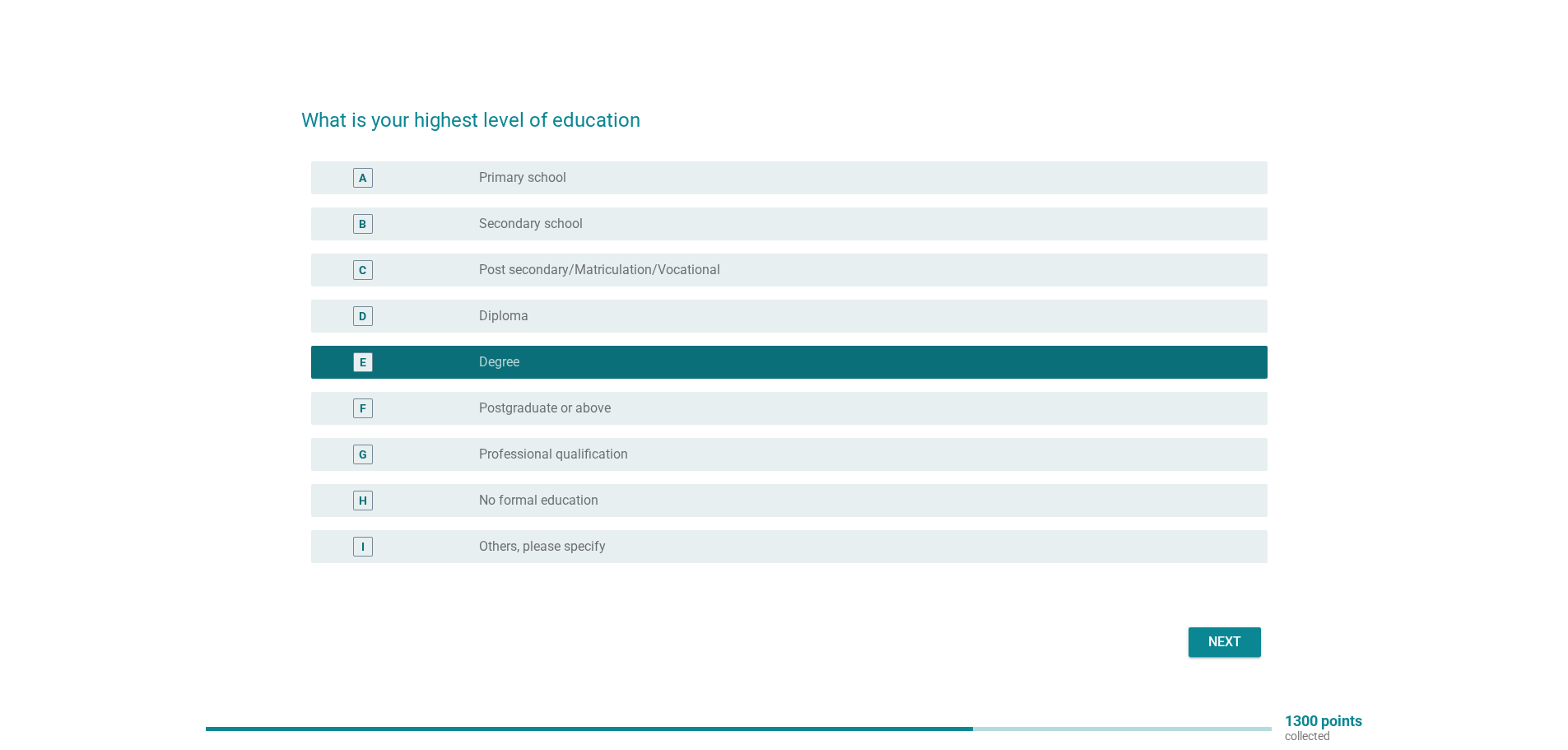
click at [1235, 646] on div "Next" at bounding box center [1225, 641] width 46 height 20
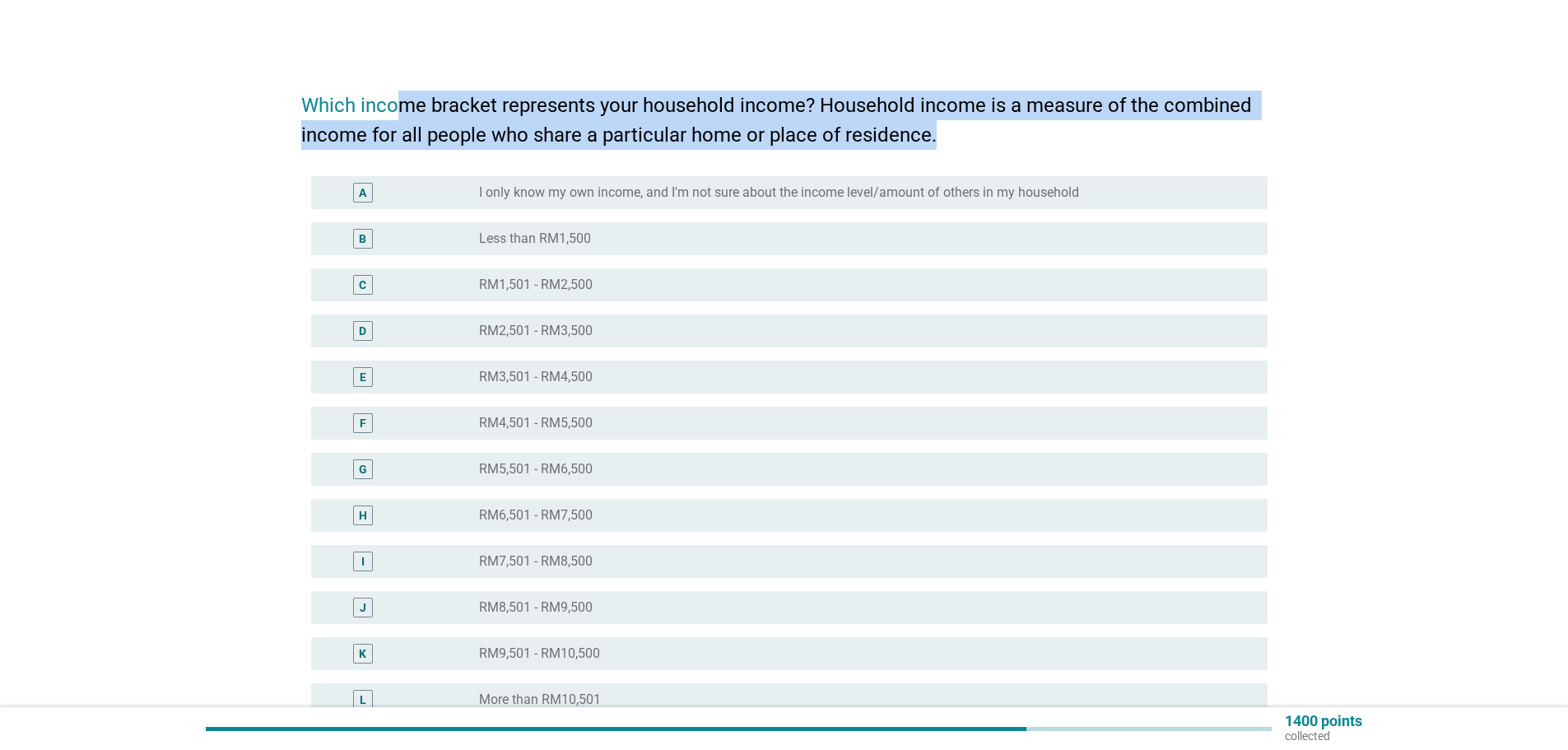
drag, startPoint x: 400, startPoint y: 106, endPoint x: 1098, endPoint y: 131, distance: 698.4
click at [1098, 131] on h2 "Which income bracket represents your household income? Household income is a me…" at bounding box center [784, 112] width 966 height 76
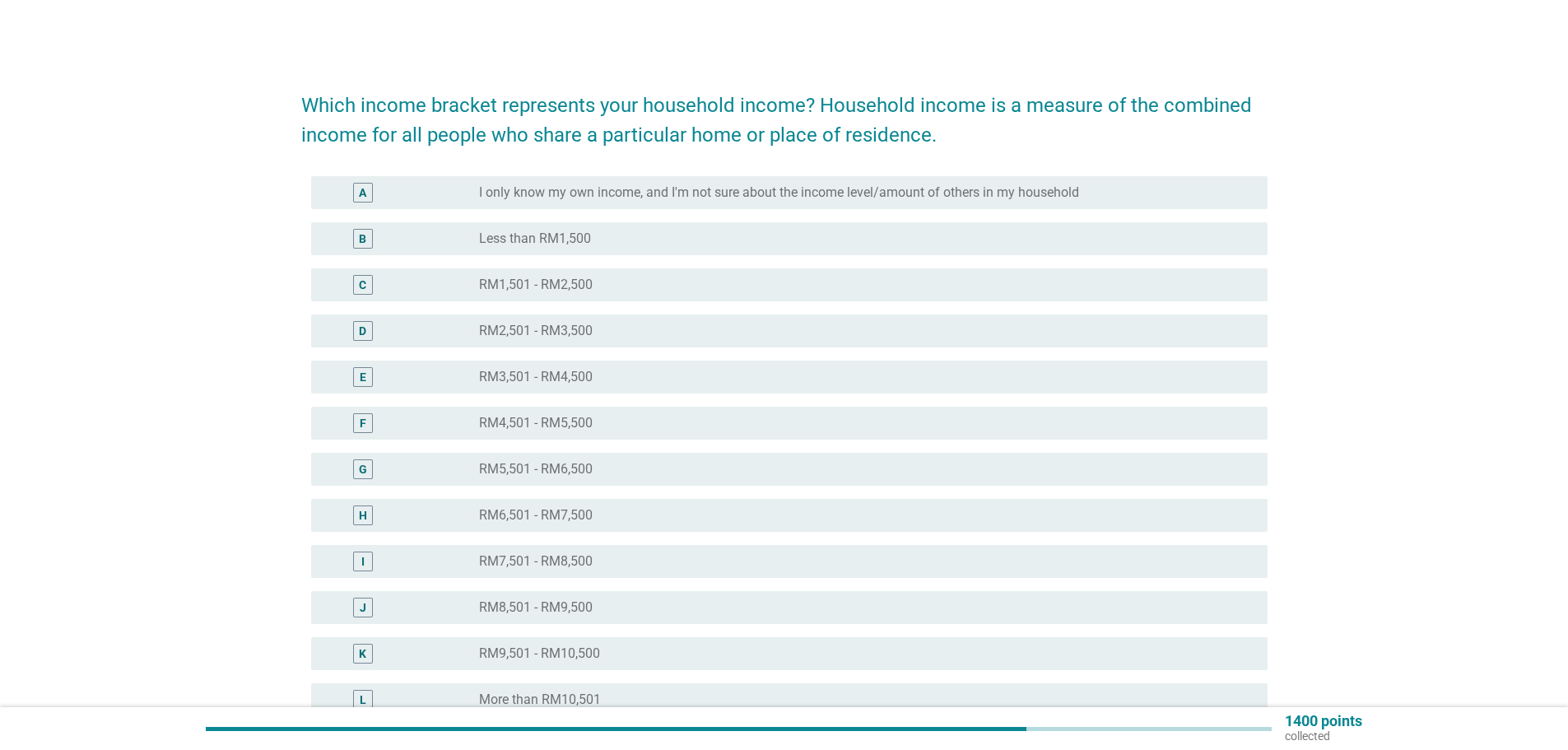
click at [1359, 256] on div "Which income bracket represents your household income? Household income is a me…" at bounding box center [784, 468] width 1489 height 813
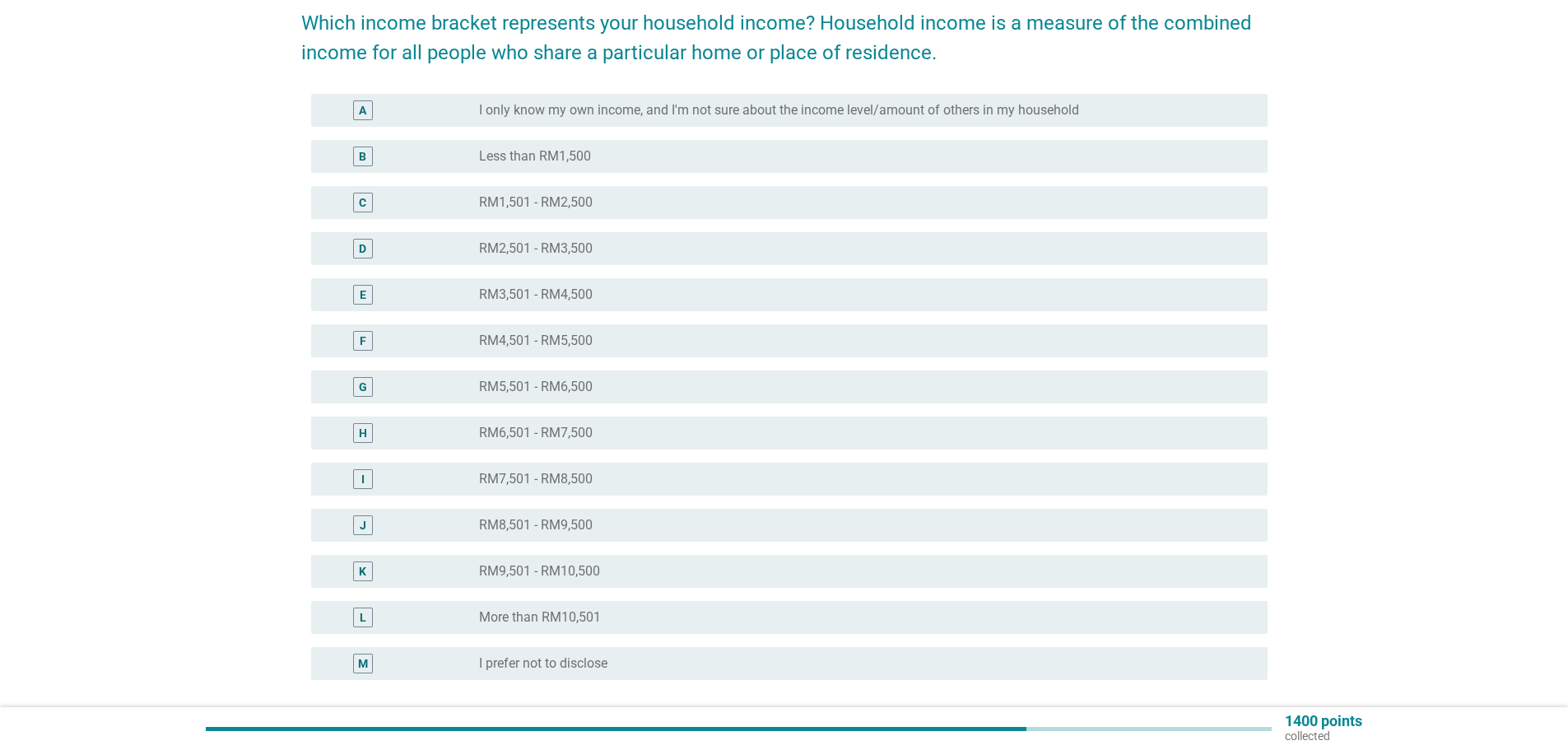
click at [645, 341] on div "radio_button_unchecked RM4,501 - RM5,500" at bounding box center [859, 340] width 762 height 17
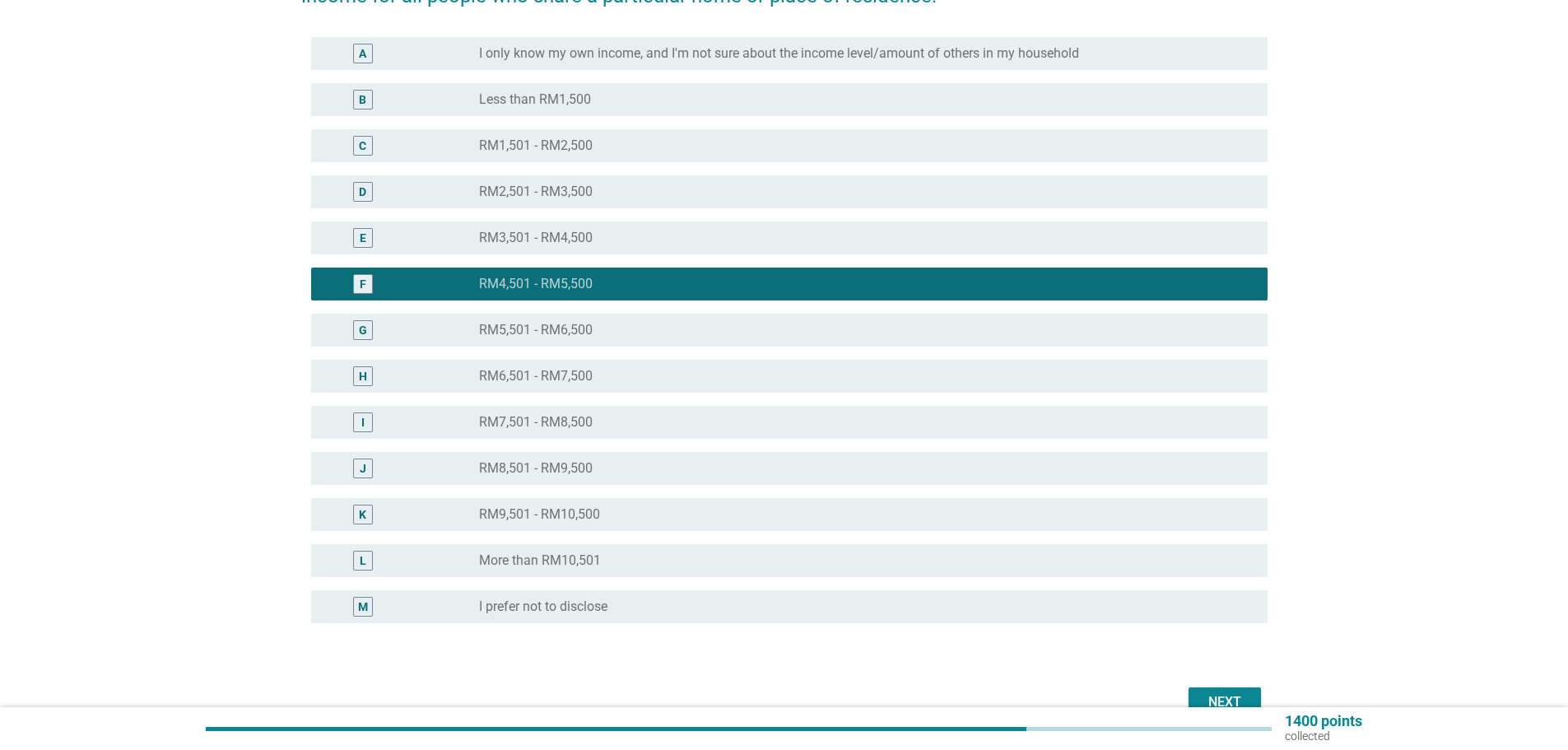
scroll to position [228, 0]
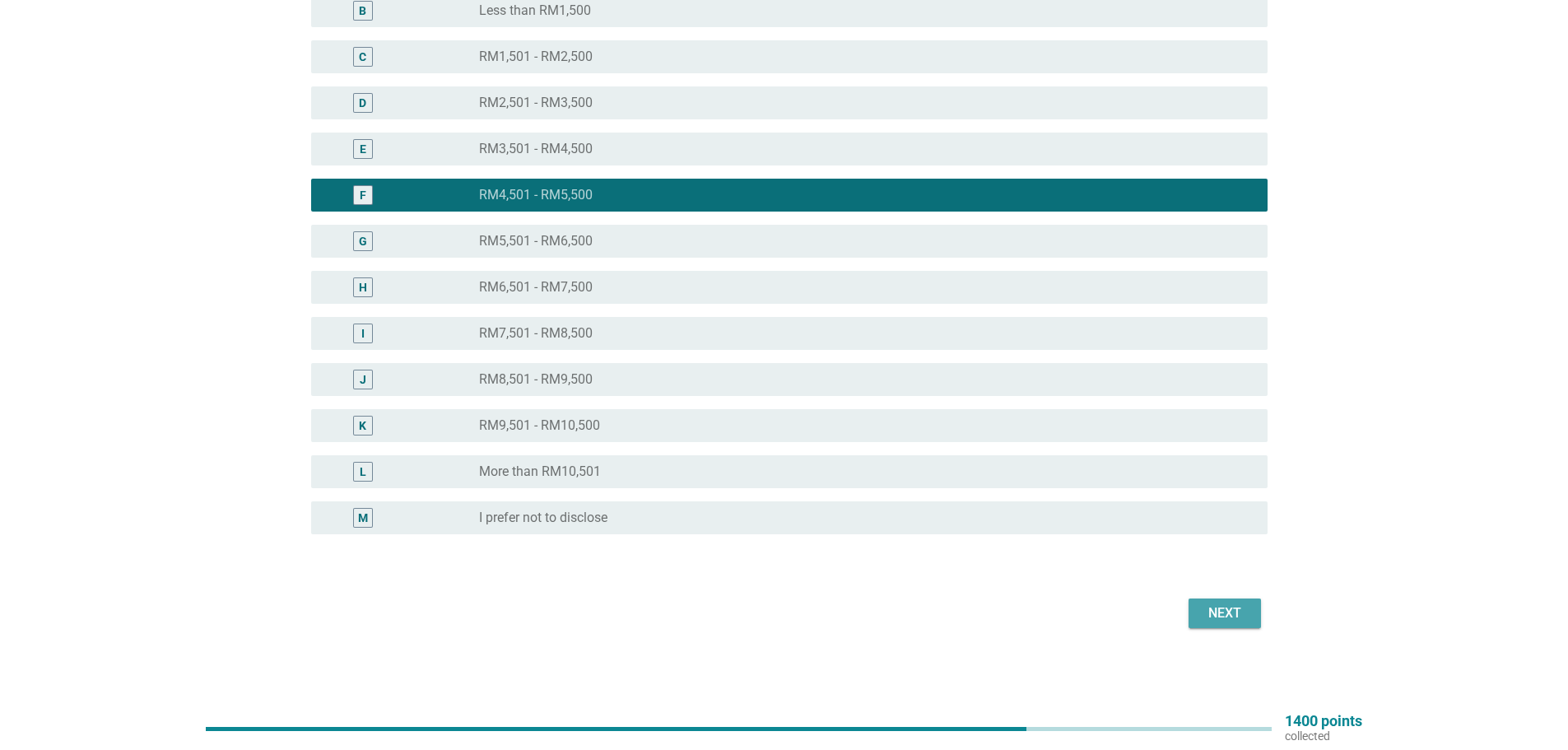
click at [1209, 607] on div "Next" at bounding box center [1225, 613] width 46 height 20
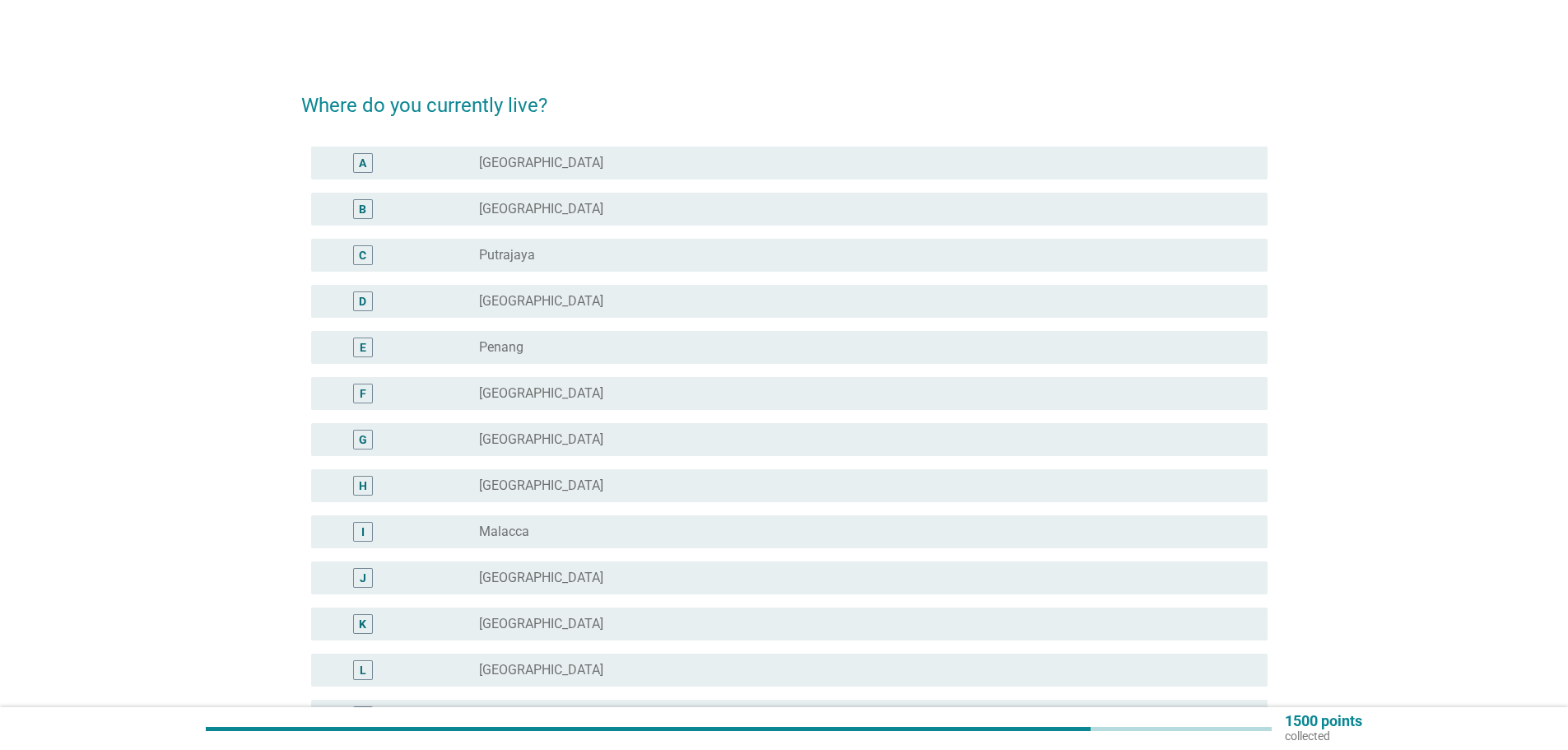
click at [545, 525] on div "radio_button_unchecked Malacca" at bounding box center [859, 531] width 762 height 17
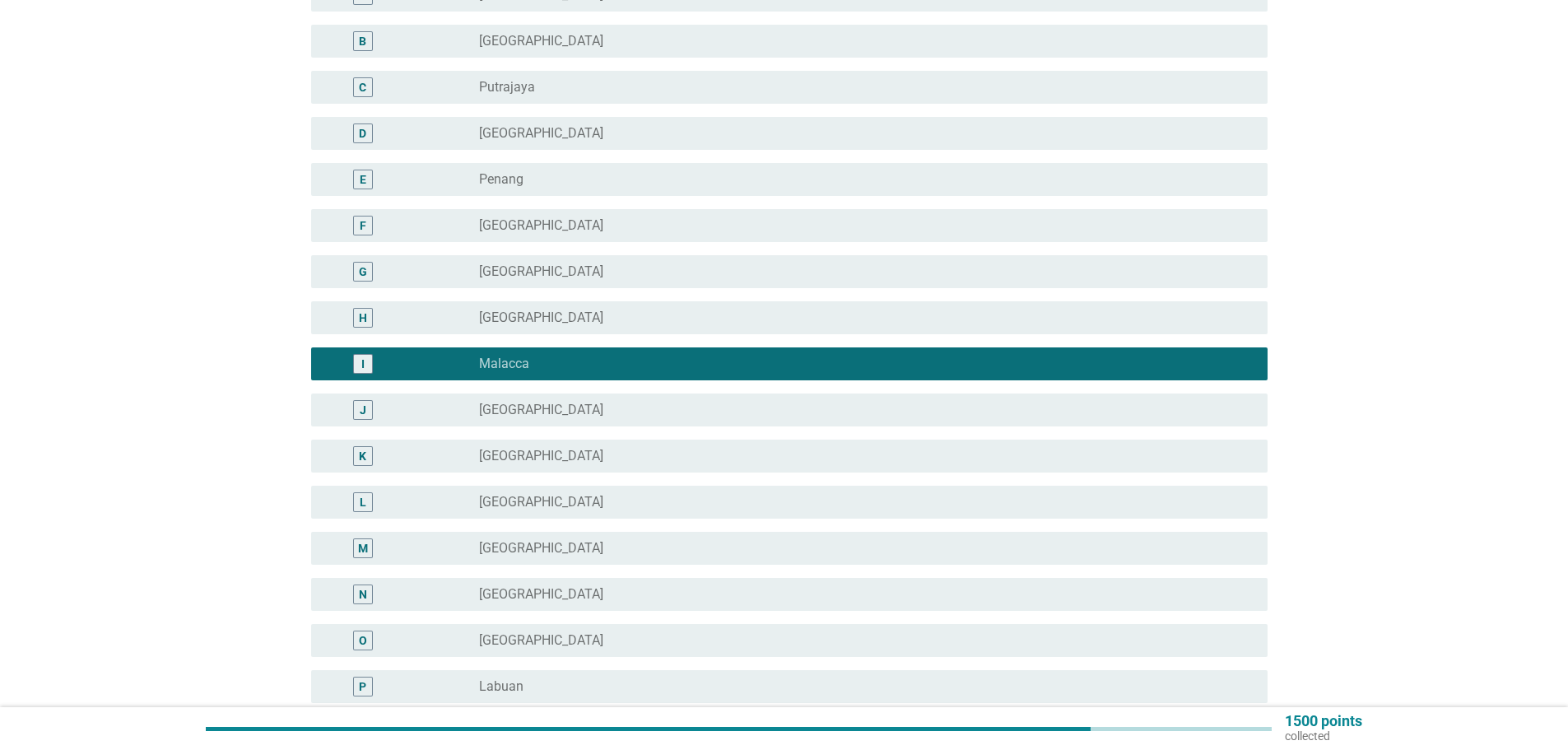
scroll to position [330, 0]
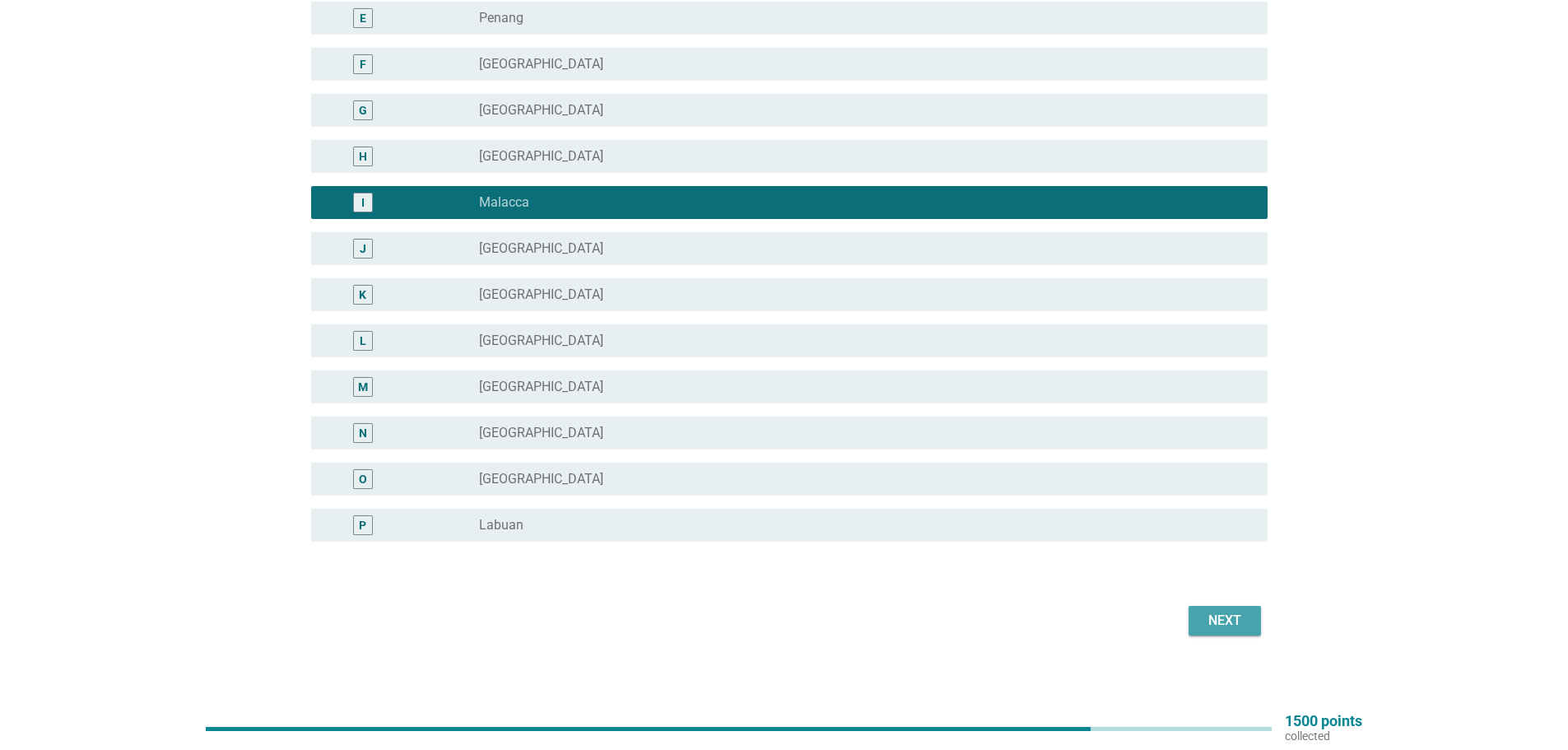
click at [1208, 619] on div "Next" at bounding box center [1225, 621] width 46 height 20
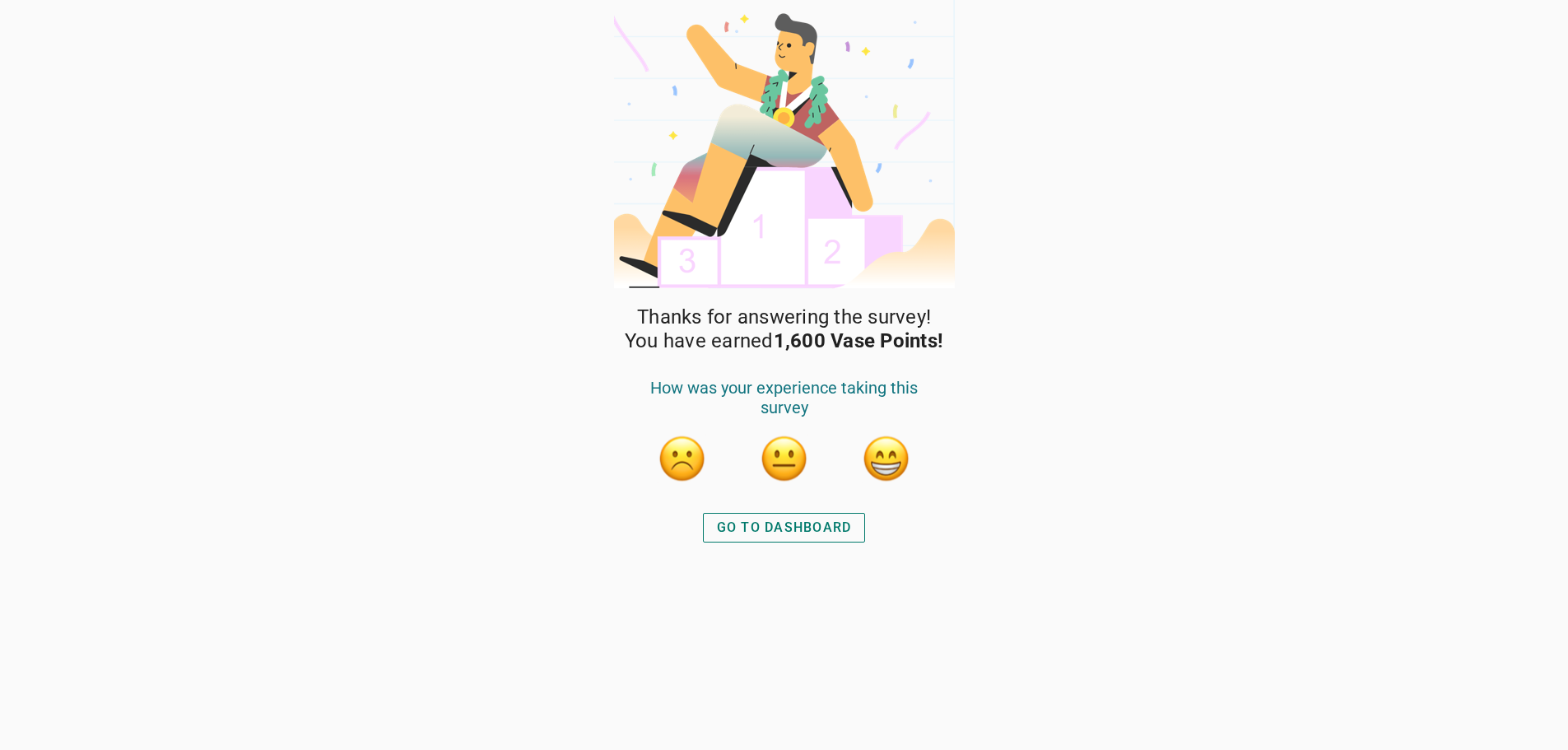
click at [794, 525] on div "GO TO DASHBOARD" at bounding box center [784, 528] width 135 height 20
